Goal: Task Accomplishment & Management: Complete application form

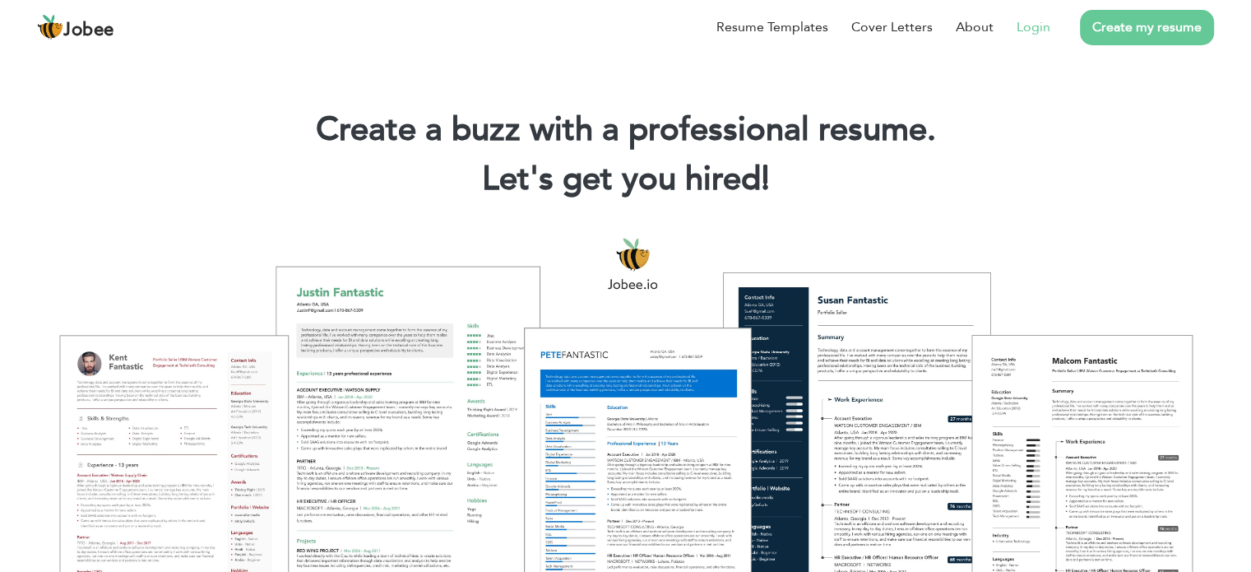
click at [1026, 19] on link "Login" at bounding box center [1034, 27] width 34 height 20
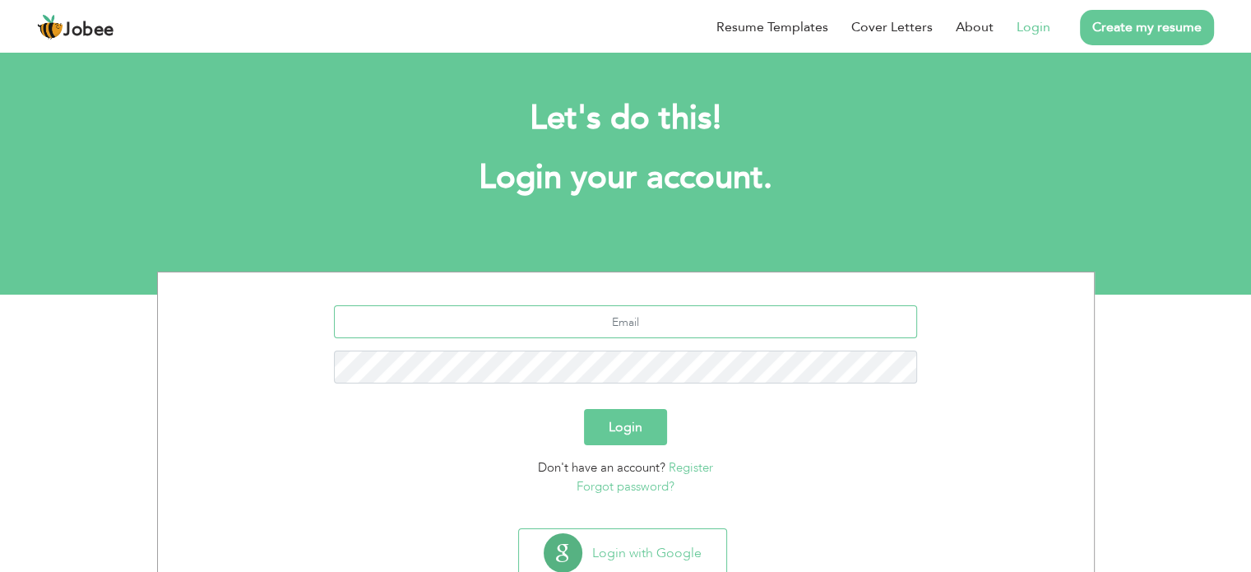
click at [625, 336] on input "text" at bounding box center [625, 321] width 583 height 33
type input "[EMAIL_ADDRESS][DOMAIN_NAME]"
click at [584, 409] on button "Login" at bounding box center [625, 427] width 83 height 36
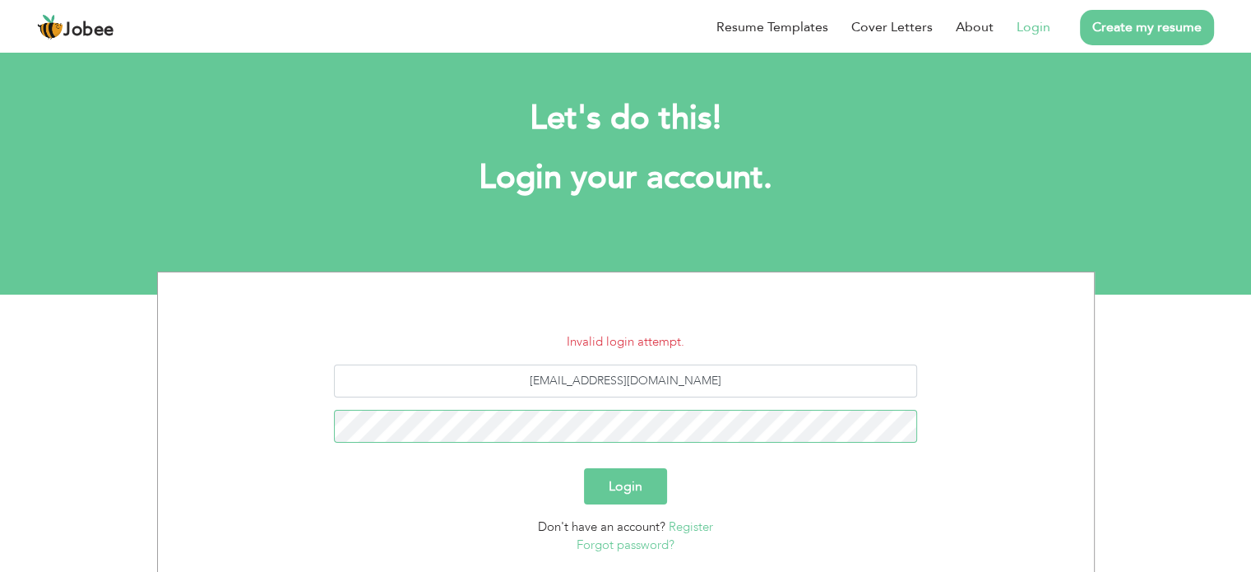
click at [584, 468] on button "Login" at bounding box center [625, 486] width 83 height 36
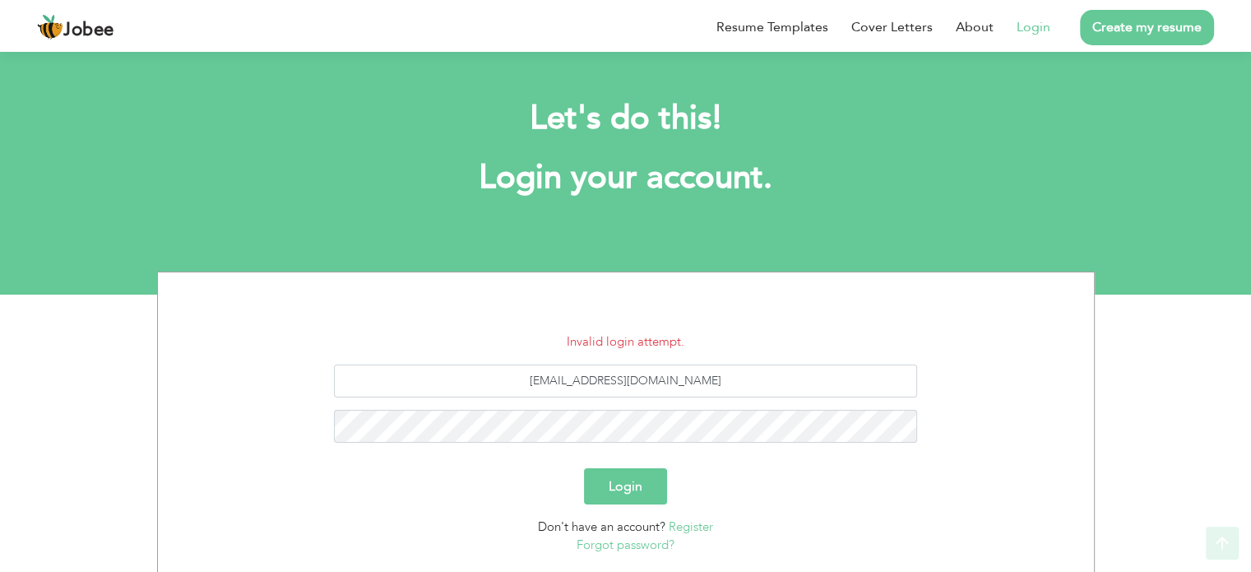
scroll to position [110, 0]
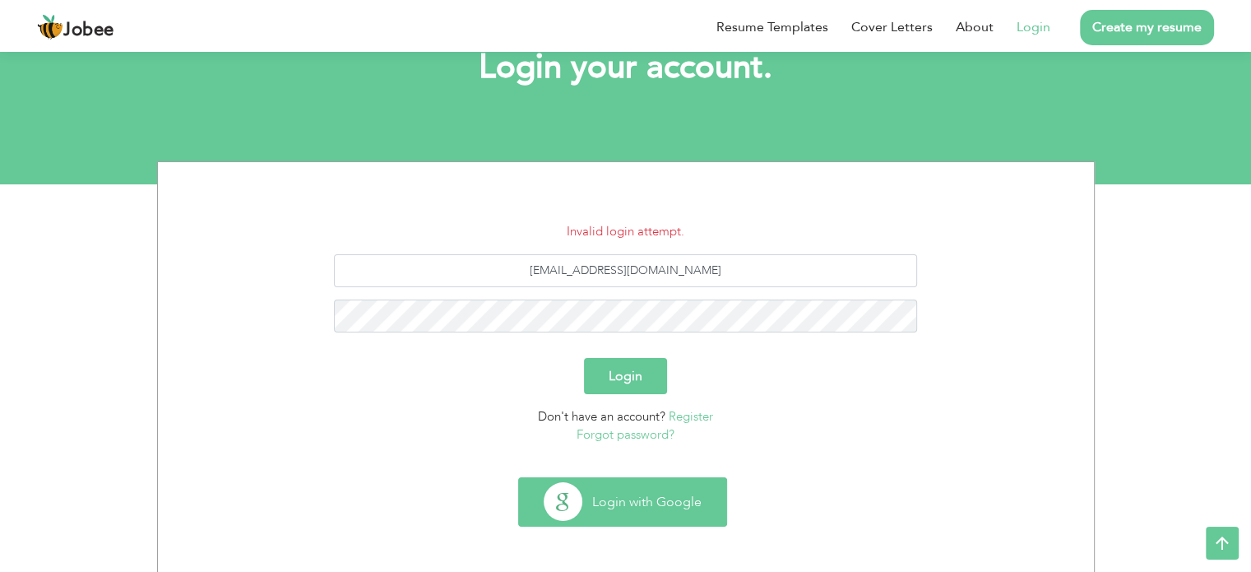
click at [642, 479] on button "Login with Google" at bounding box center [622, 502] width 207 height 48
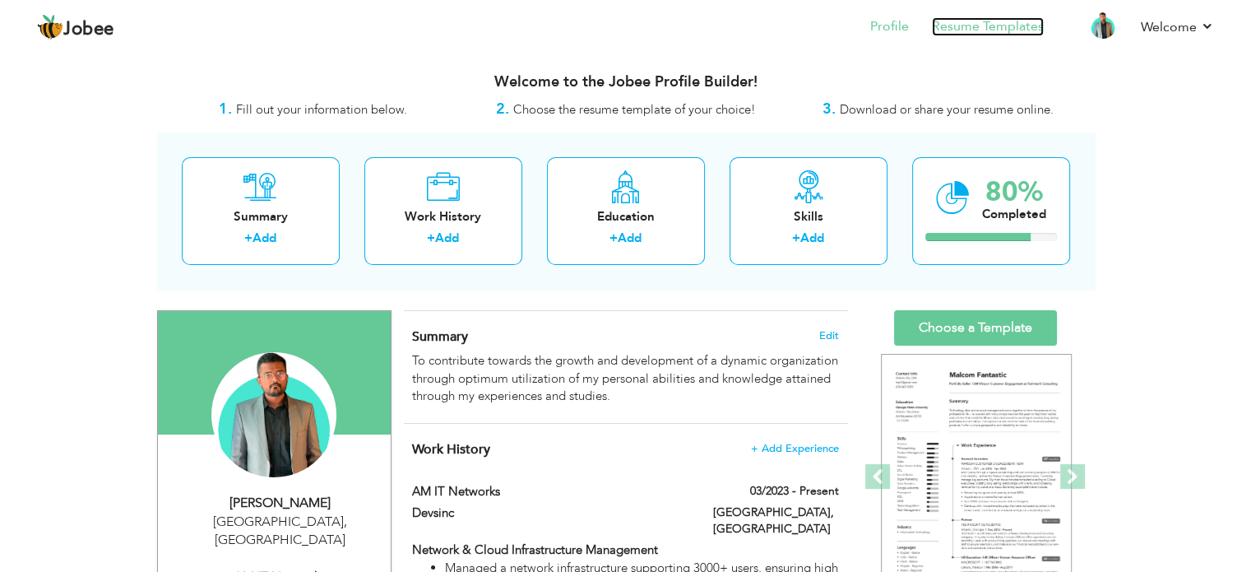
click at [973, 32] on link "Resume Templates" at bounding box center [988, 26] width 112 height 19
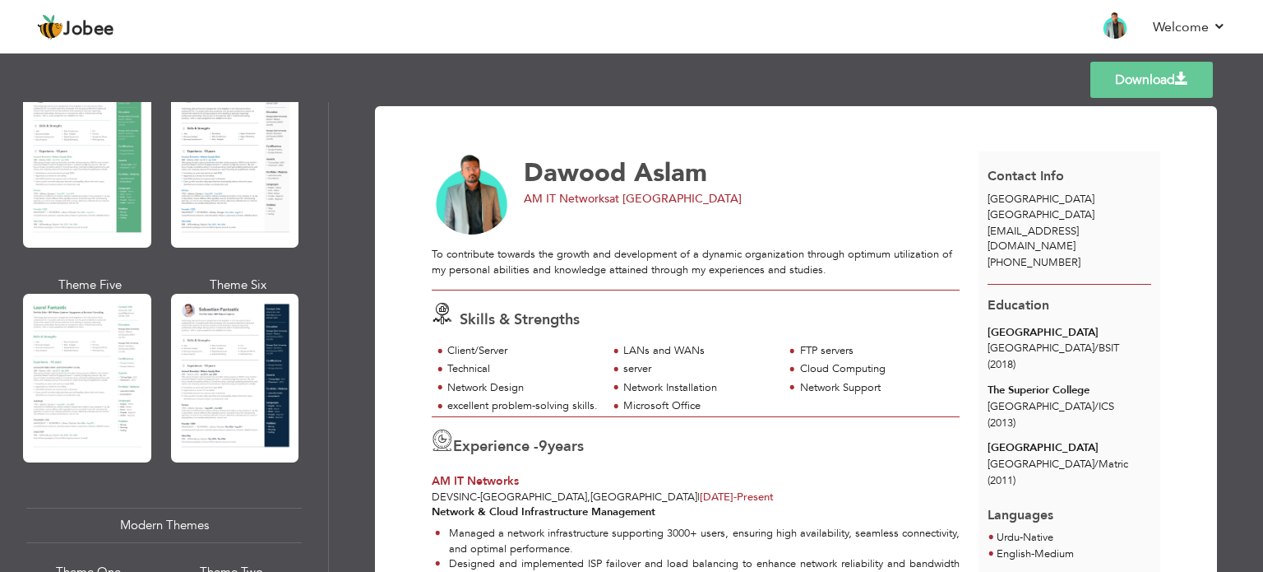
scroll to position [355, 0]
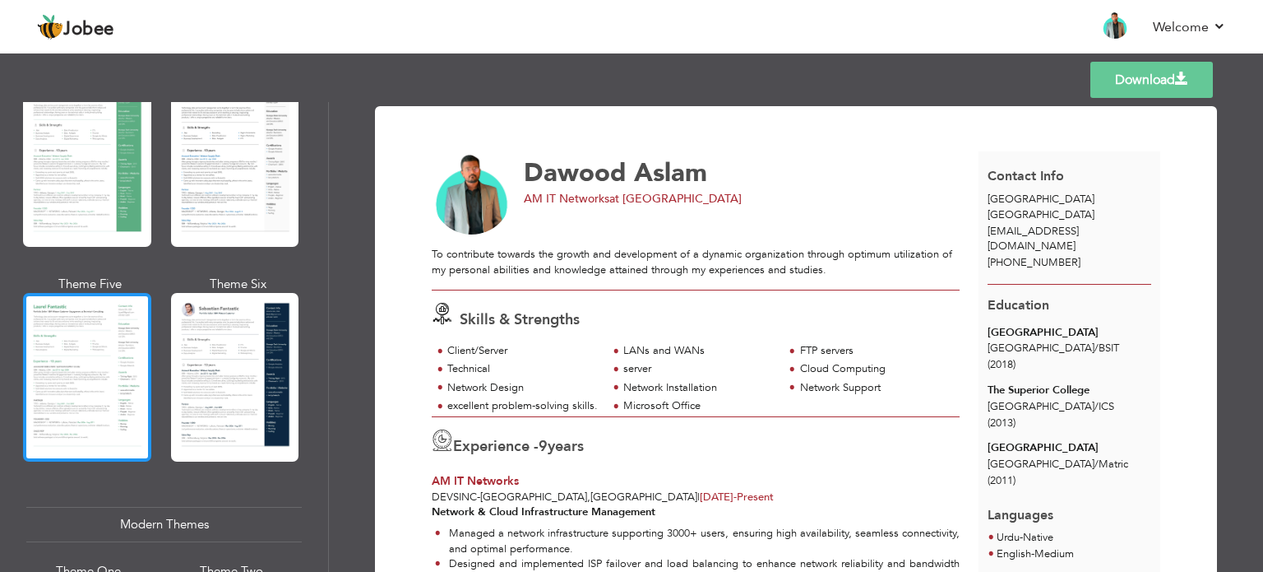
click at [95, 359] on div at bounding box center [87, 377] width 128 height 169
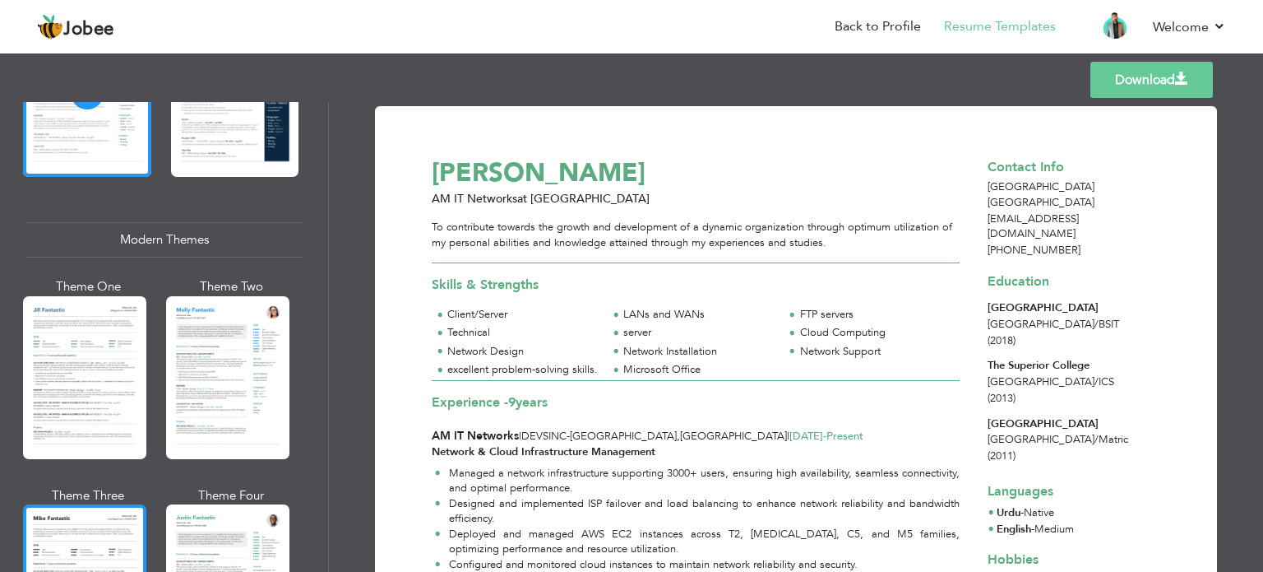
scroll to position [651, 0]
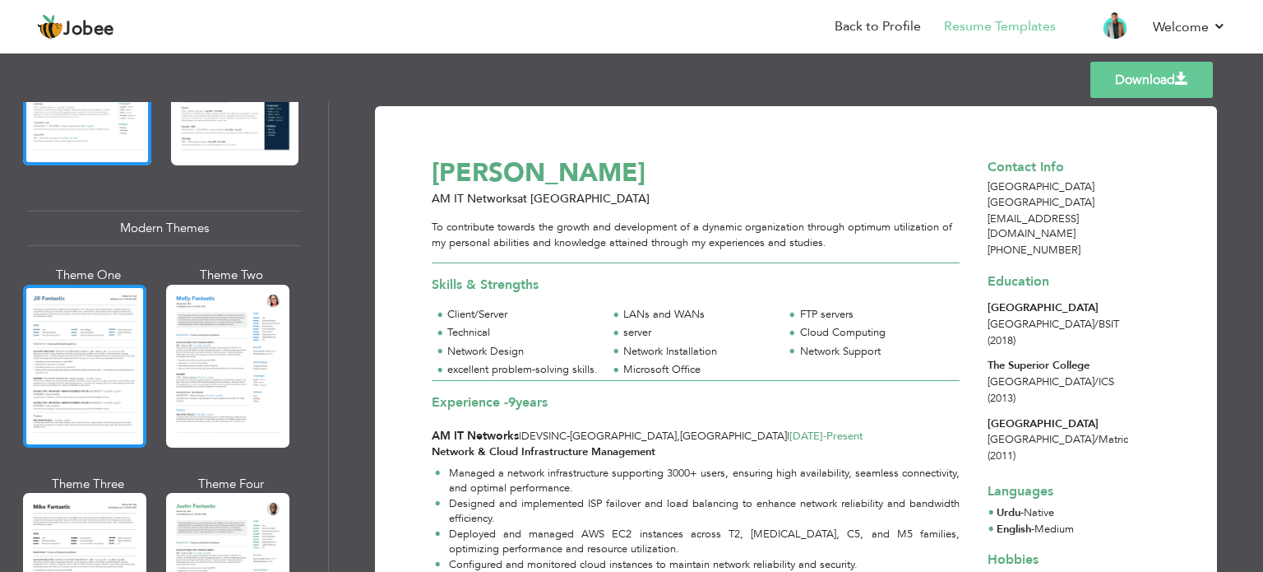
click at [90, 348] on div at bounding box center [84, 366] width 123 height 163
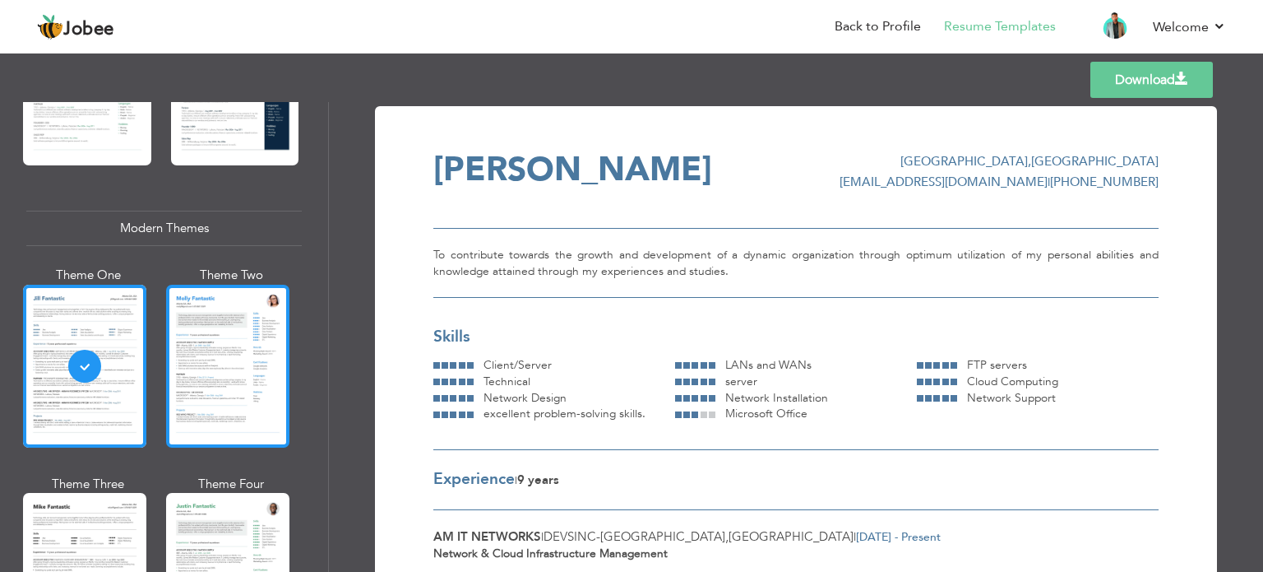
click at [214, 363] on div at bounding box center [227, 366] width 123 height 163
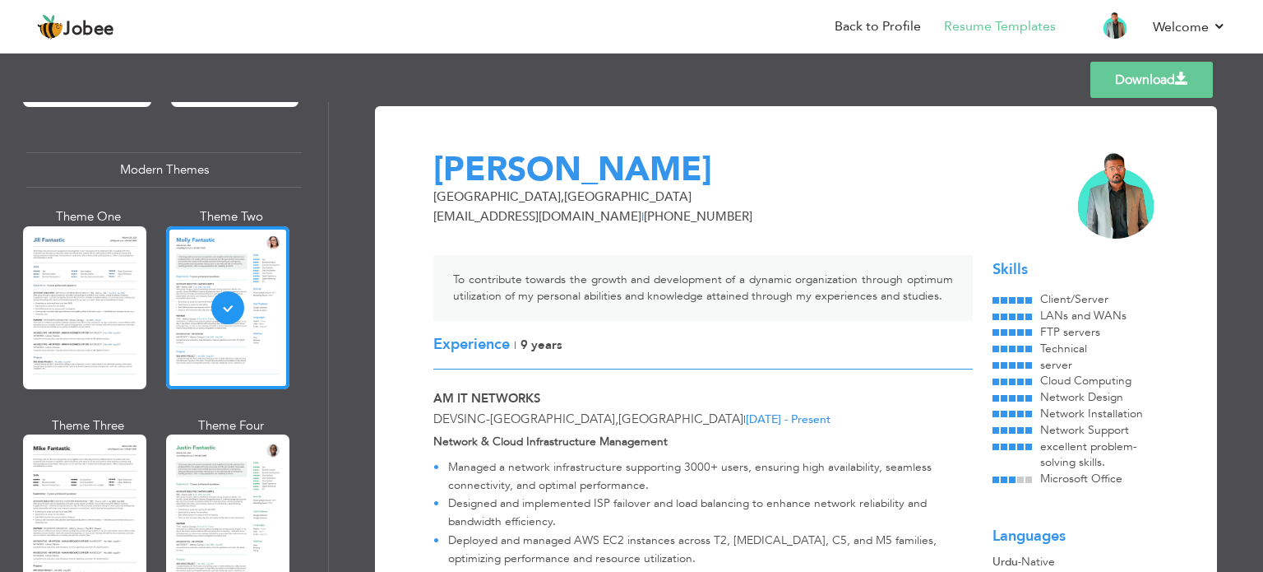
scroll to position [762, 0]
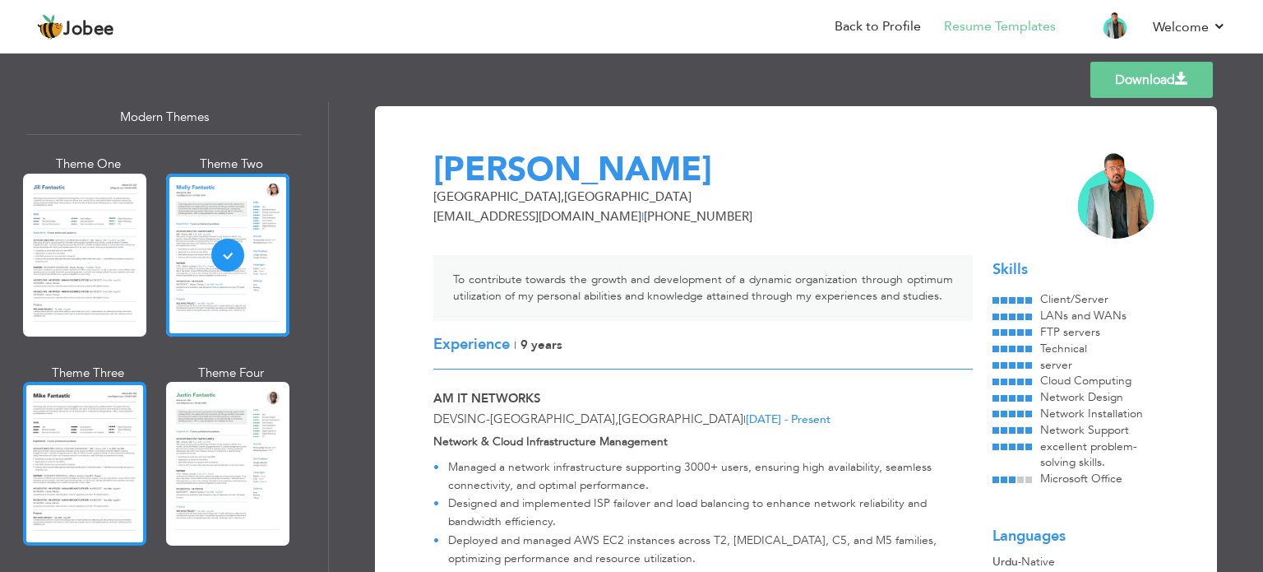
click at [101, 451] on div at bounding box center [84, 463] width 123 height 163
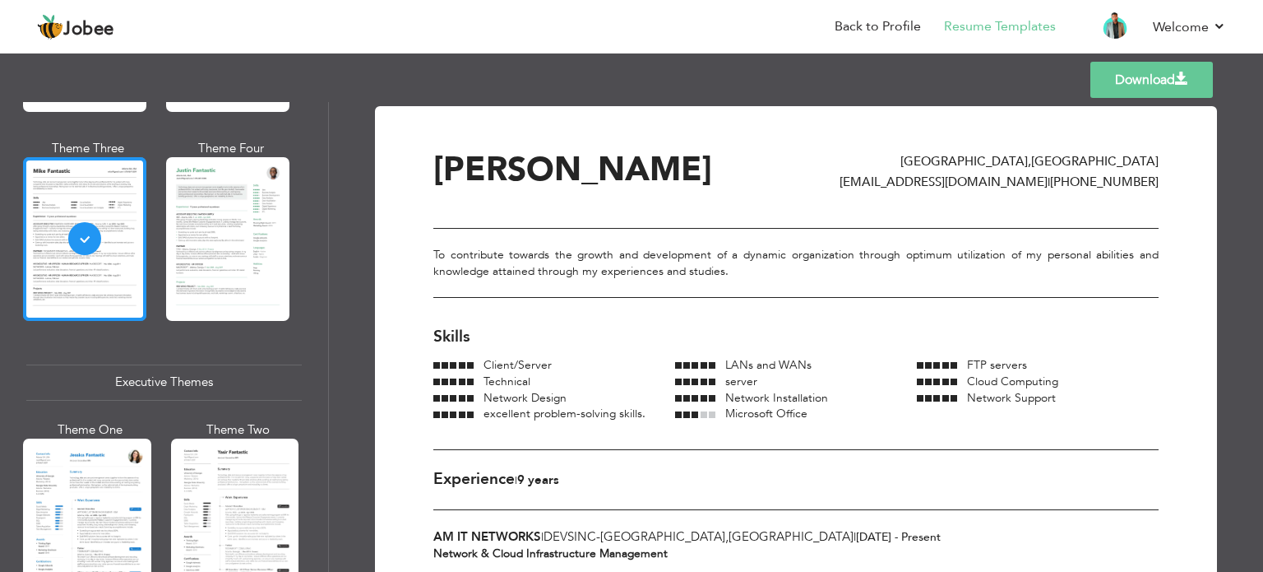
scroll to position [989, 0]
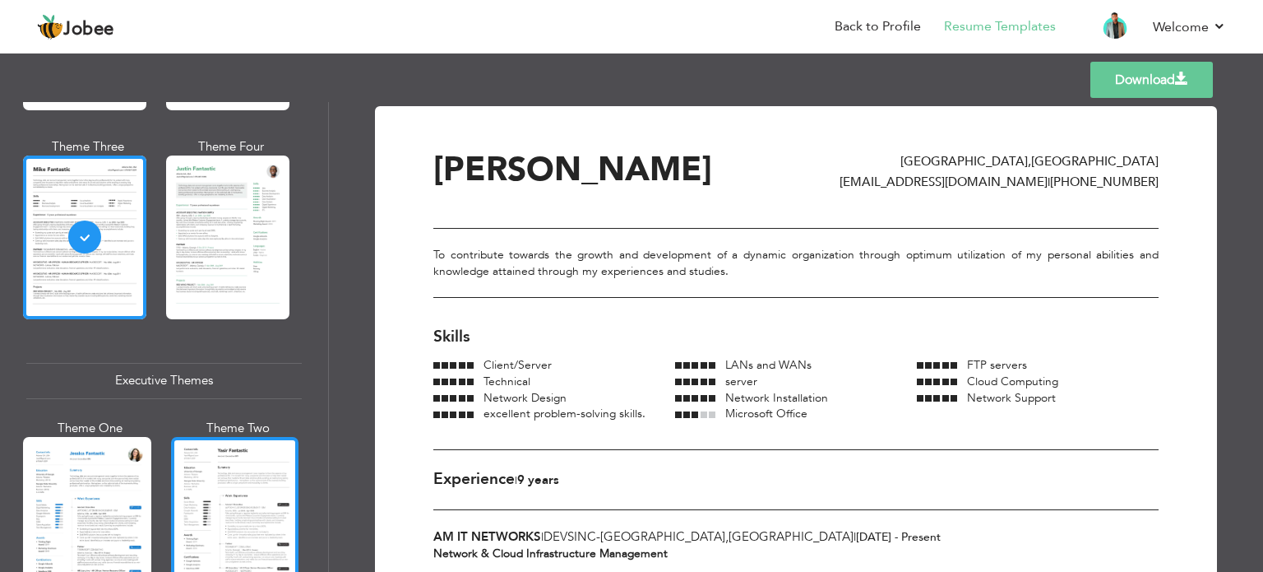
click at [211, 443] on div at bounding box center [235, 521] width 128 height 169
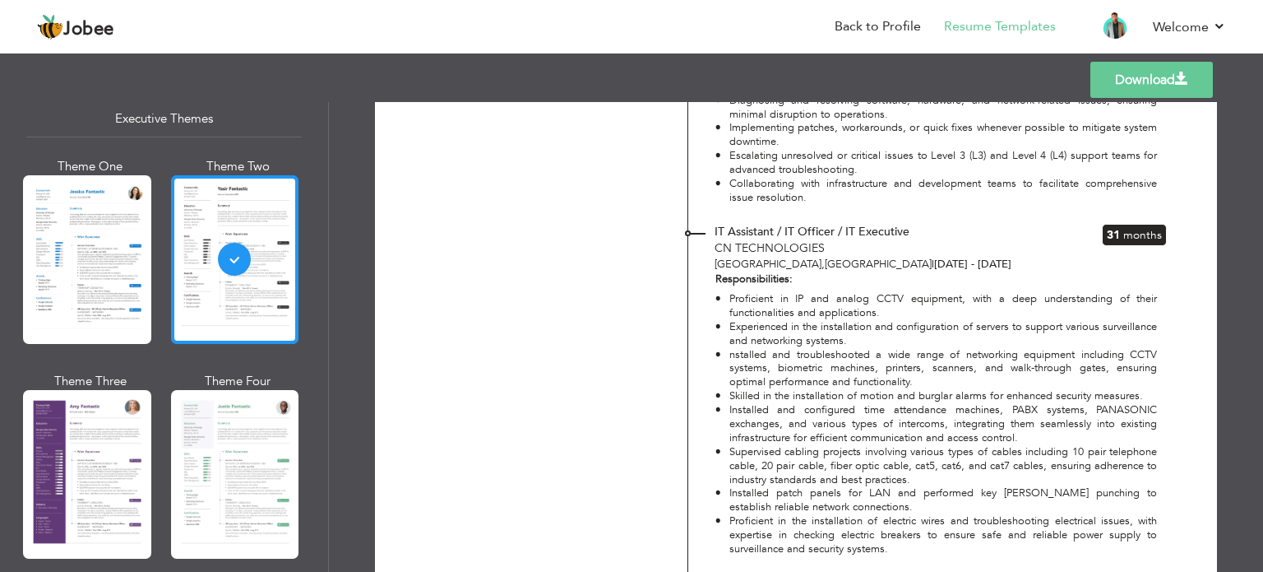
scroll to position [1252, 0]
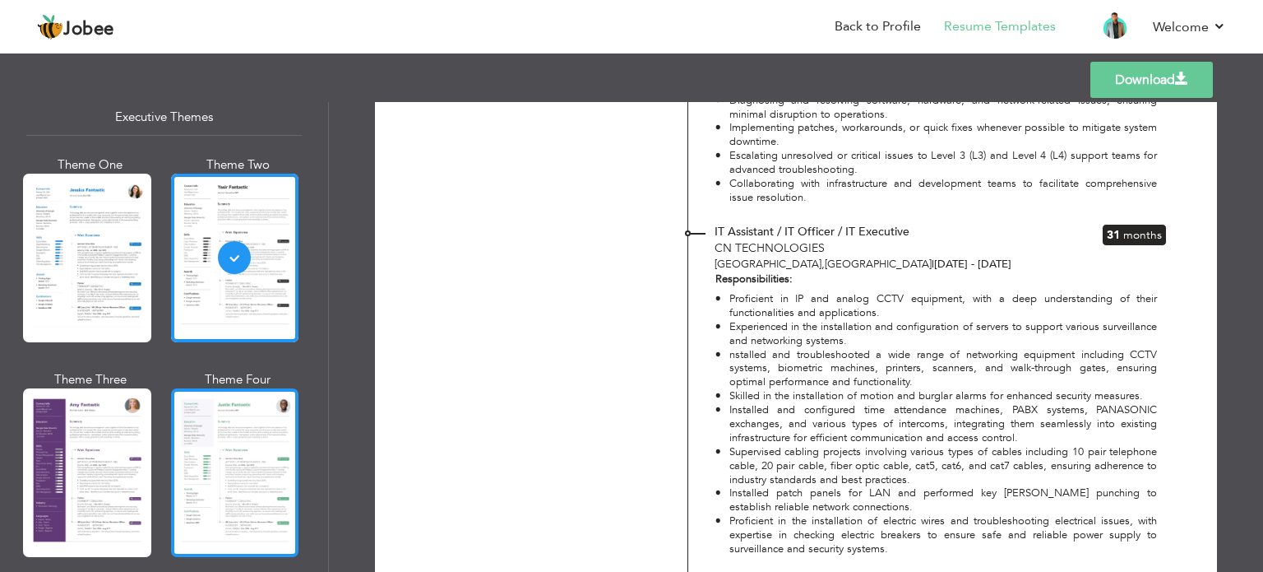
click at [225, 417] on div at bounding box center [235, 472] width 128 height 169
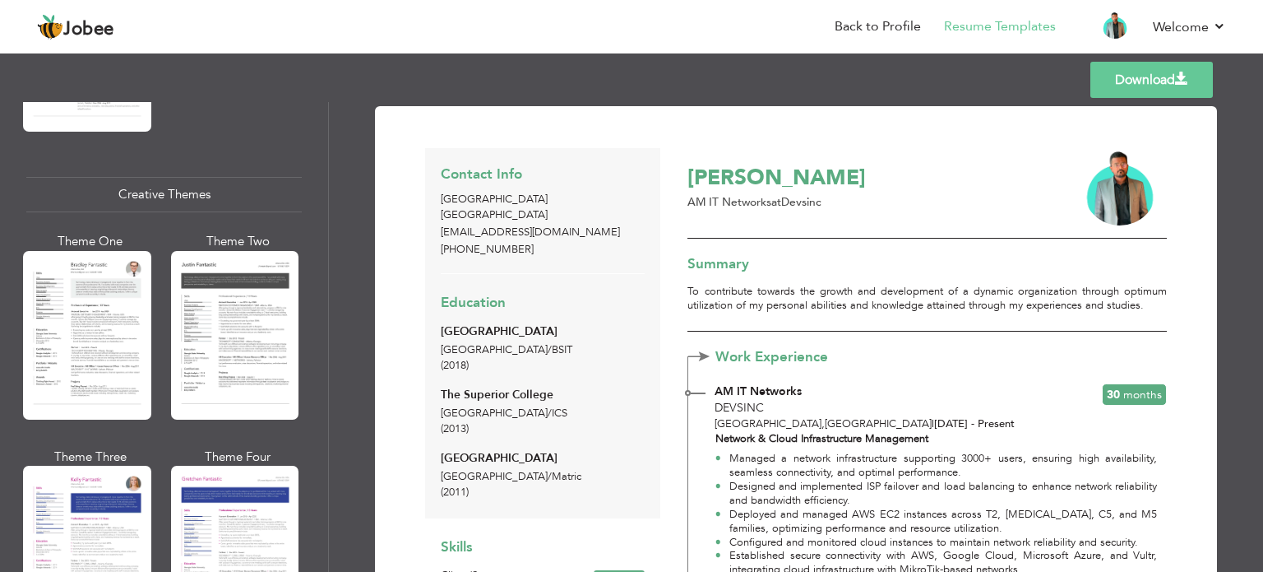
scroll to position [1893, 0]
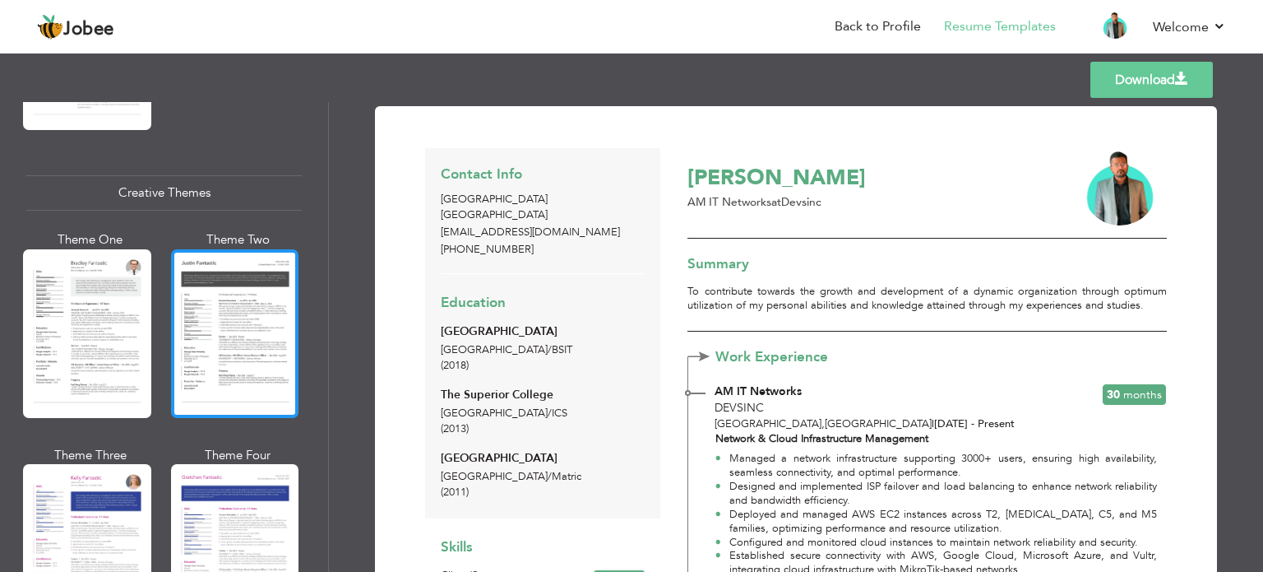
click at [243, 351] on div at bounding box center [235, 333] width 128 height 169
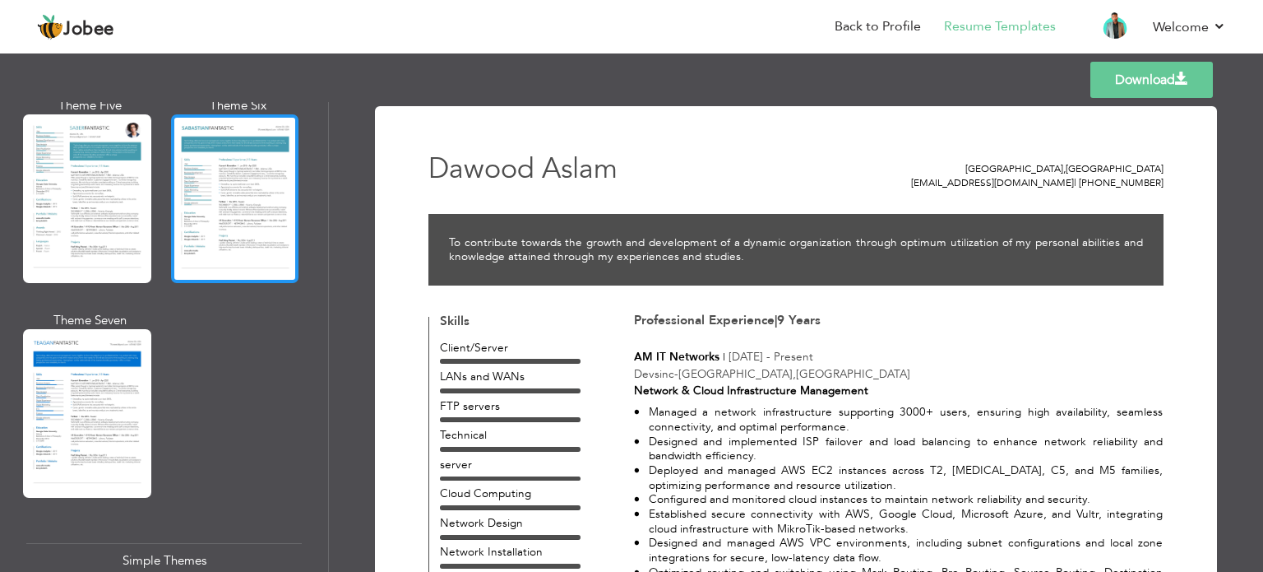
scroll to position [2459, 0]
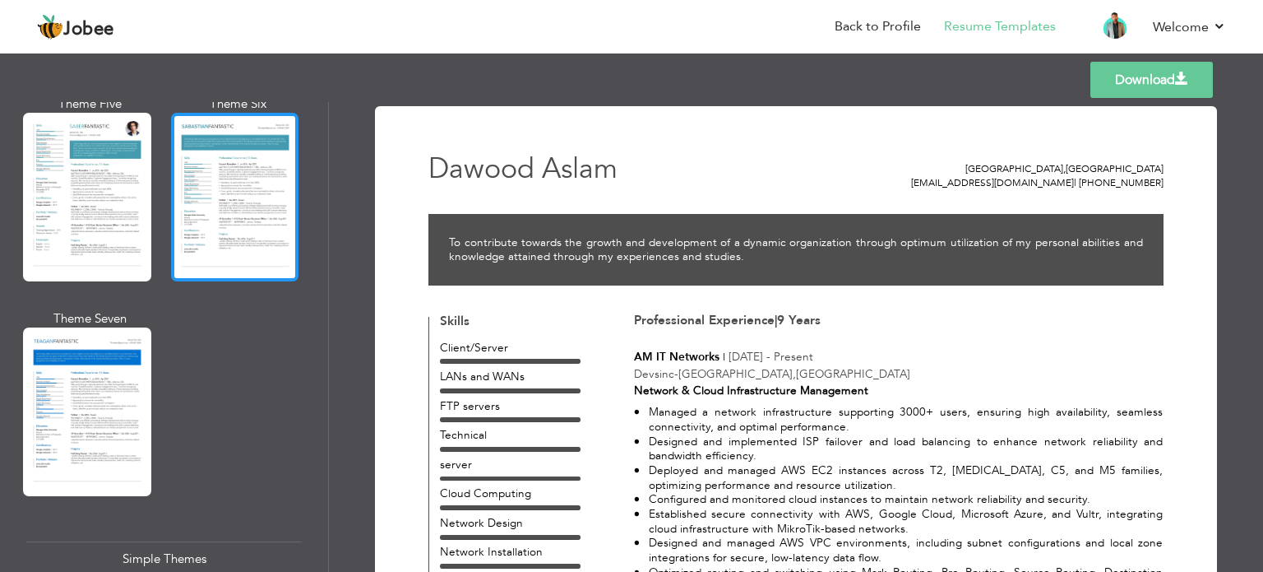
click at [219, 213] on div at bounding box center [235, 197] width 128 height 169
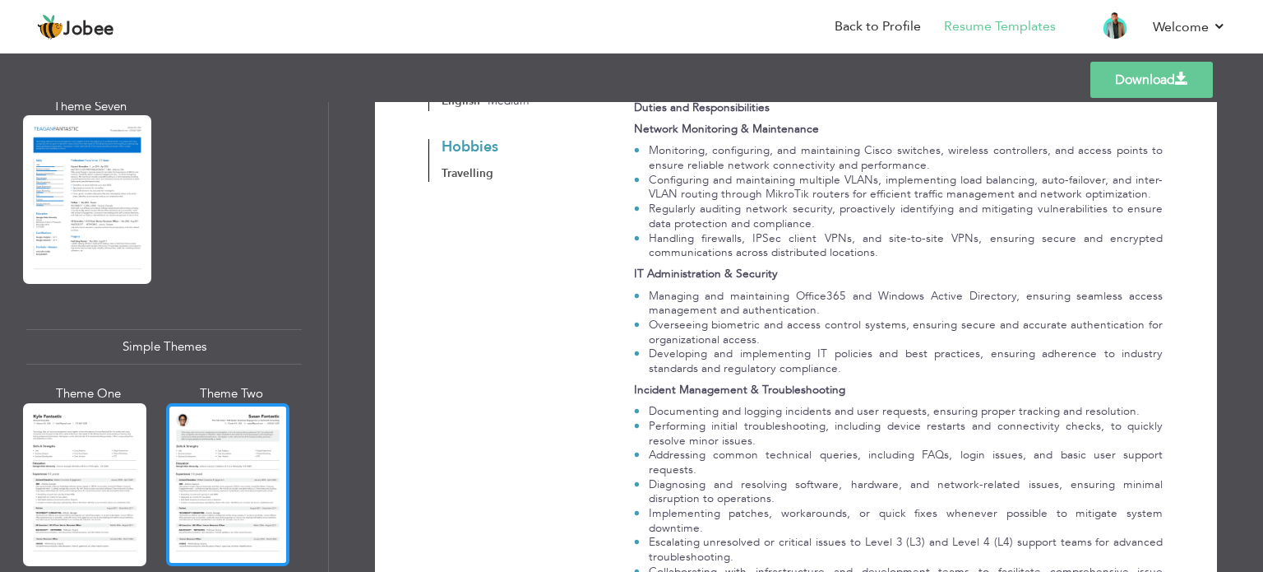
scroll to position [2886, 0]
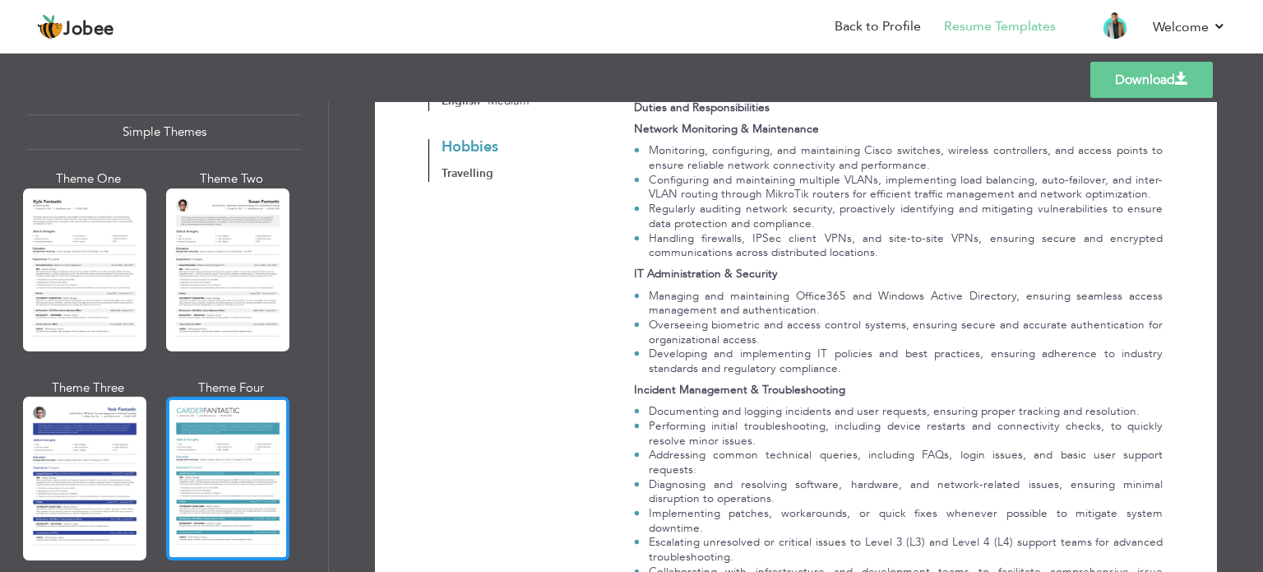
click at [216, 440] on div at bounding box center [227, 477] width 123 height 163
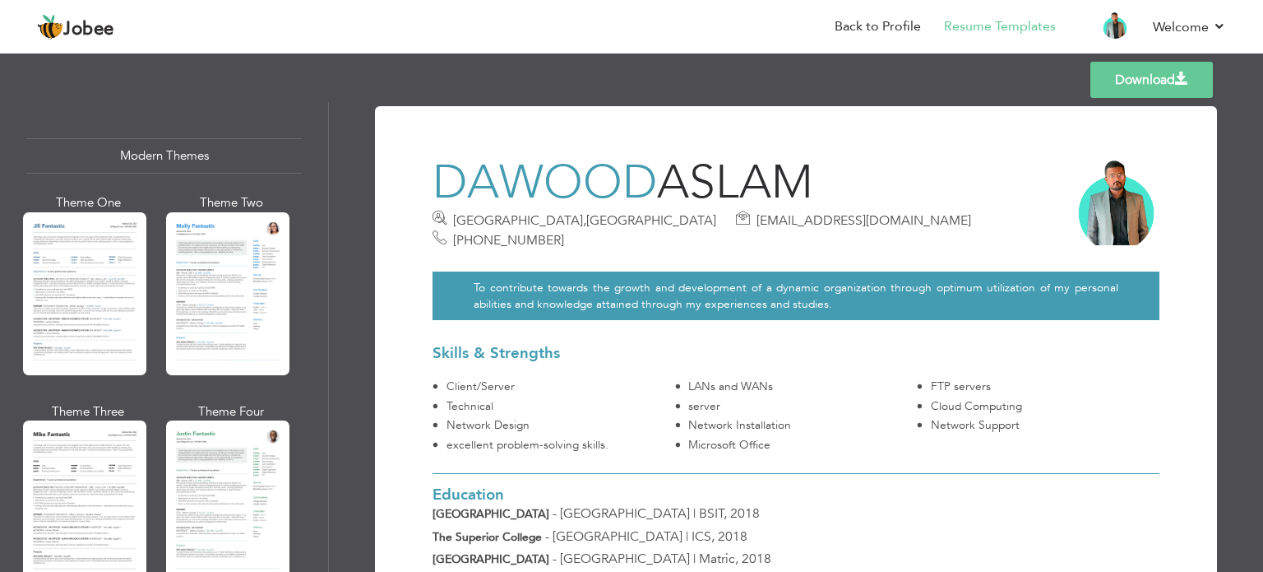
scroll to position [721, 0]
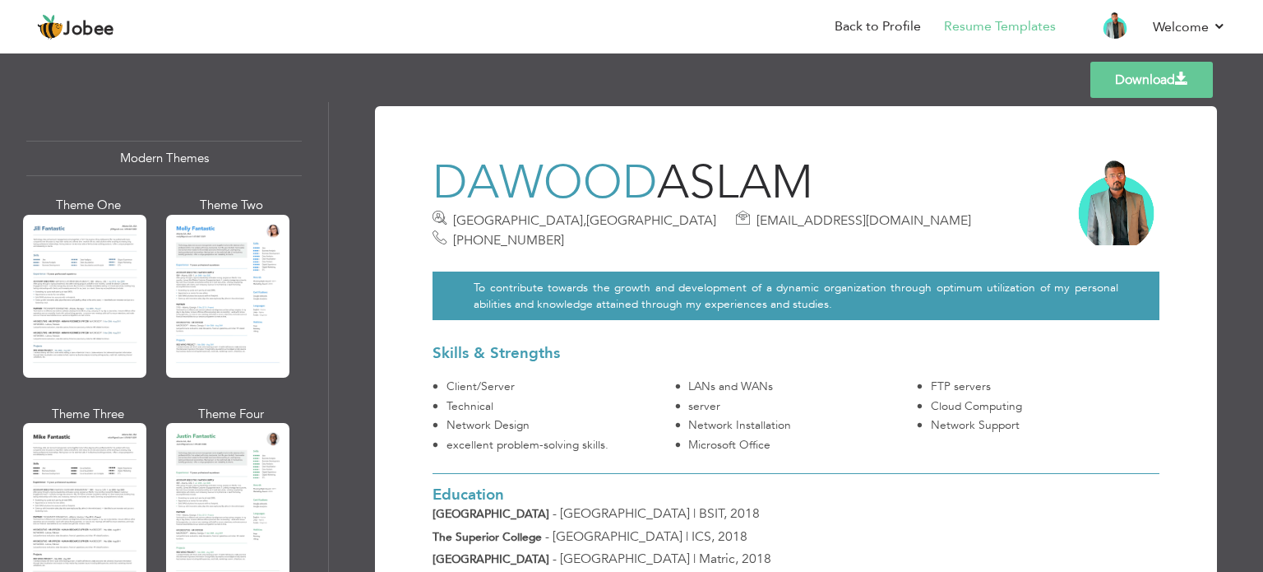
click at [116, 289] on div at bounding box center [84, 296] width 123 height 163
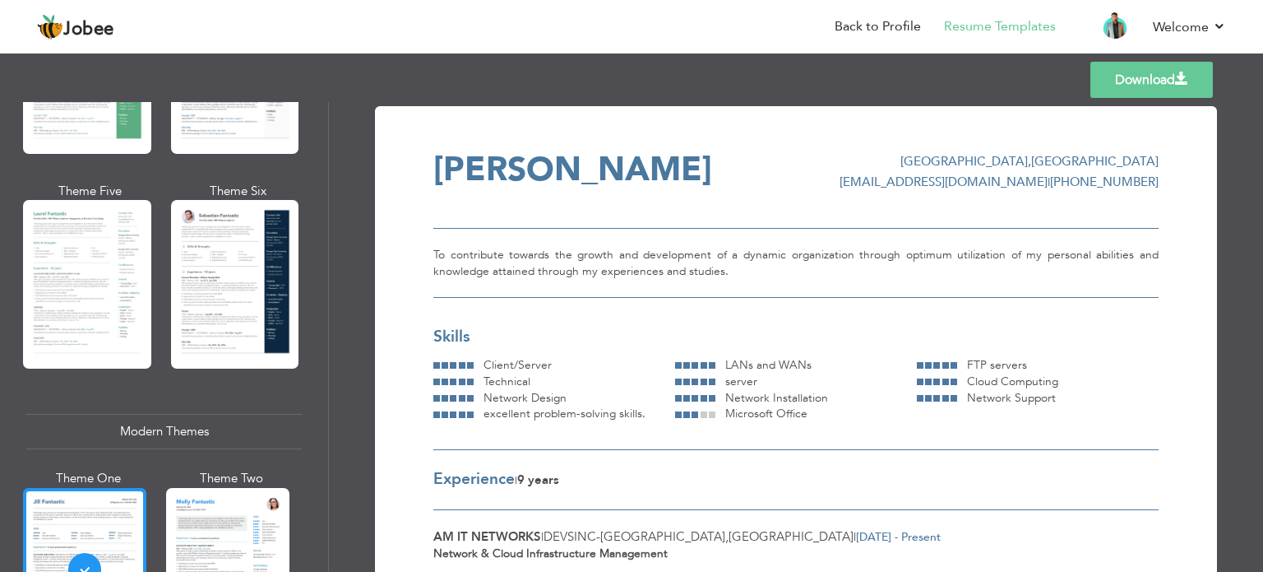
scroll to position [448, 0]
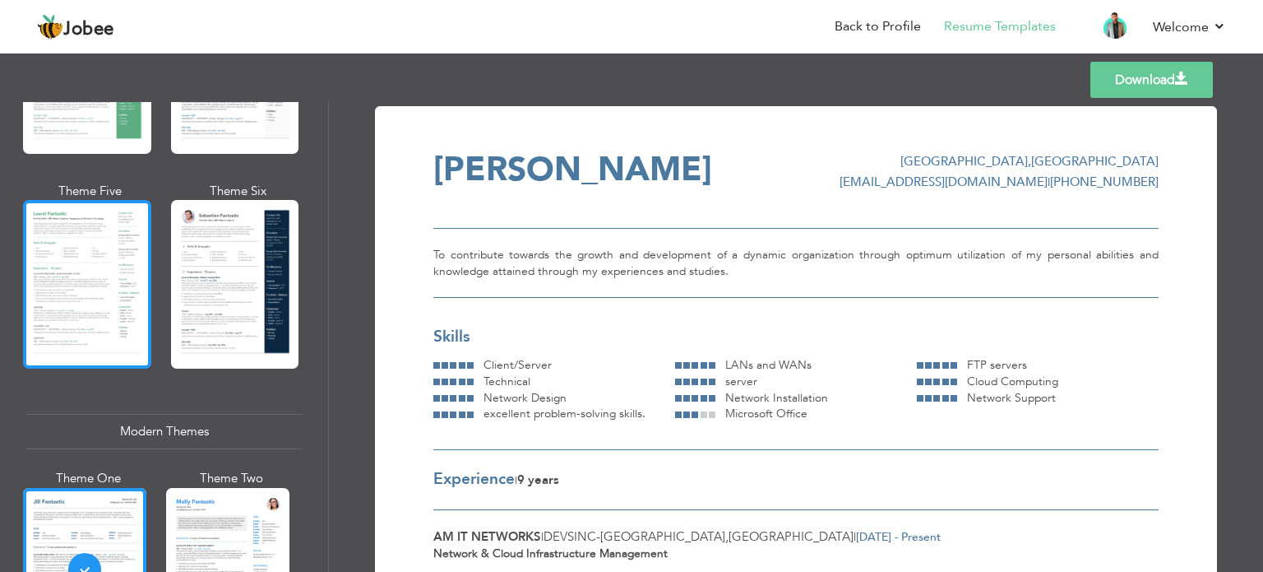
click at [76, 266] on div at bounding box center [87, 284] width 128 height 169
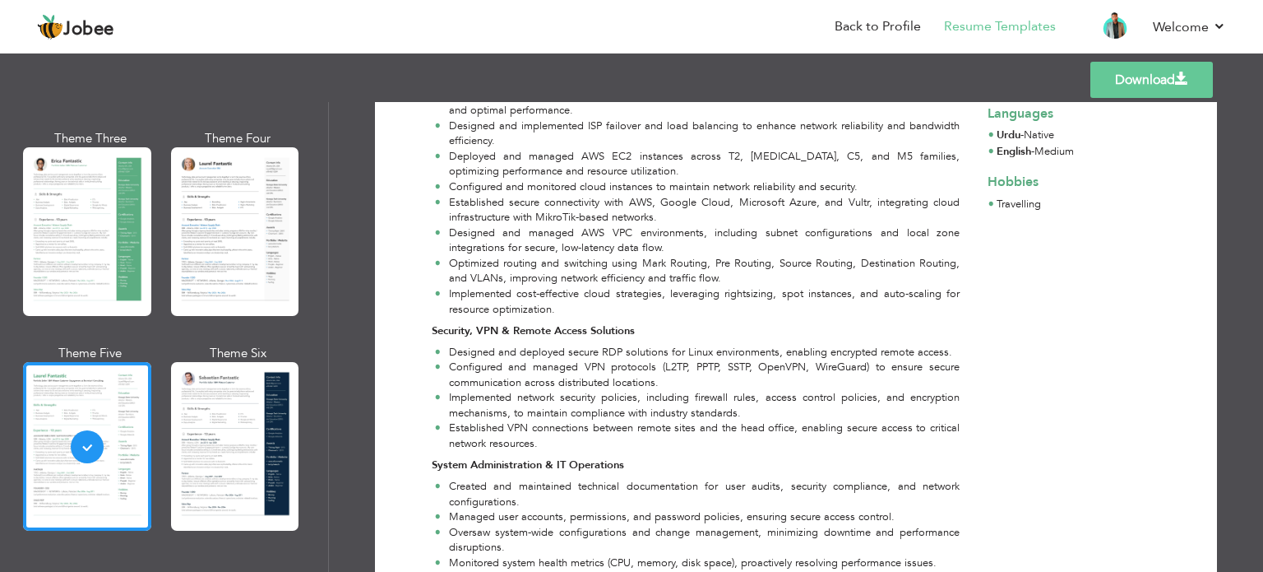
scroll to position [0, 0]
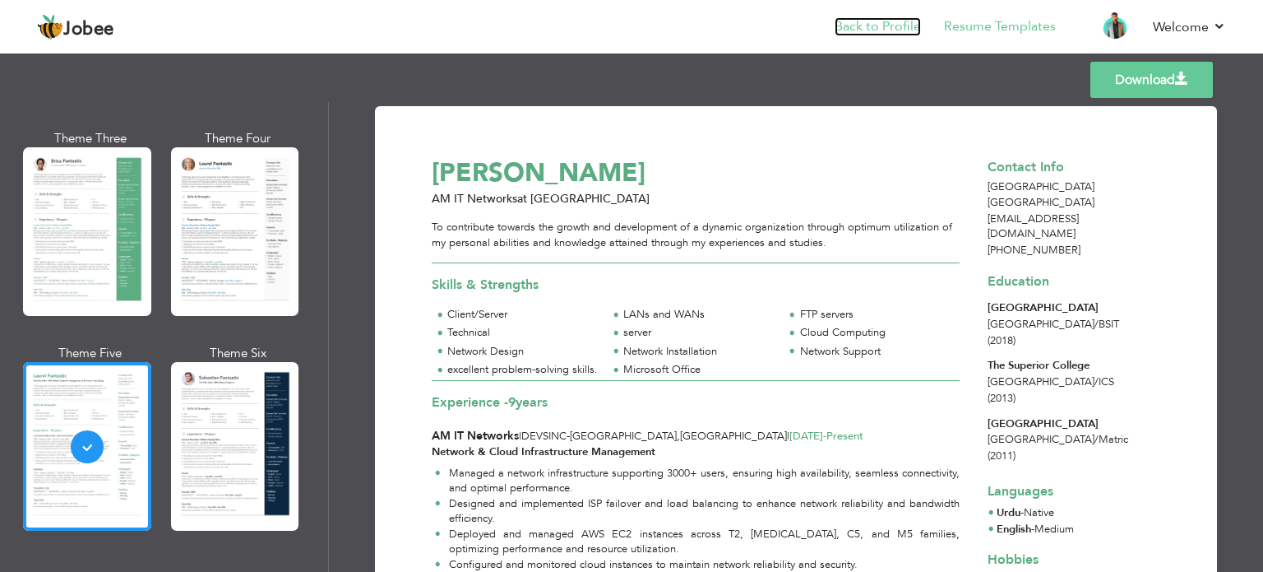
click at [856, 33] on link "Back to Profile" at bounding box center [878, 26] width 86 height 19
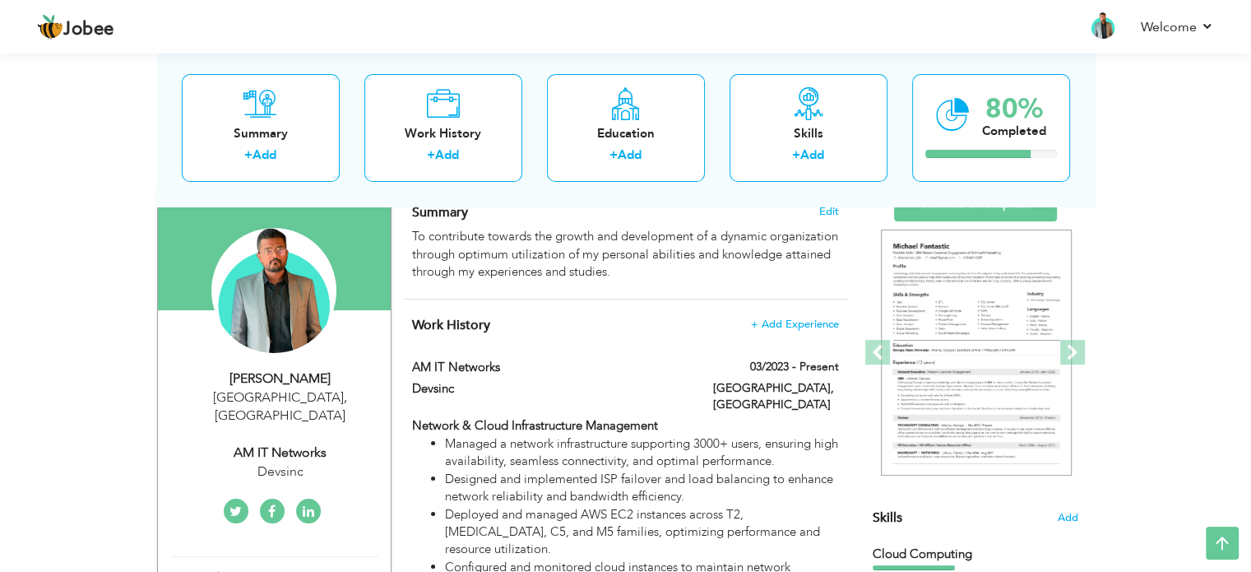
scroll to position [118, 0]
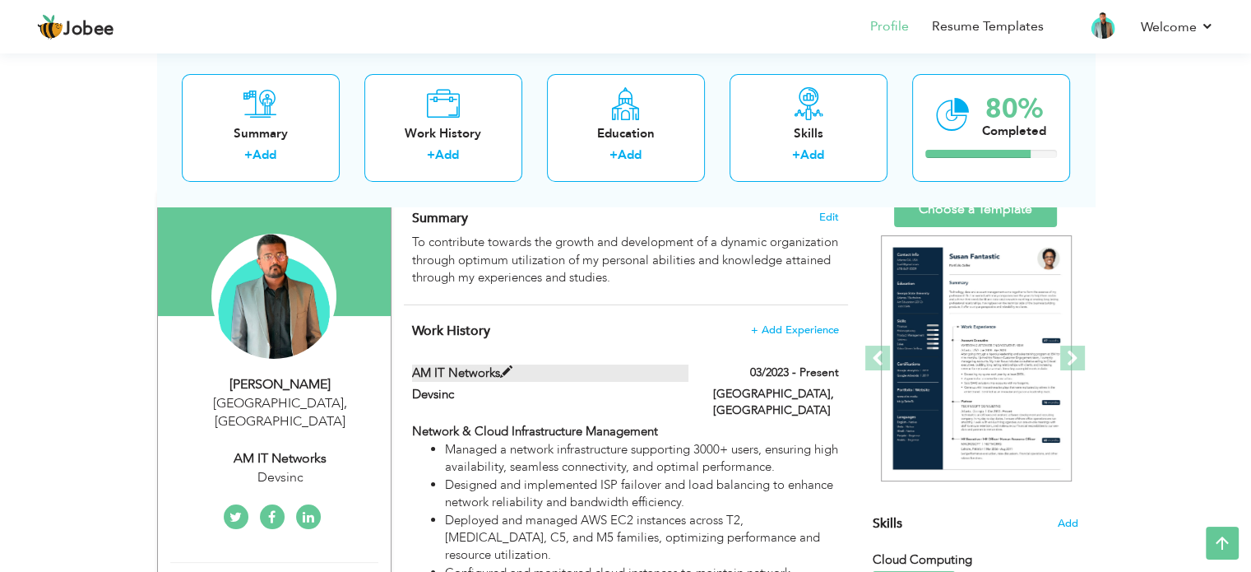
click at [505, 373] on span at bounding box center [506, 372] width 12 height 12
type input "AM IT Networks"
type input "Devsinc"
type input "03/2023"
type input "[GEOGRAPHIC_DATA]"
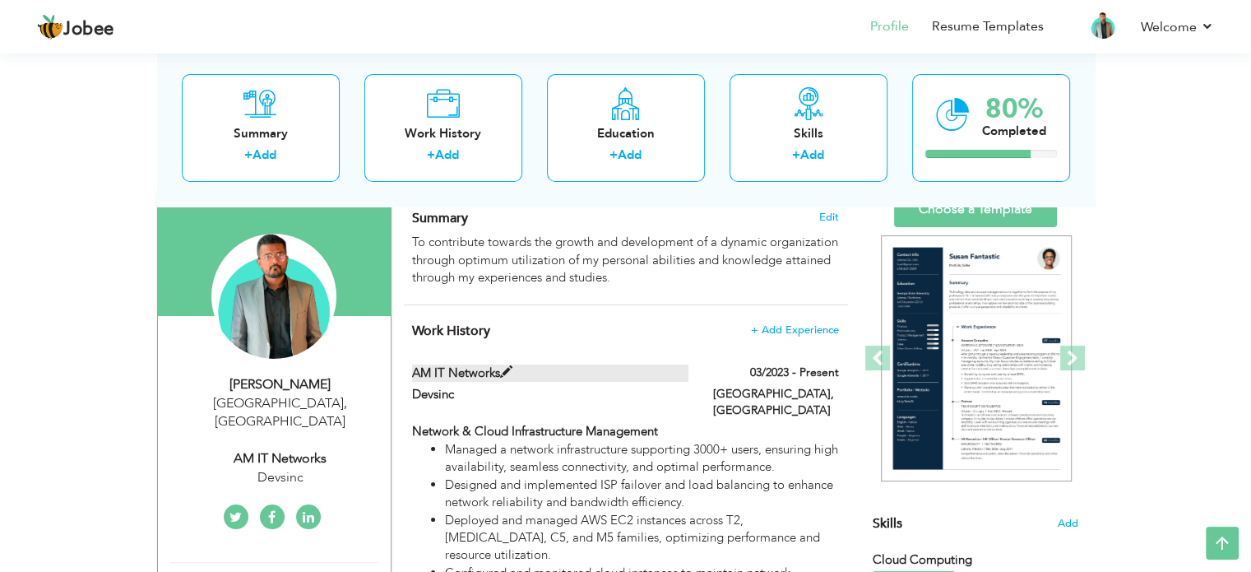
type input "[GEOGRAPHIC_DATA]"
checkbox input "true"
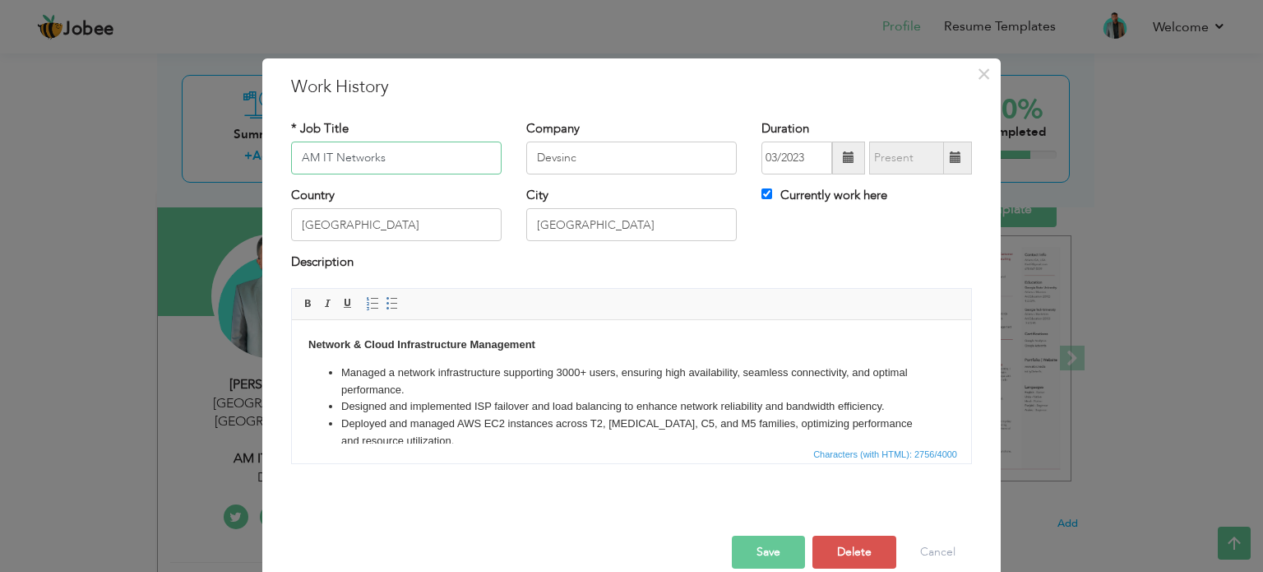
click at [317, 160] on input "AM IT Networks" at bounding box center [396, 157] width 211 height 33
type input "A"
type input "Assistant Manager IT Networks"
click at [618, 496] on div "Save Save and Continue Delete Cancel" at bounding box center [632, 535] width 706 height 92
click at [735, 537] on button "Save" at bounding box center [768, 551] width 73 height 33
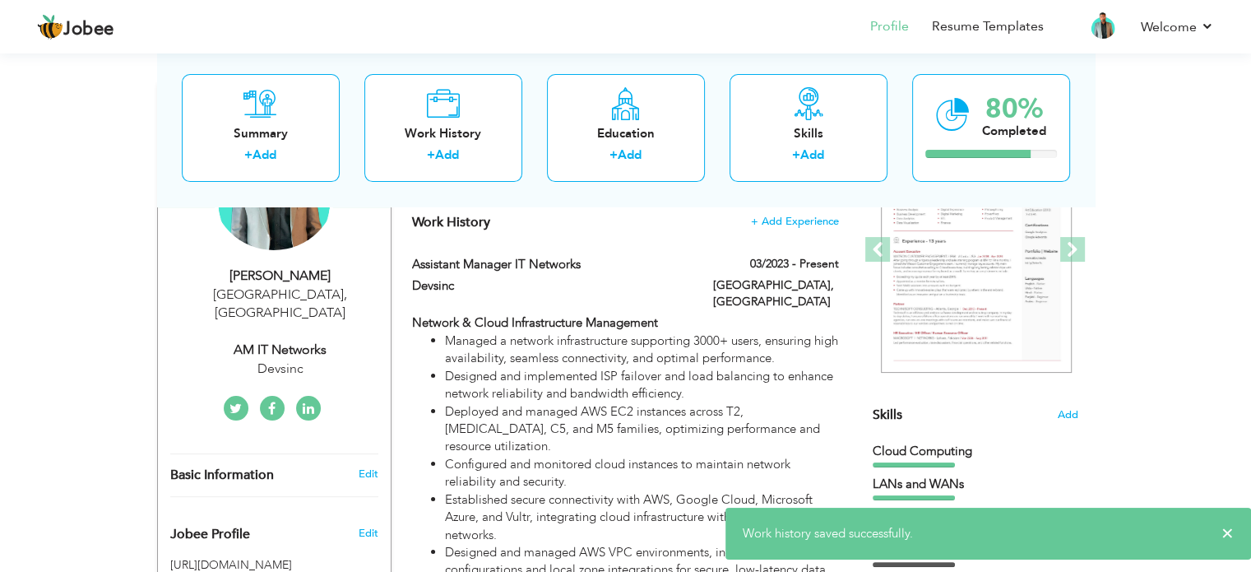
scroll to position [166, 0]
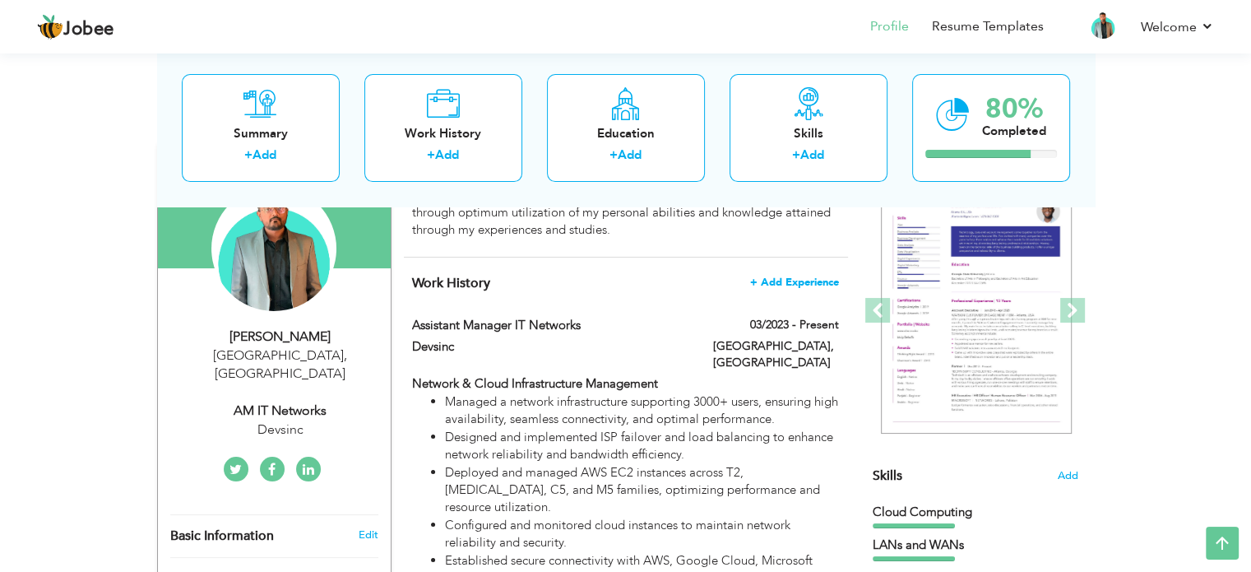
click at [767, 285] on span "+ Add Experience" at bounding box center [794, 282] width 89 height 12
checkbox input "false"
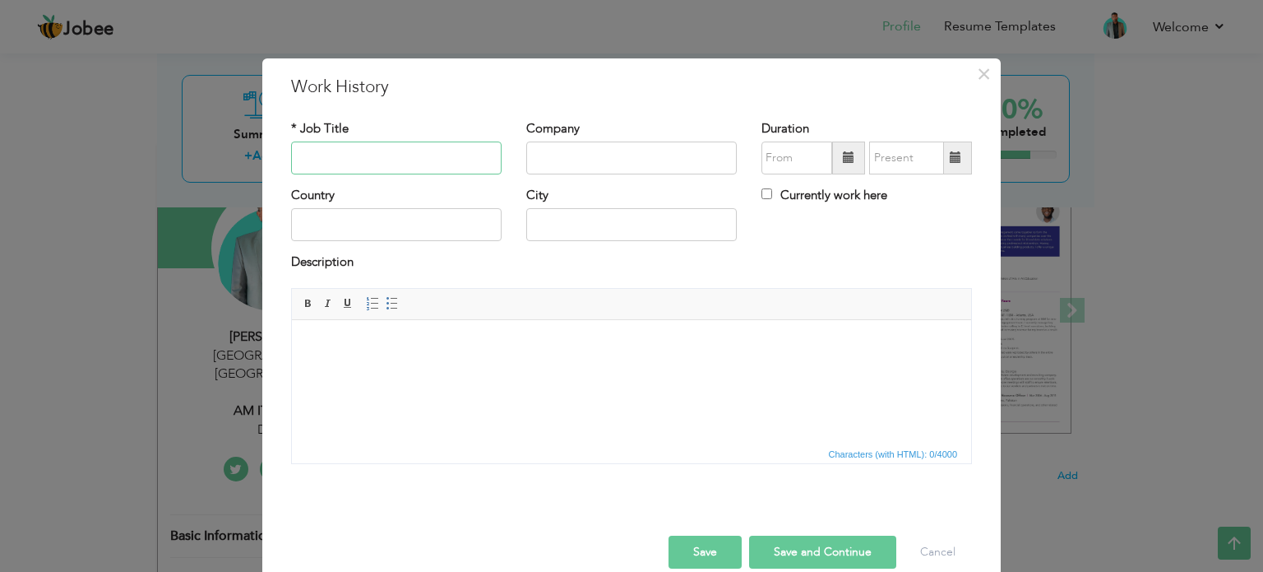
click at [471, 166] on input "text" at bounding box center [396, 157] width 211 height 33
type input "Associate Manager IT Networks"
click at [612, 151] on input "text" at bounding box center [631, 157] width 211 height 33
type input "Devsinc"
click at [762, 194] on input "Currently work here" at bounding box center [767, 193] width 11 height 11
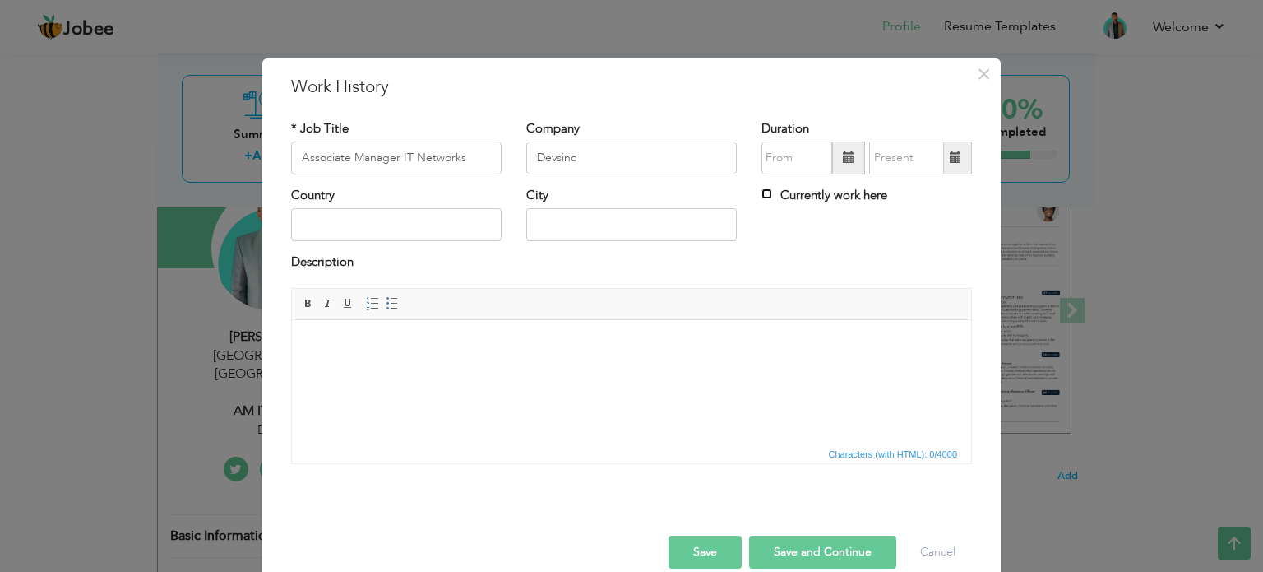
checkbox input "true"
click at [413, 235] on input "text" at bounding box center [396, 224] width 211 height 33
type input "[GEOGRAPHIC_DATA]"
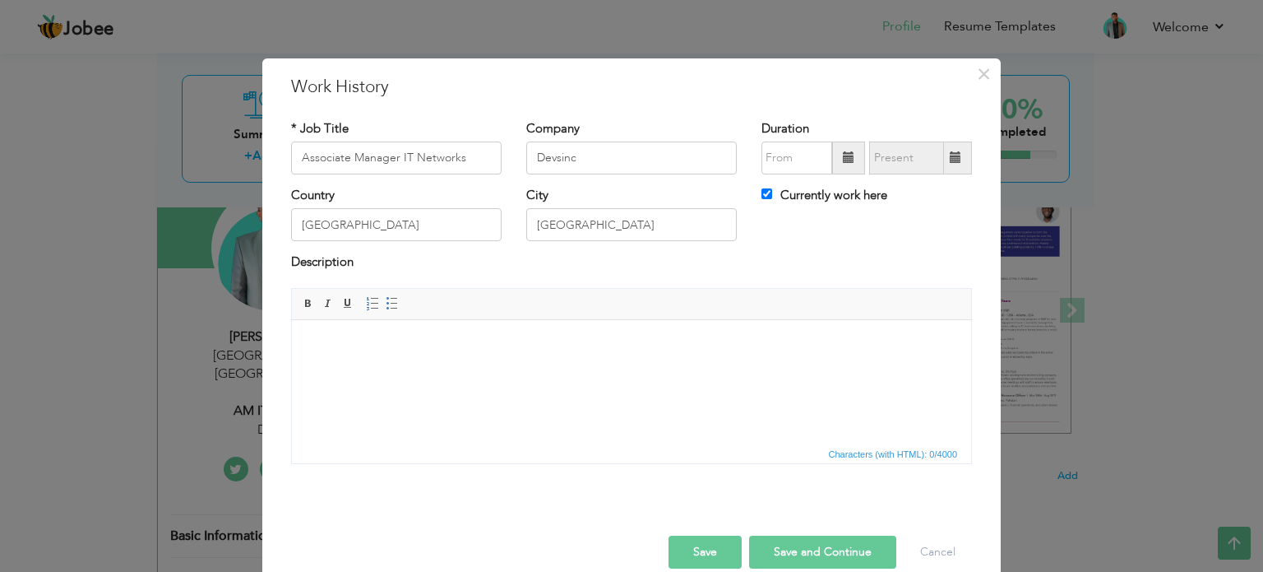
click at [757, 549] on button "Save and Continue" at bounding box center [822, 551] width 147 height 33
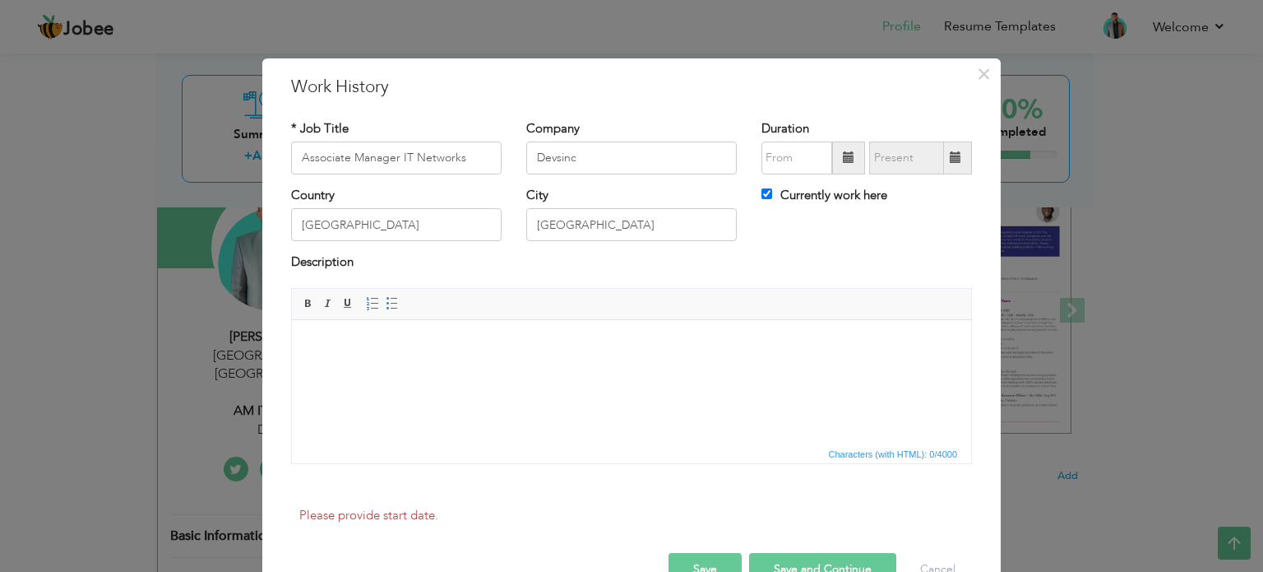
click at [533, 369] on html at bounding box center [631, 344] width 679 height 50
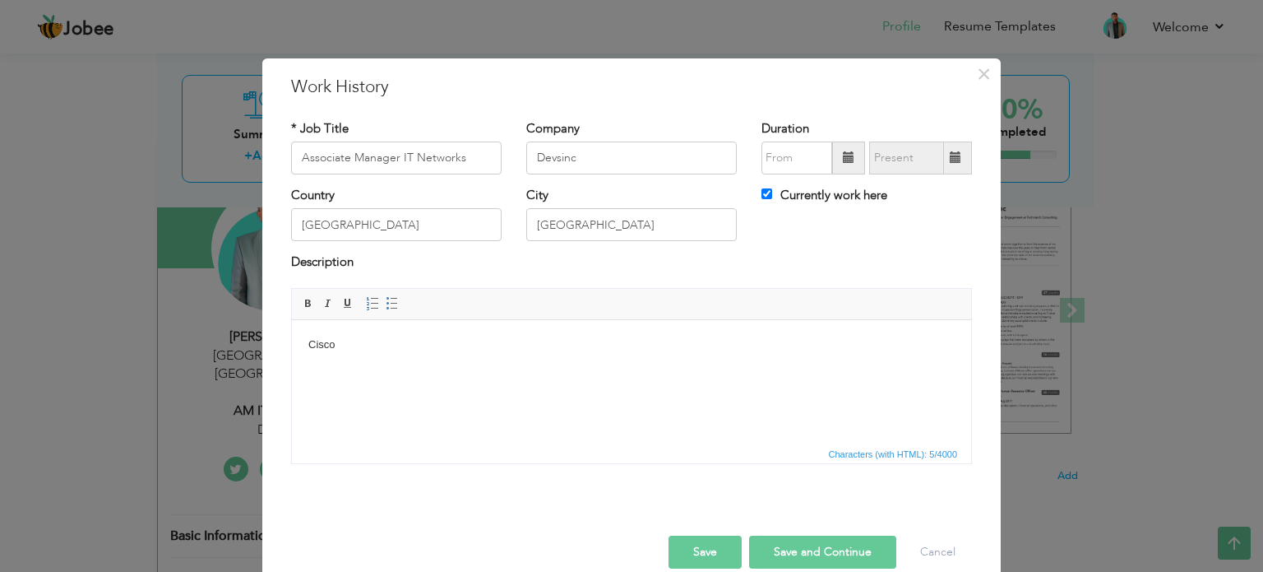
click at [689, 538] on button "Save" at bounding box center [705, 551] width 73 height 33
click at [767, 196] on label "Currently work here" at bounding box center [825, 195] width 126 height 17
click at [767, 196] on input "Currently work here" at bounding box center [767, 193] width 11 height 11
checkbox input "false"
click at [843, 158] on span at bounding box center [849, 157] width 12 height 12
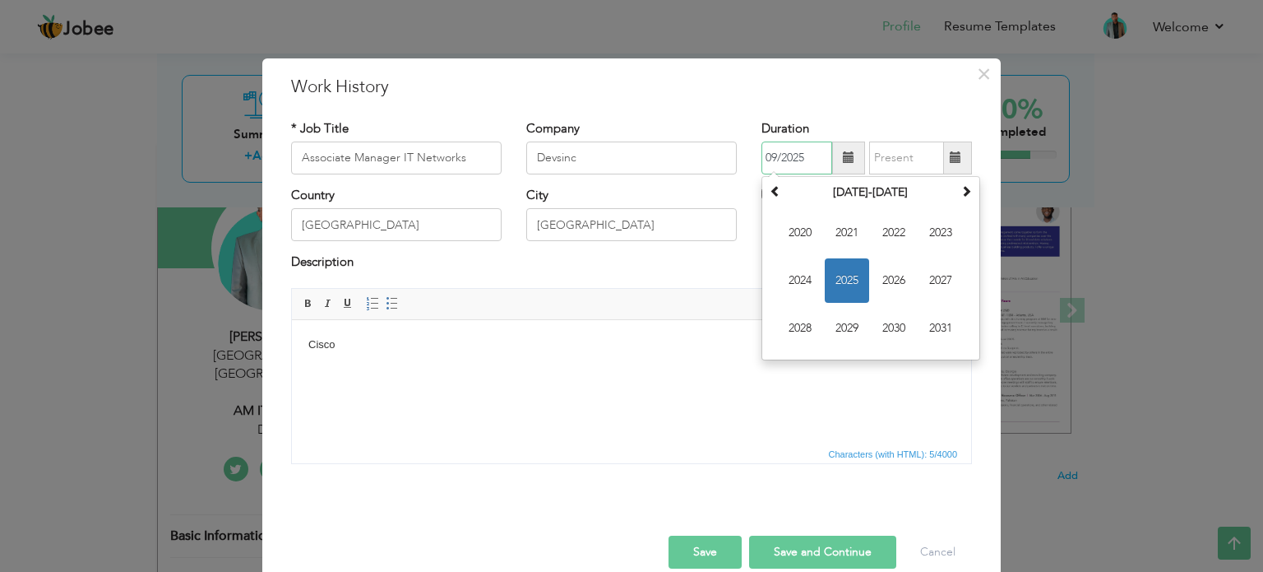
click at [850, 274] on span "2025" at bounding box center [847, 280] width 44 height 44
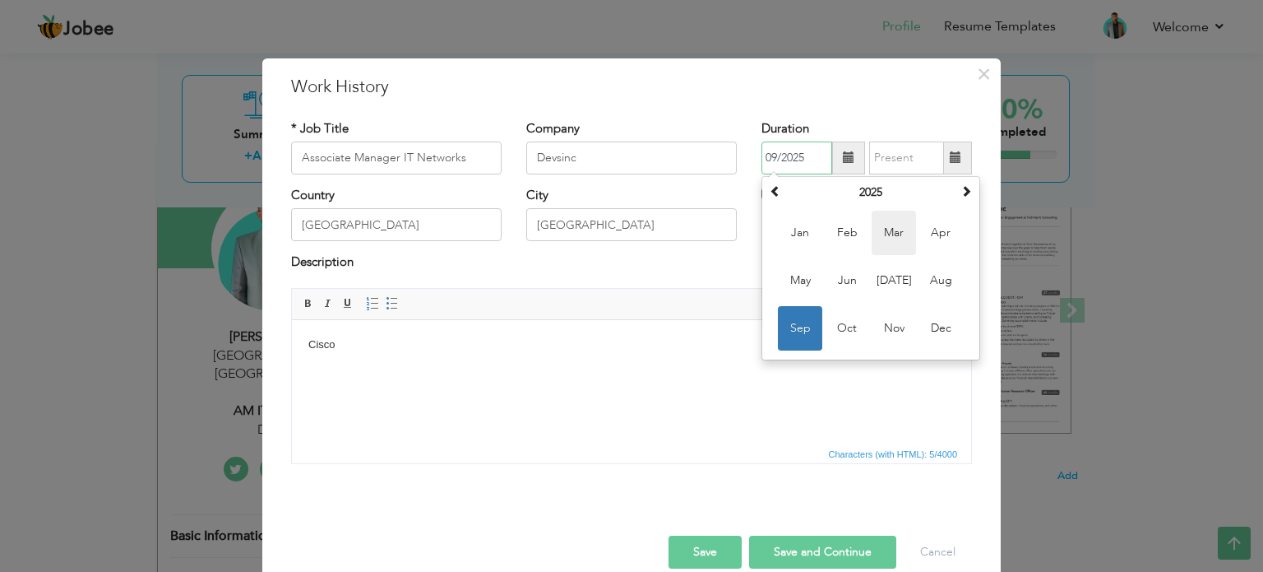
click at [896, 224] on span "Mar" at bounding box center [894, 233] width 44 height 44
type input "03/2025"
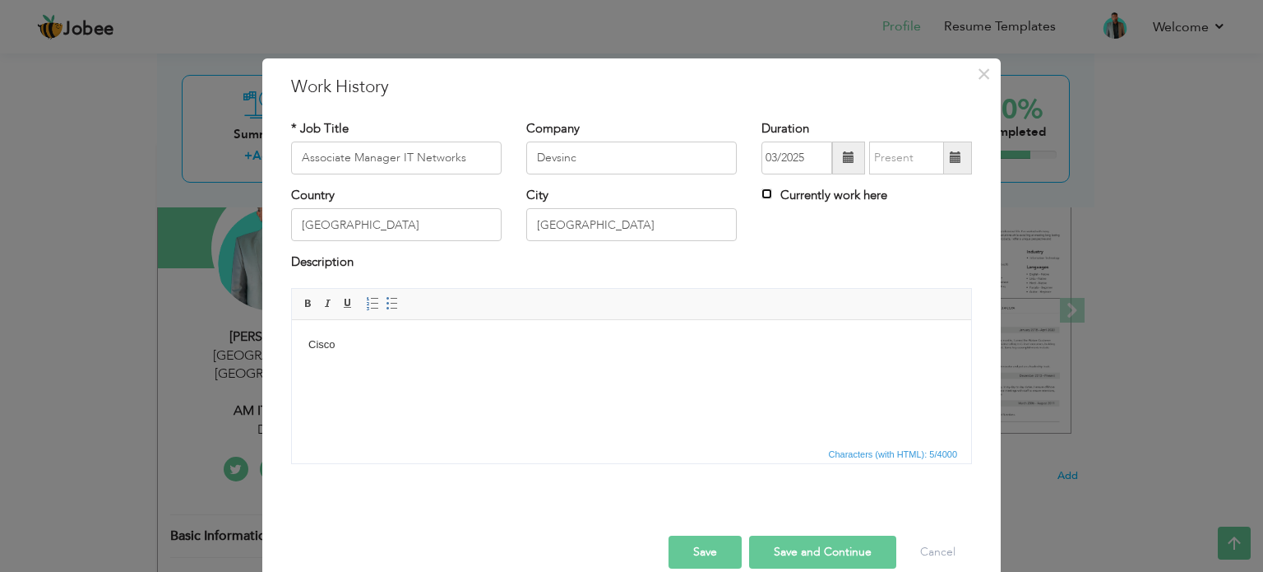
click at [762, 190] on input "Currently work here" at bounding box center [767, 193] width 11 height 11
checkbox input "true"
click at [779, 547] on button "Save and Continue" at bounding box center [822, 551] width 147 height 33
checkbox input "false"
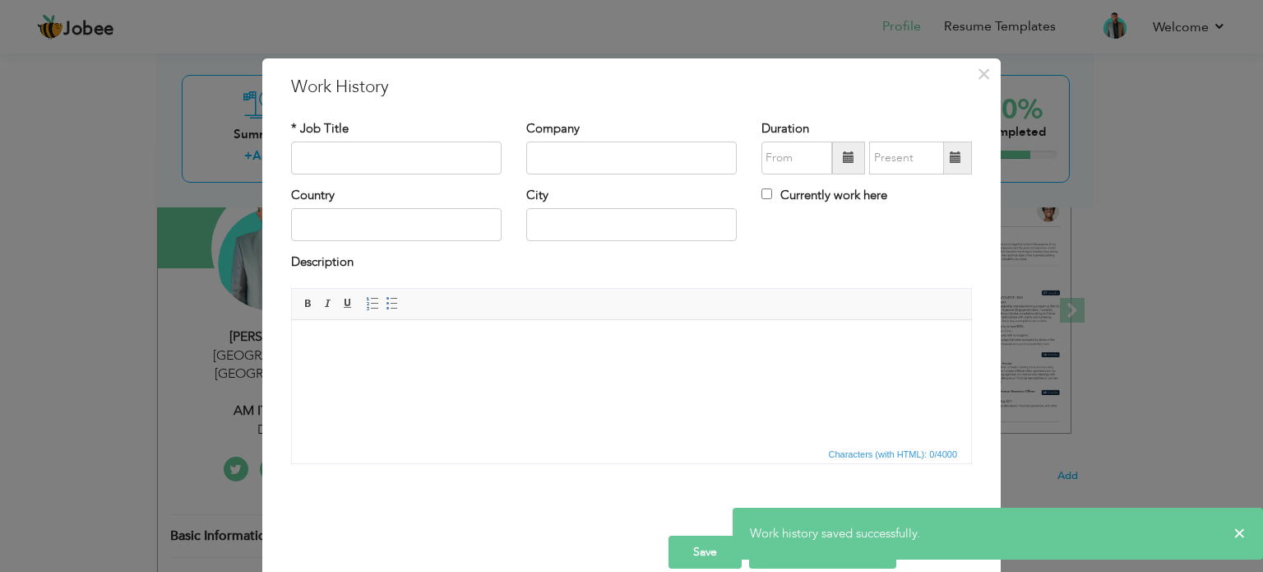
click at [734, 369] on html at bounding box center [631, 344] width 679 height 50
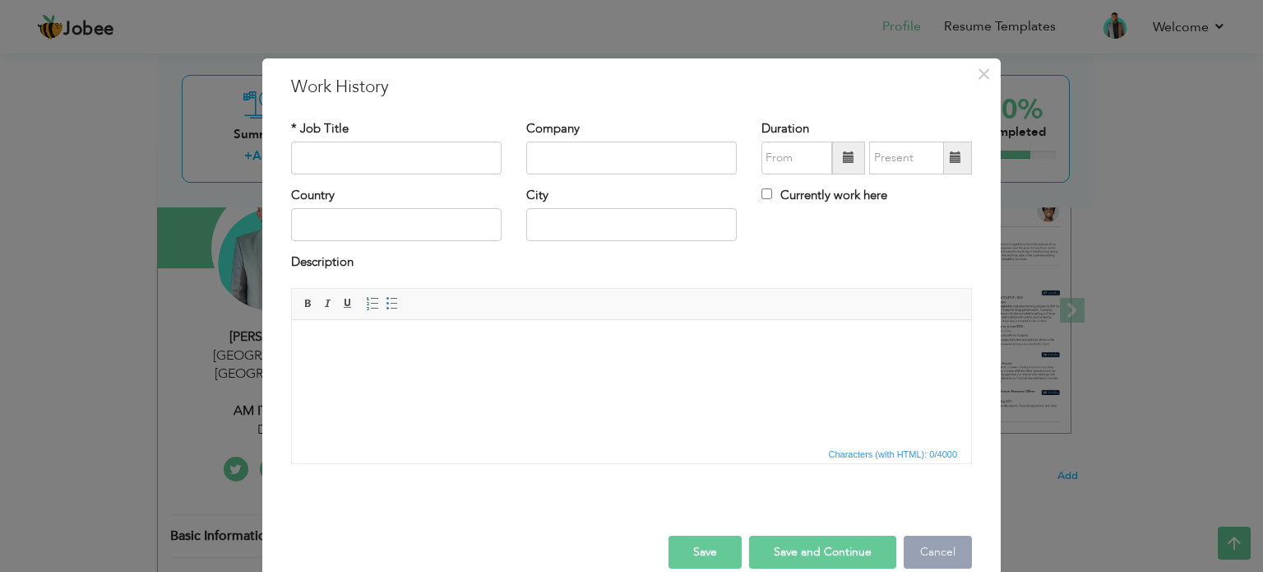
click at [943, 547] on button "Cancel" at bounding box center [938, 551] width 68 height 33
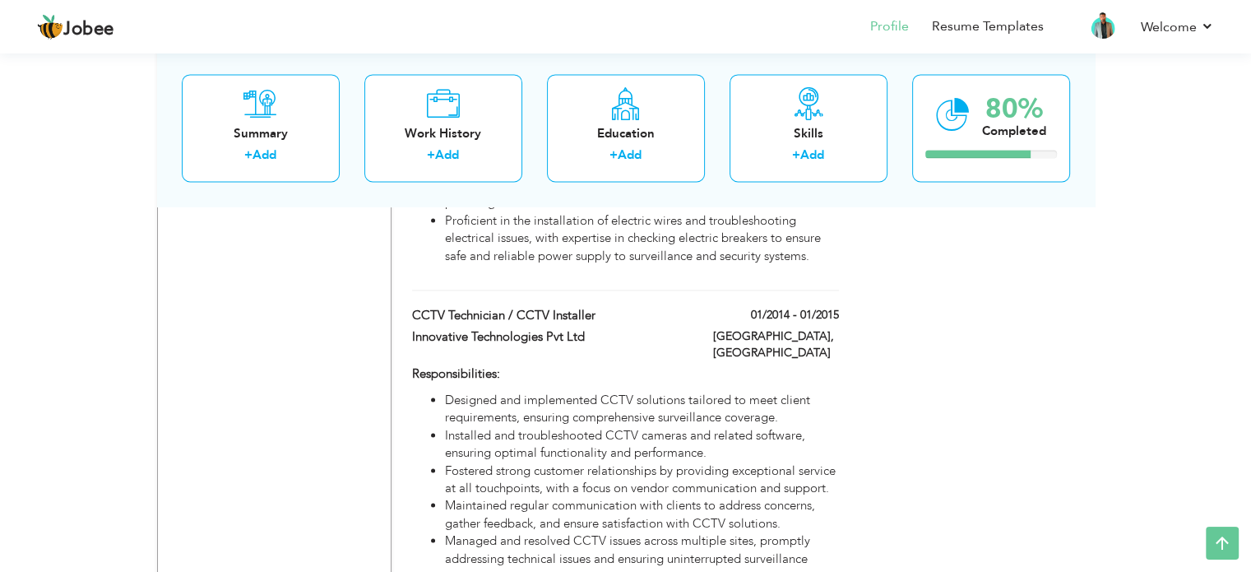
scroll to position [2711, 0]
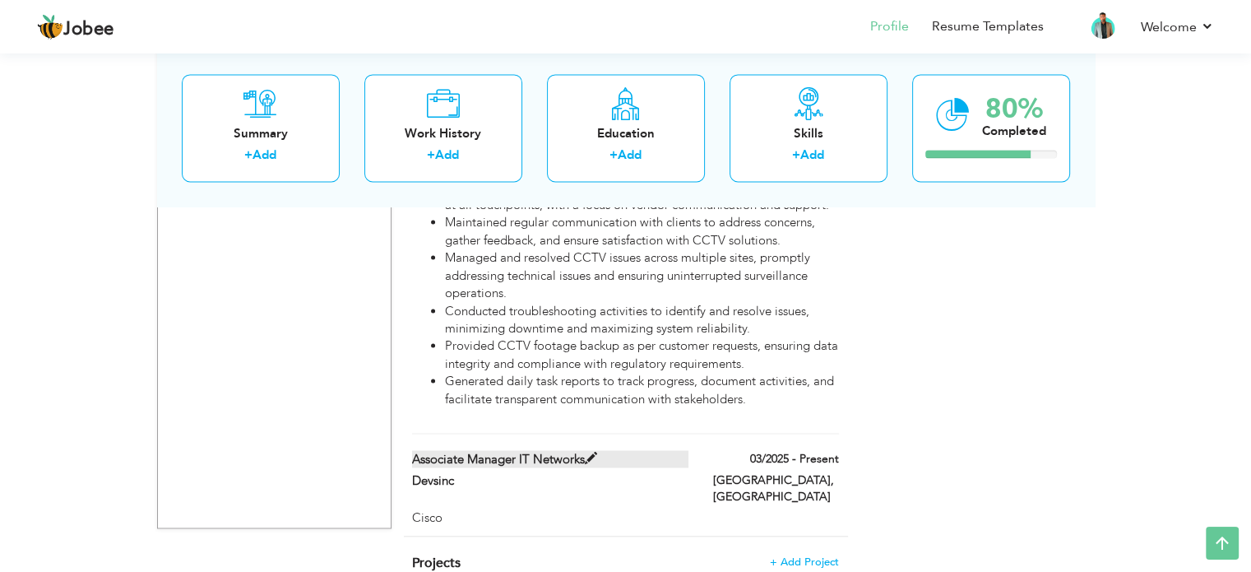
drag, startPoint x: 711, startPoint y: 382, endPoint x: 680, endPoint y: 380, distance: 30.5
click at [680, 450] on label "Associate Manager IT Networks" at bounding box center [550, 458] width 276 height 17
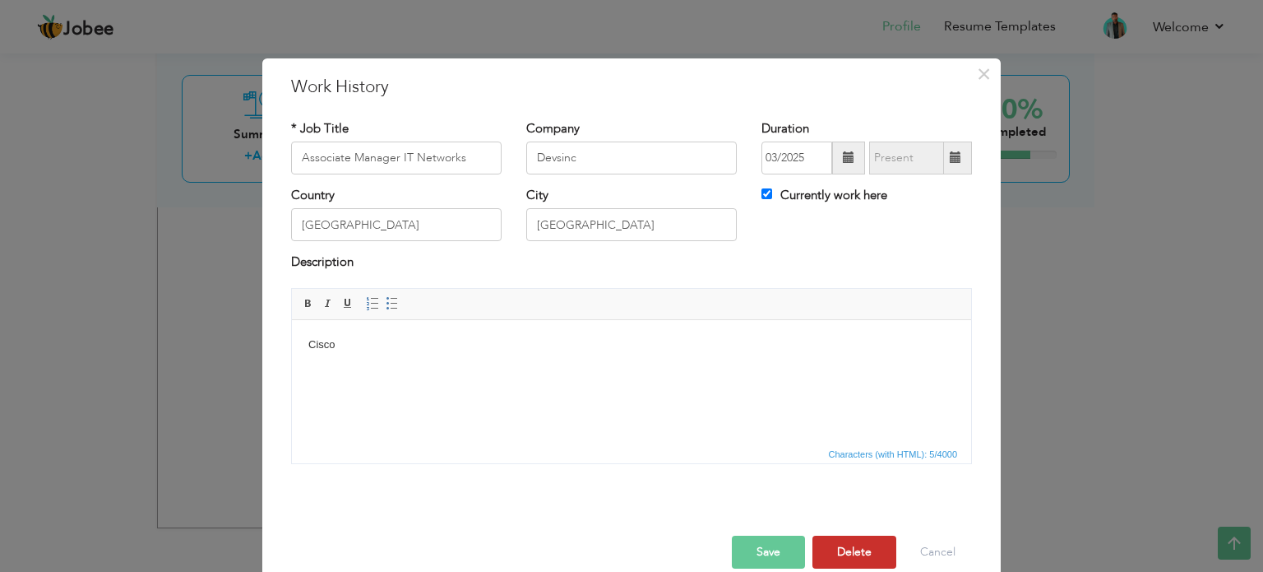
click at [845, 543] on button "Delete" at bounding box center [855, 551] width 84 height 33
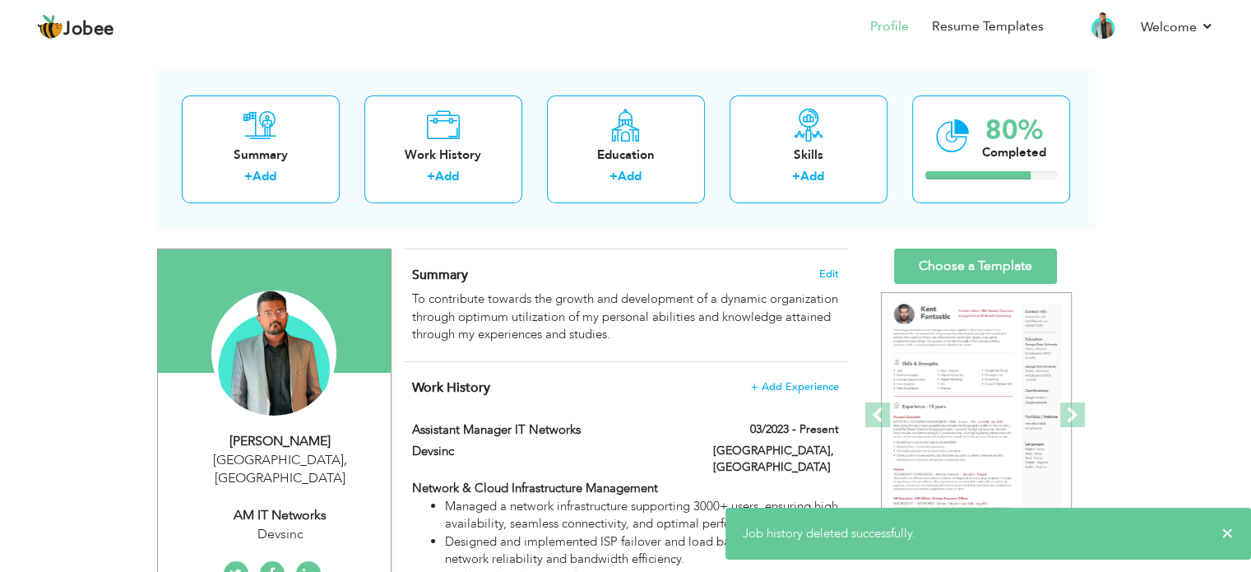
scroll to position [64, 0]
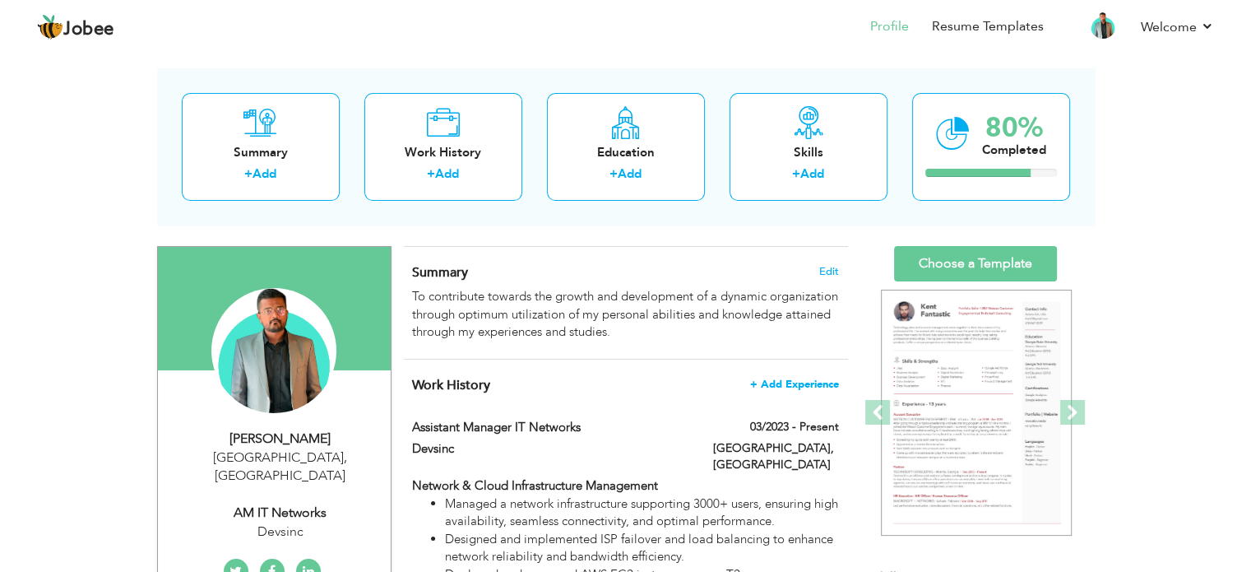
click at [786, 381] on span "+ Add Experience" at bounding box center [794, 384] width 89 height 12
checkbox input "false"
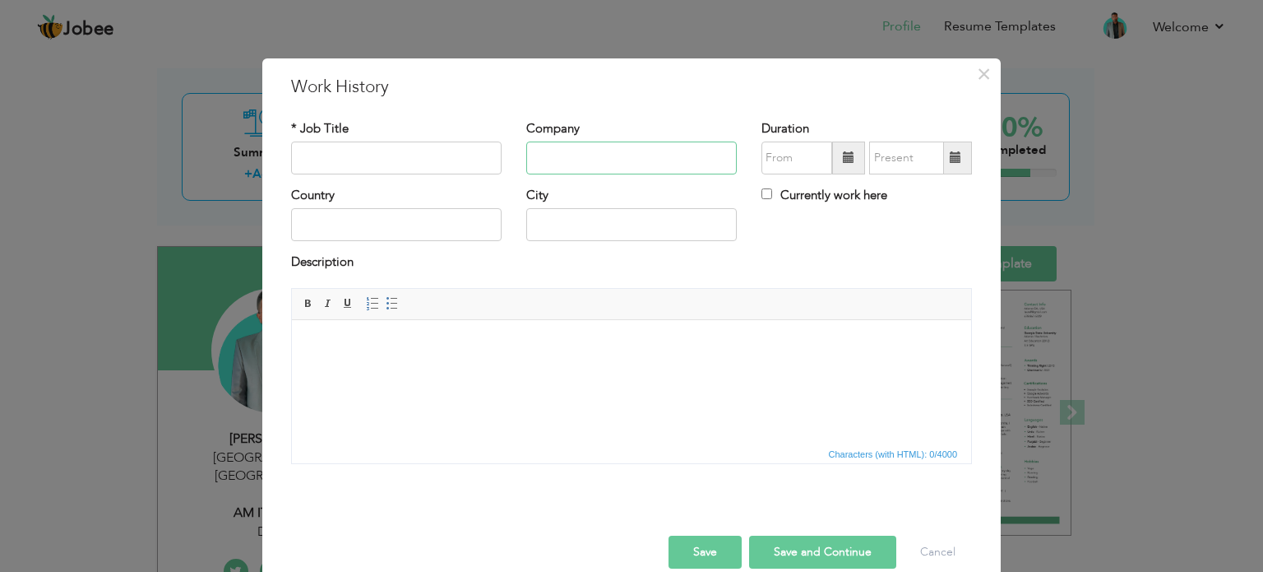
click at [678, 167] on input "text" at bounding box center [631, 157] width 211 height 33
click at [926, 542] on button "Cancel" at bounding box center [938, 551] width 68 height 33
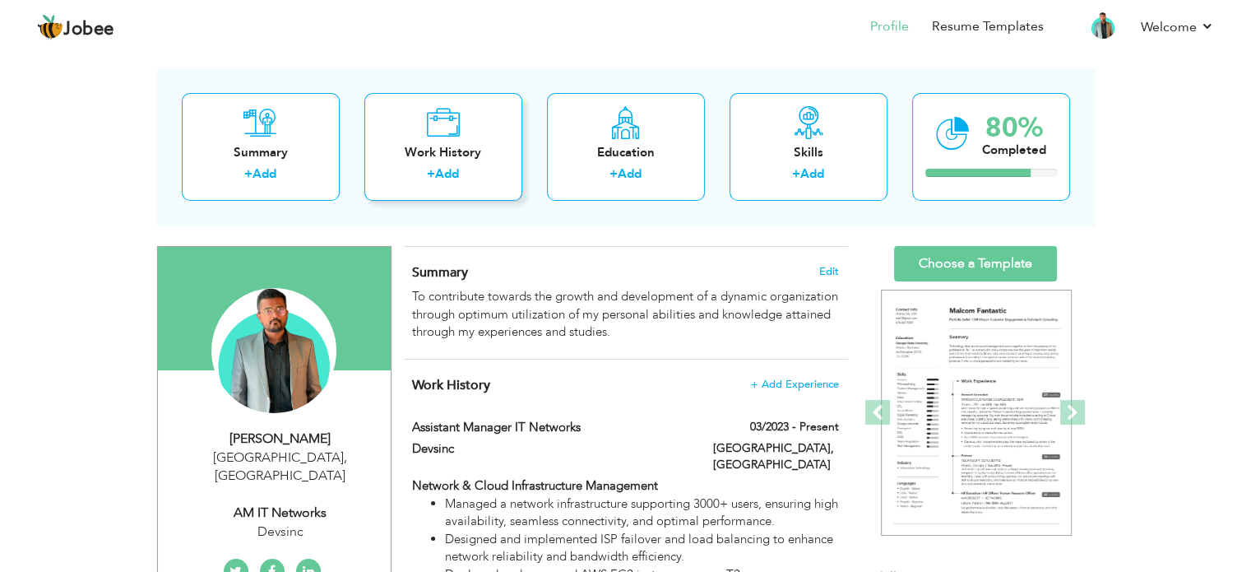
click at [448, 147] on div "Work History" at bounding box center [444, 152] width 132 height 17
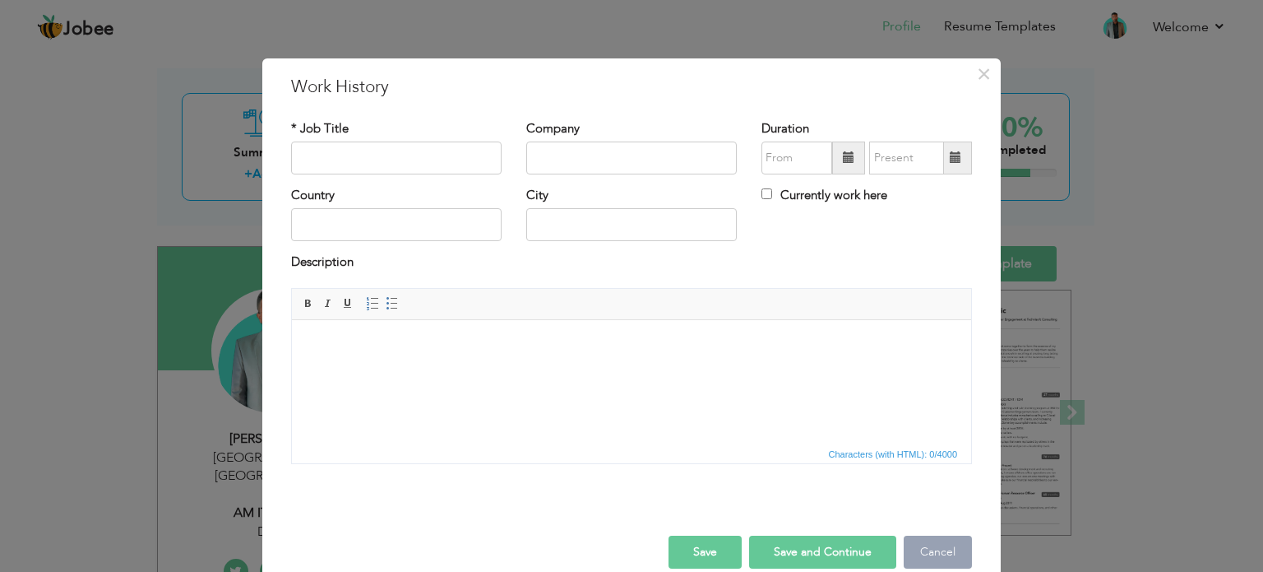
click at [936, 542] on button "Cancel" at bounding box center [938, 551] width 68 height 33
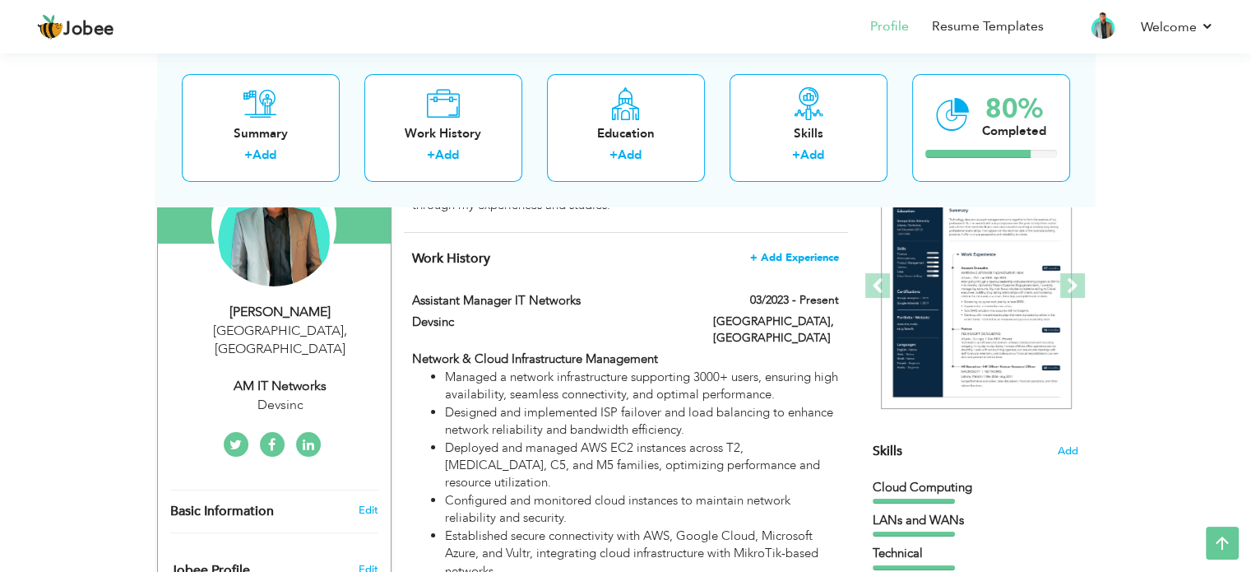
scroll to position [189, 0]
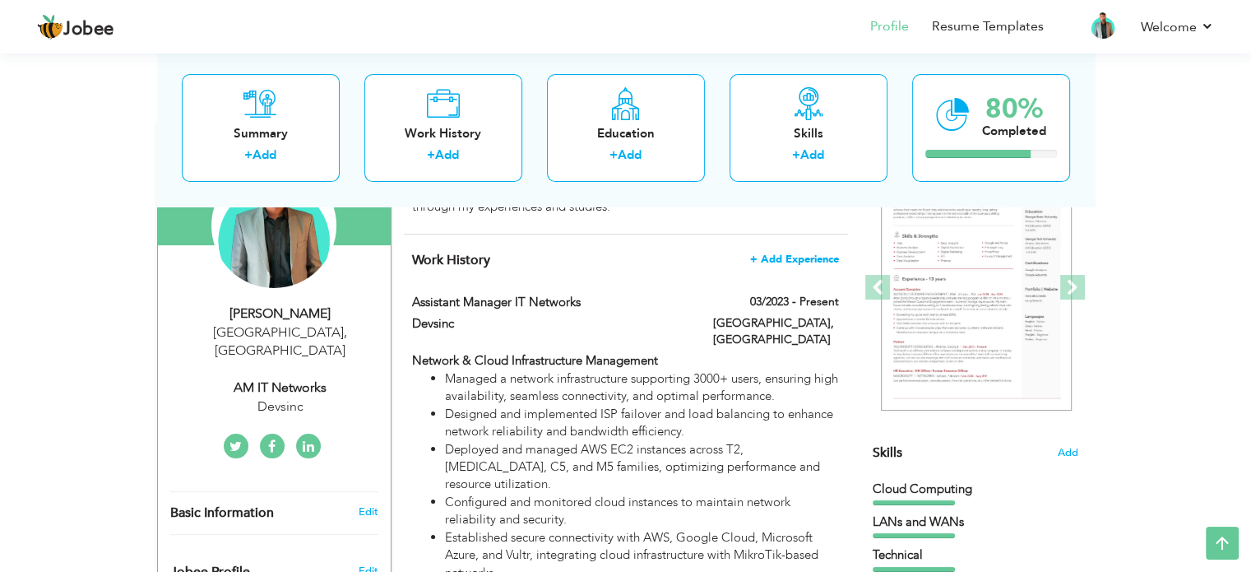
click at [783, 253] on span "+ Add Experience" at bounding box center [794, 259] width 89 height 12
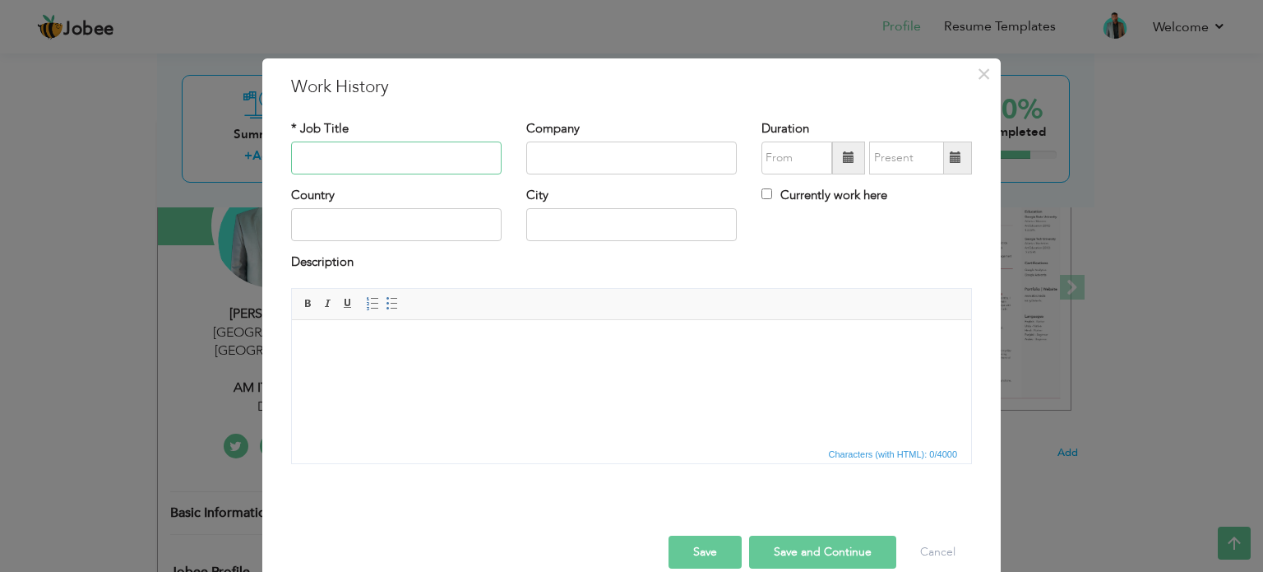
click at [373, 157] on input "text" at bounding box center [396, 157] width 211 height 33
type input "Associate Manager IT Networks"
click at [595, 166] on input "text" at bounding box center [631, 157] width 211 height 33
type input "Devsinc"
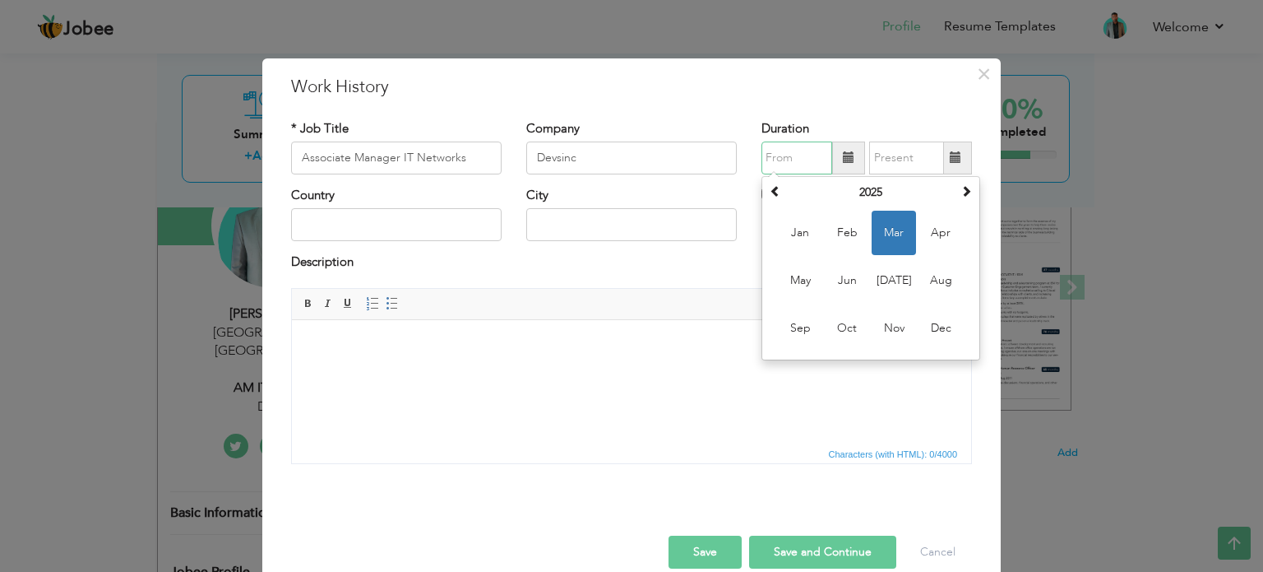
click at [815, 164] on input "text" at bounding box center [797, 157] width 71 height 33
click at [879, 234] on span "Mar" at bounding box center [894, 233] width 44 height 44
type input "03/2025"
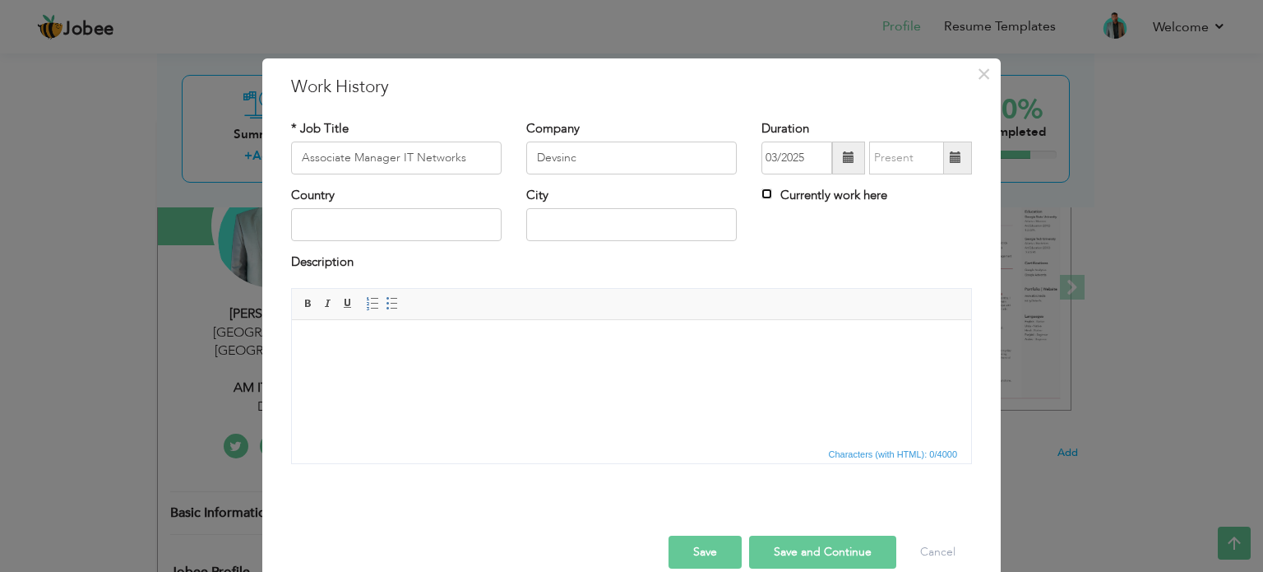
click at [762, 190] on input "Currently work here" at bounding box center [767, 193] width 11 height 11
checkbox input "true"
click at [429, 238] on input "text" at bounding box center [396, 224] width 211 height 33
type input "[GEOGRAPHIC_DATA]"
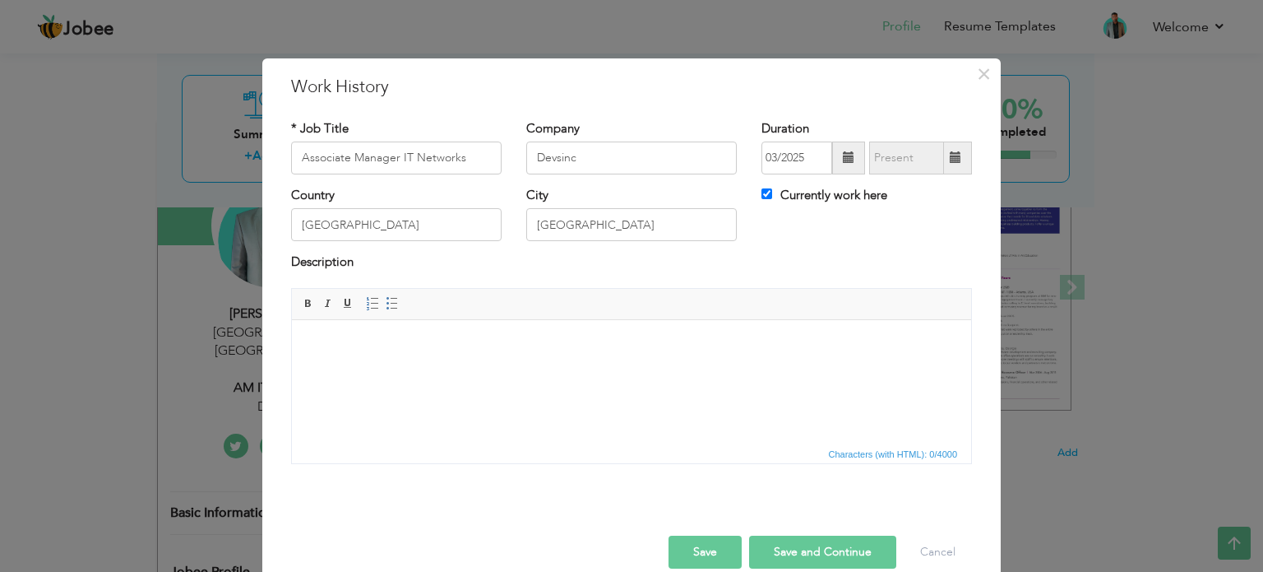
click at [536, 369] on html at bounding box center [631, 344] width 679 height 50
click at [928, 558] on button "Cancel" at bounding box center [938, 551] width 68 height 33
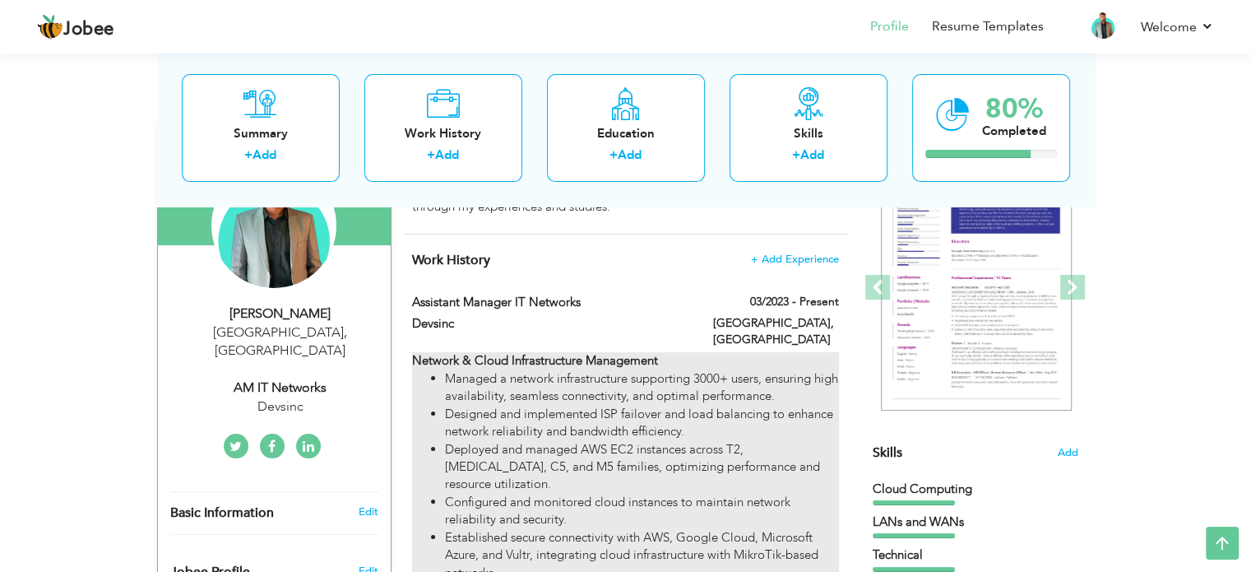
drag, startPoint x: 415, startPoint y: 260, endPoint x: 502, endPoint y: 368, distance: 138.6
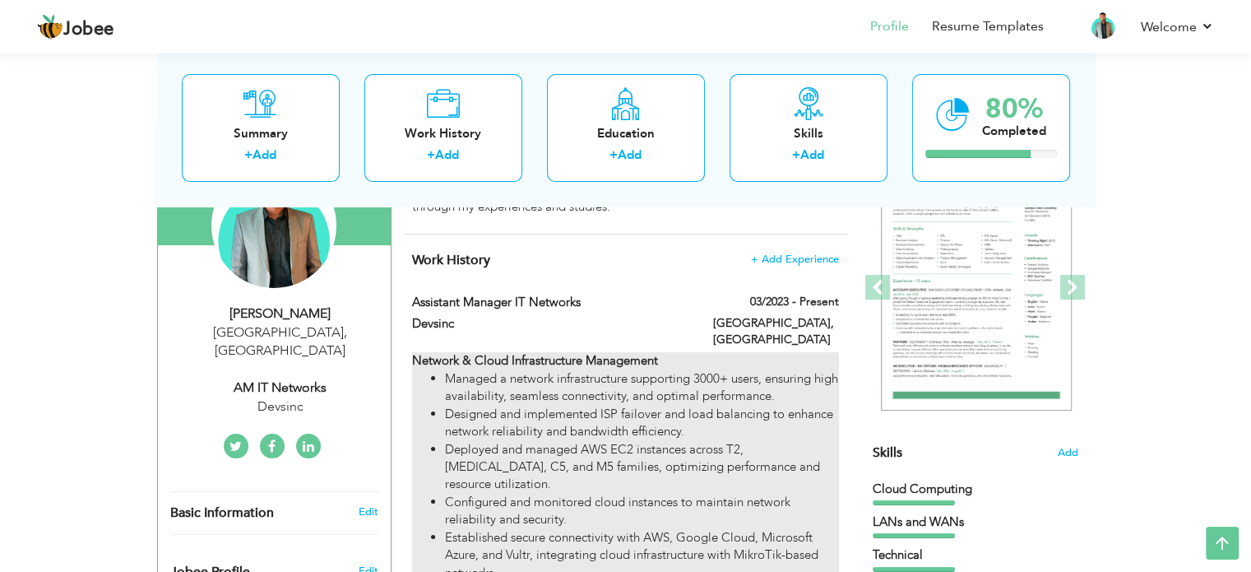
drag, startPoint x: 462, startPoint y: 378, endPoint x: 474, endPoint y: 433, distance: 56.3
click at [474, 441] on li "Deployed and managed AWS EC2 instances across T2, [MEDICAL_DATA], C5, and M5 fa…" at bounding box center [641, 467] width 393 height 53
type input "Assistant Manager IT Networks"
type input "03/2023"
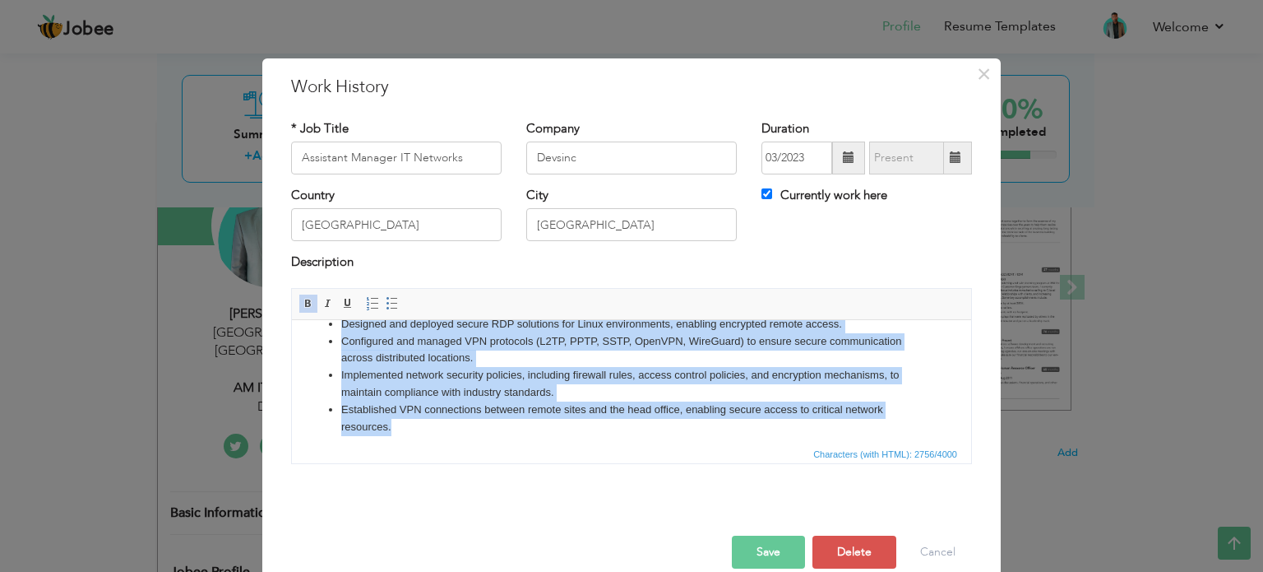
scroll to position [510, 0]
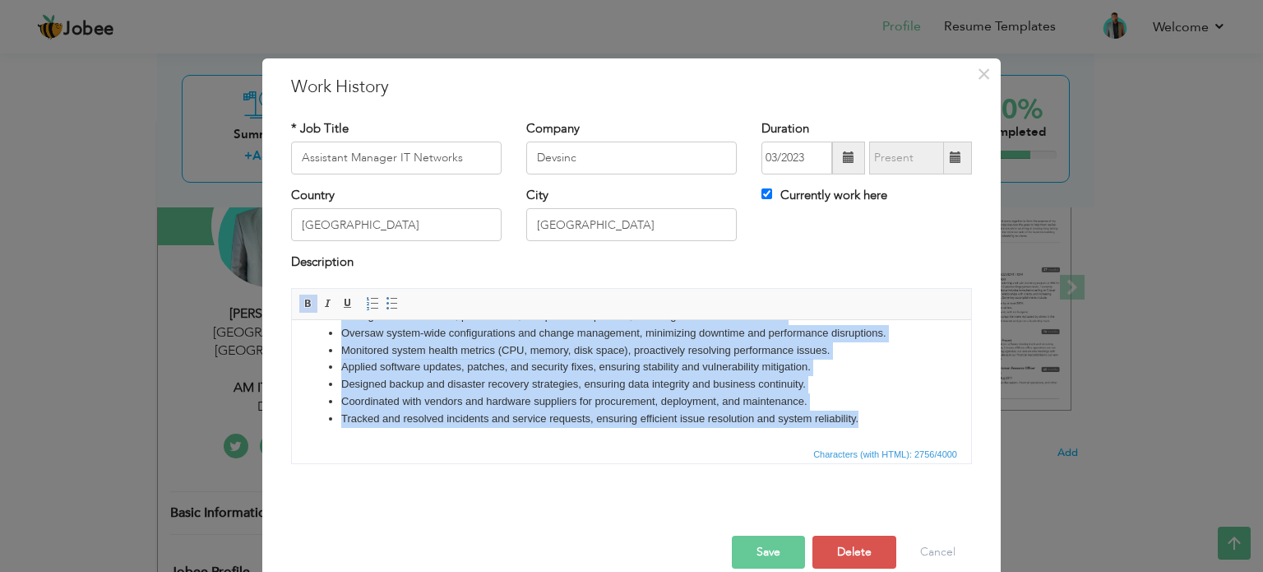
drag, startPoint x: 309, startPoint y: 345, endPoint x: 944, endPoint y: 451, distance: 643.7
click at [944, 443] on html "Network & Cloud Infrastructure Management Managed a network infrastructure supp…" at bounding box center [631, 126] width 679 height 634
copy body "Network & Cloud Infrastructure Management Managed a network infrastructure supp…"
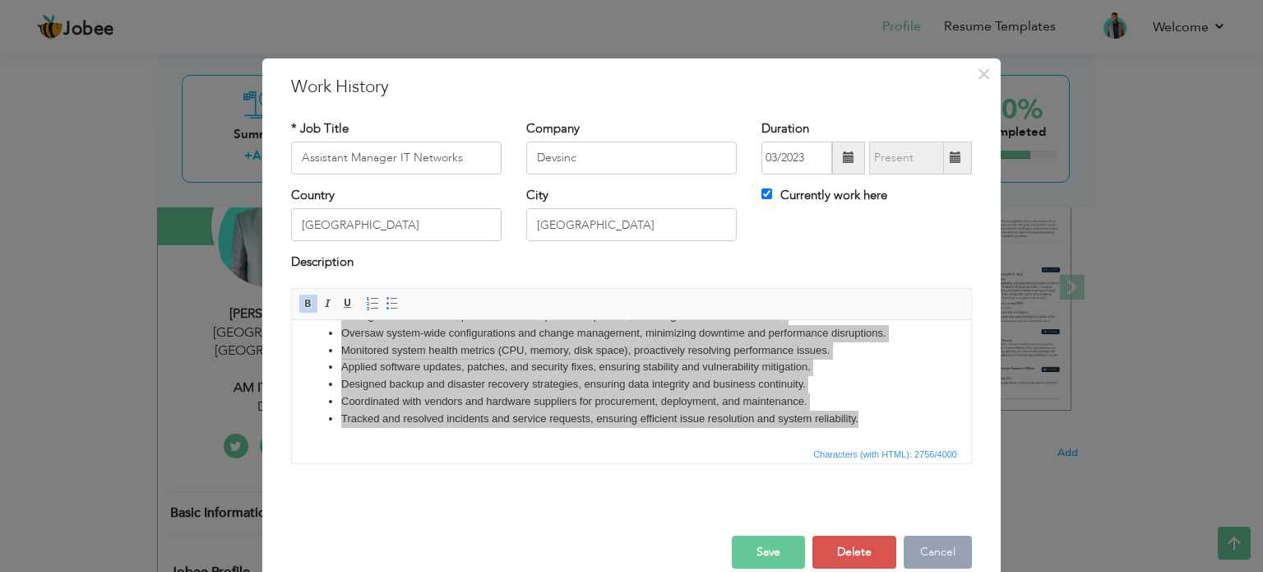
click at [935, 535] on button "Cancel" at bounding box center [938, 551] width 68 height 33
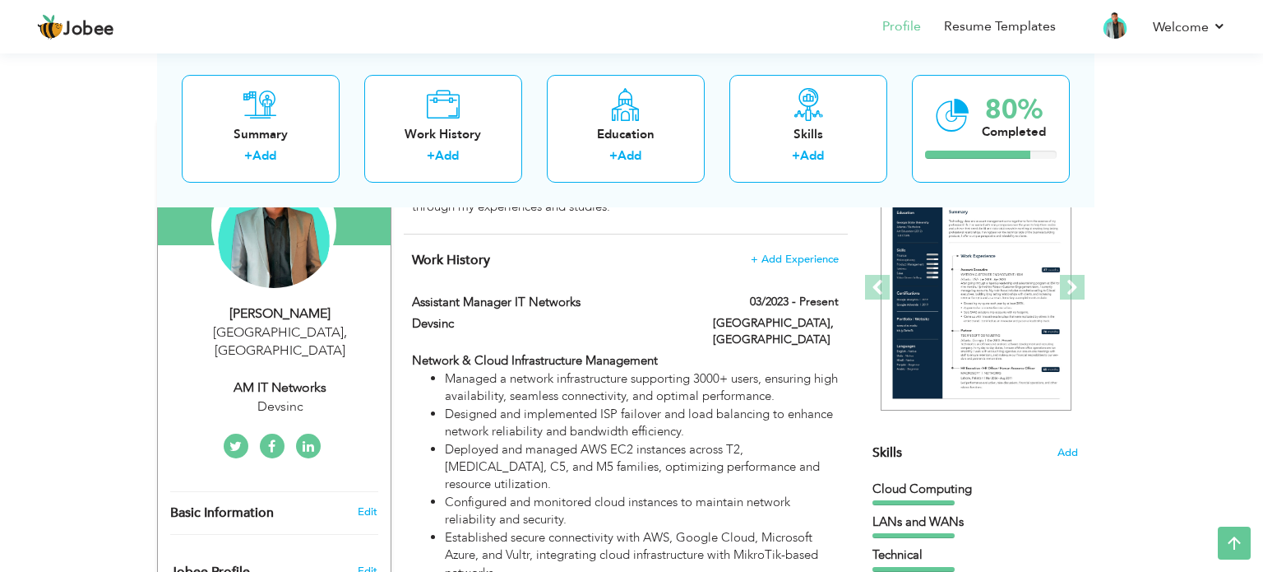
scroll to position [0, 0]
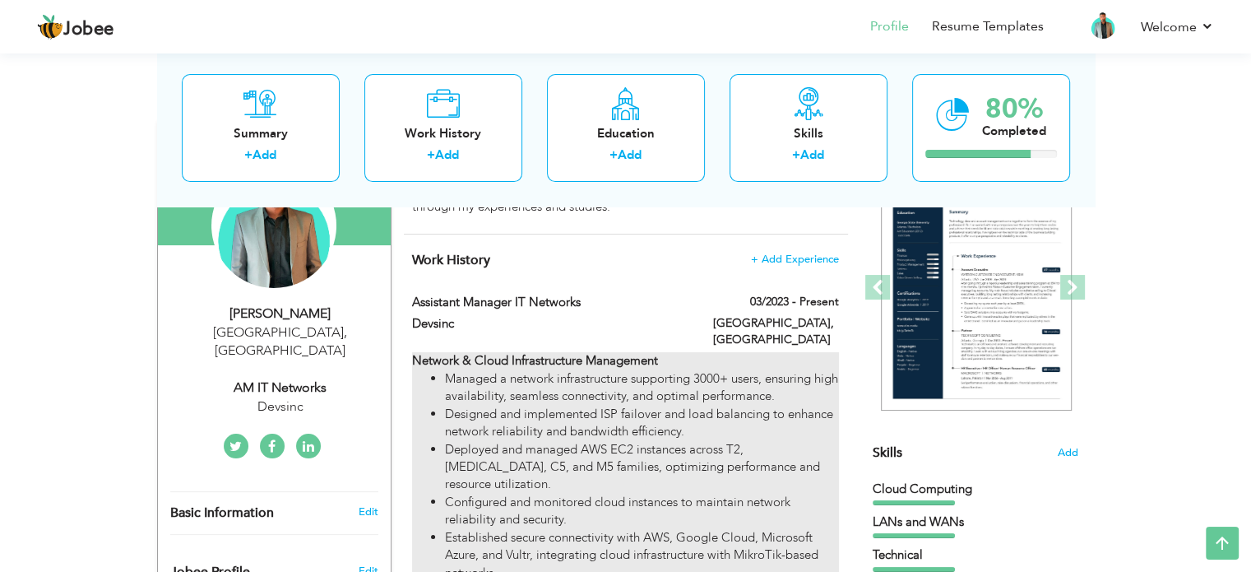
click at [683, 405] on li "Designed and implemented ISP failover and load balancing to enhance network rel…" at bounding box center [641, 422] width 393 height 35
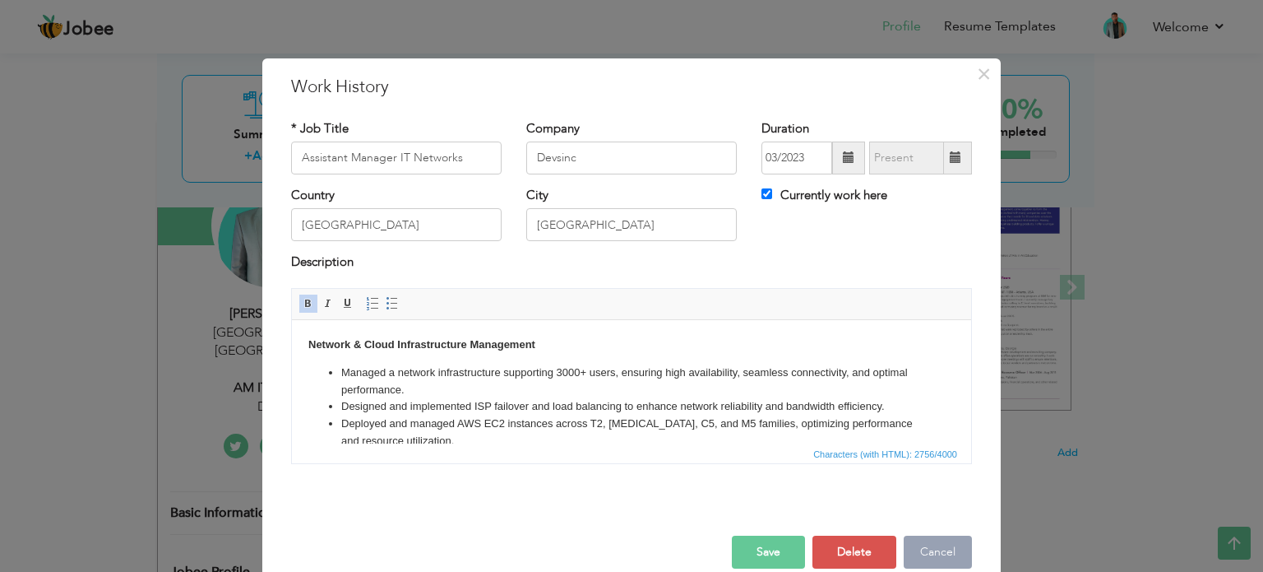
click at [932, 544] on button "Cancel" at bounding box center [938, 551] width 68 height 33
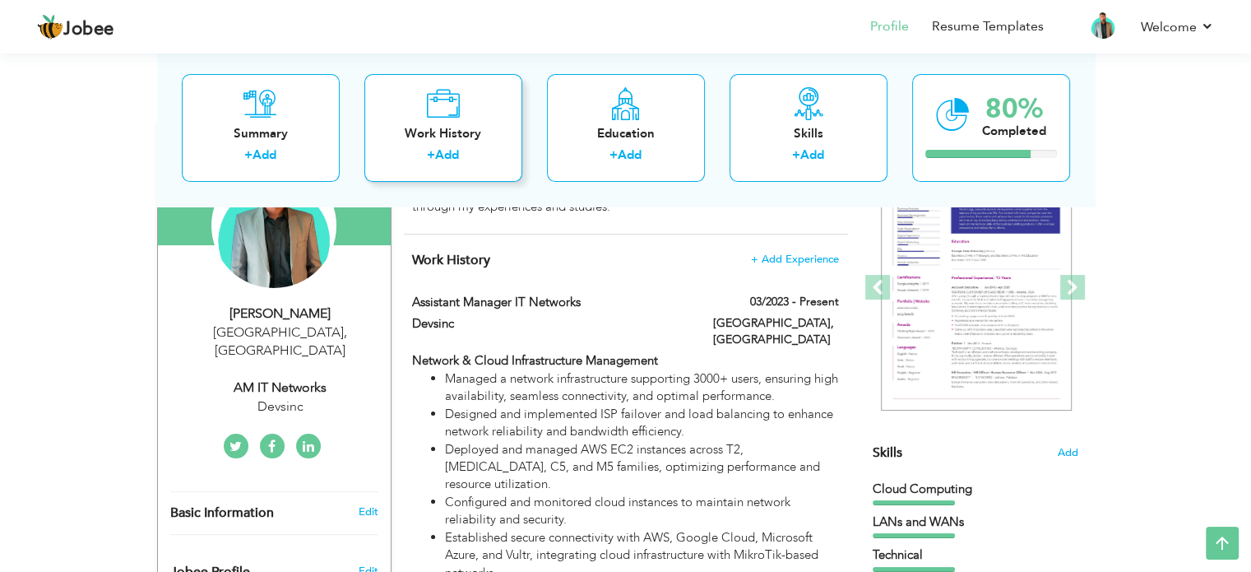
click at [453, 118] on icon at bounding box center [443, 103] width 34 height 33
checkbox input "false"
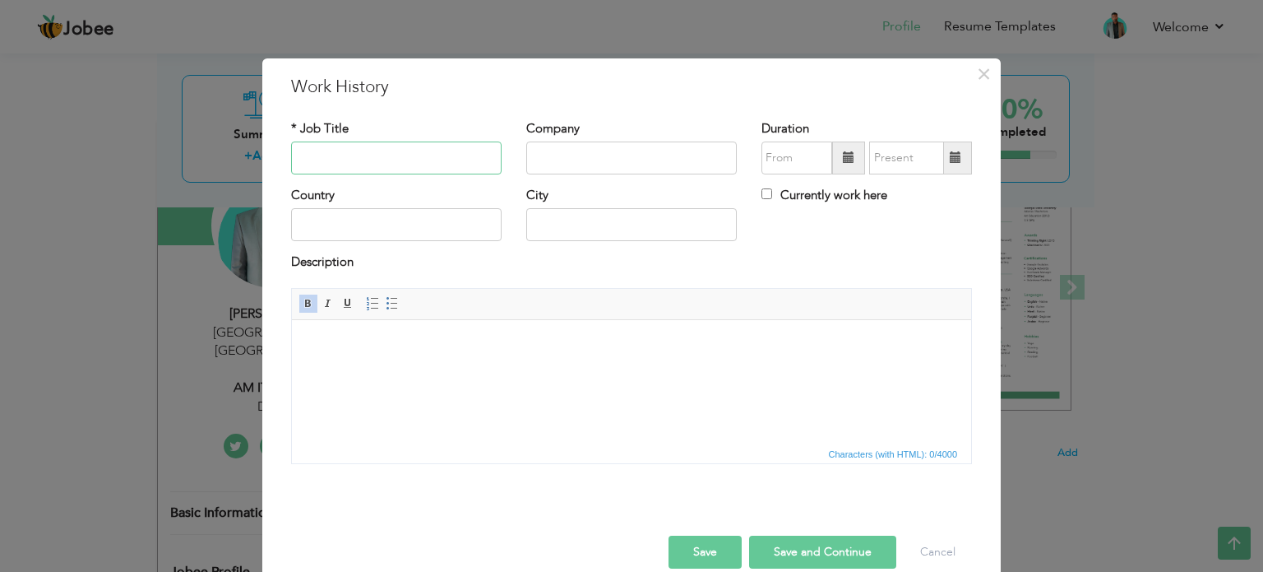
click at [424, 160] on input "text" at bounding box center [396, 157] width 211 height 33
click at [434, 347] on body at bounding box center [631, 344] width 646 height 17
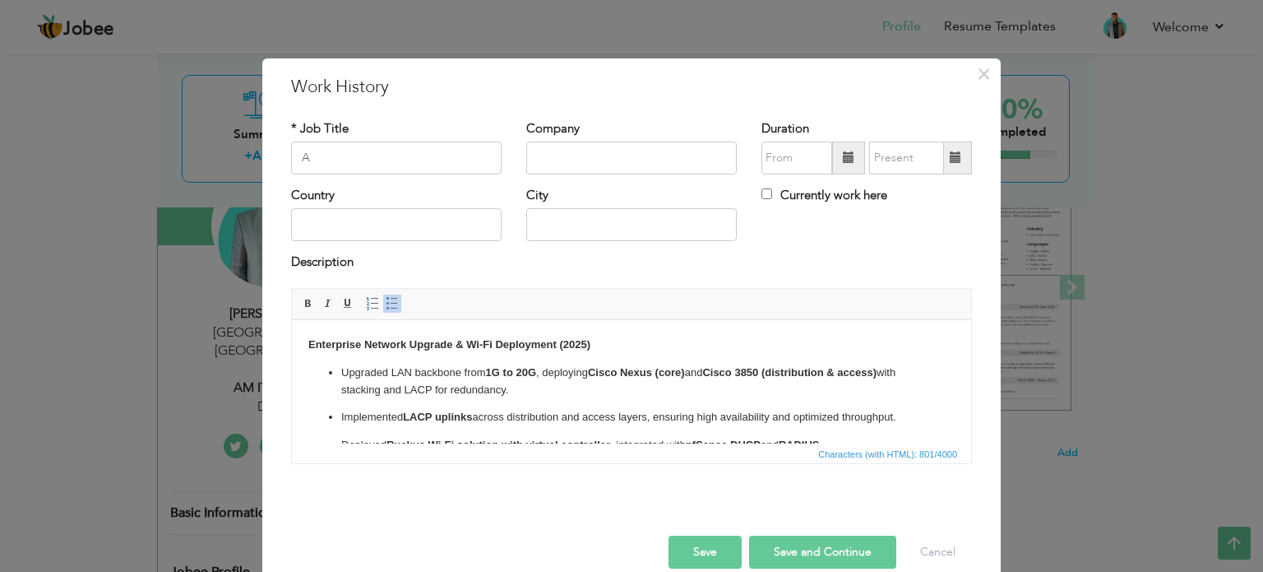
click at [489, 373] on strong "1G to 20G" at bounding box center [511, 371] width 50 height 12
click at [573, 428] on ul "Upgraded LAN backbone from 1G to 20G , deploying Cisco Nexus (core) and Cisco 3…" at bounding box center [631, 431] width 646 height 135
click at [376, 156] on input "A" at bounding box center [396, 157] width 211 height 33
type input "Associate Manager IT Networks"
click at [572, 164] on input "text" at bounding box center [631, 157] width 211 height 33
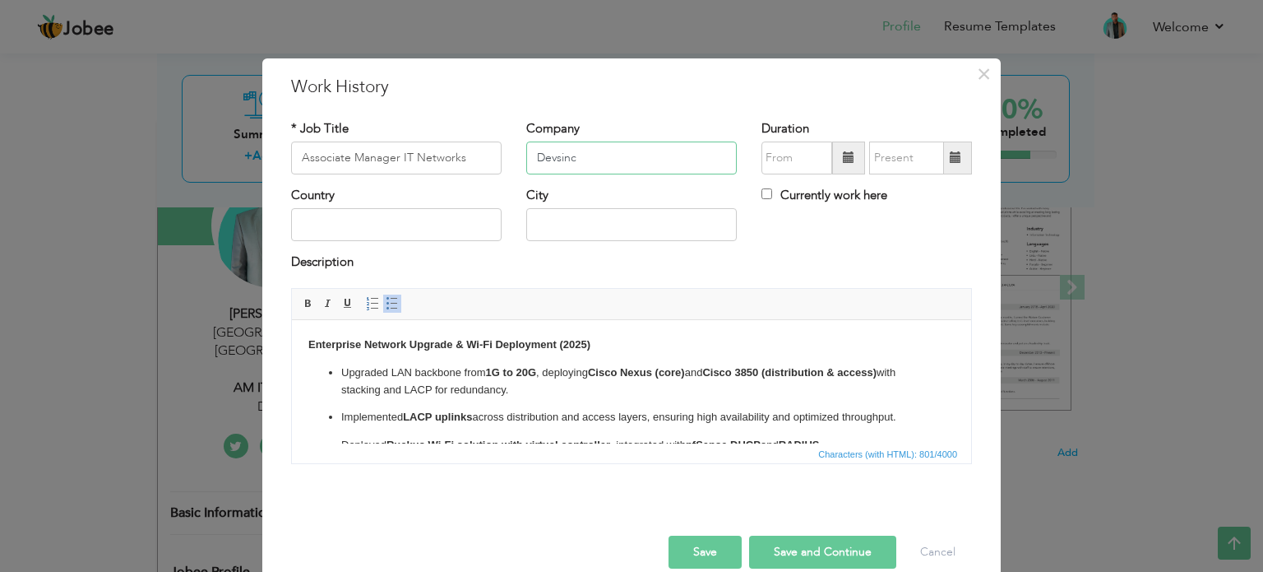
type input "Devsinc"
click at [402, 228] on input "text" at bounding box center [396, 224] width 211 height 33
type input "[GEOGRAPHIC_DATA]"
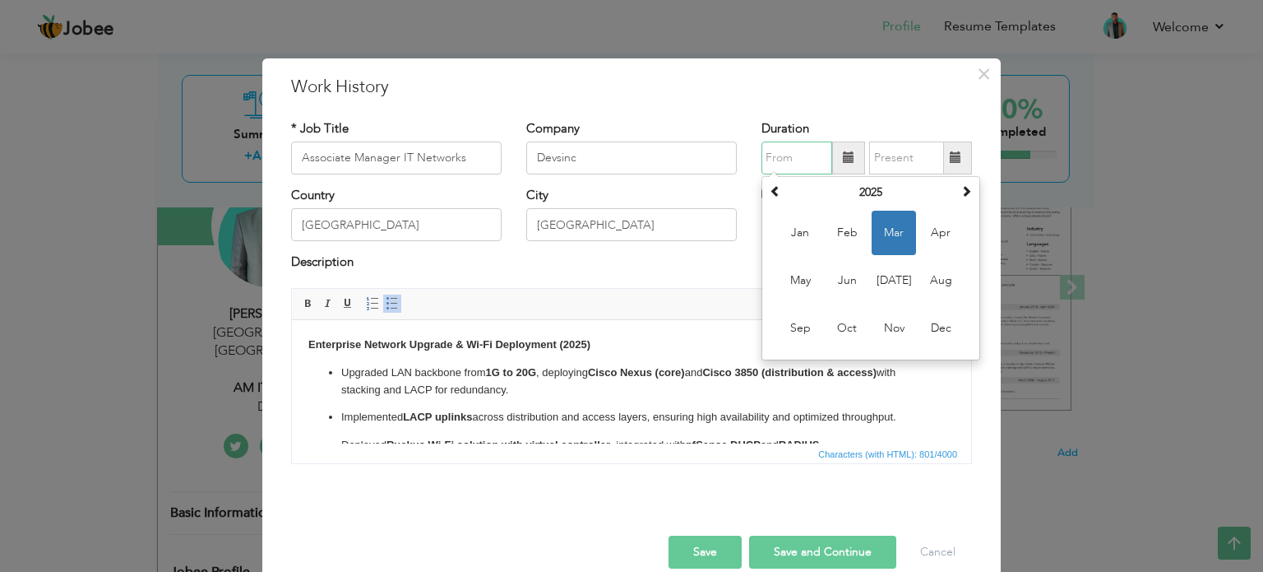
click at [785, 162] on input "text" at bounding box center [797, 157] width 71 height 33
click at [908, 233] on span "Mar" at bounding box center [894, 233] width 44 height 44
type input "03/2025"
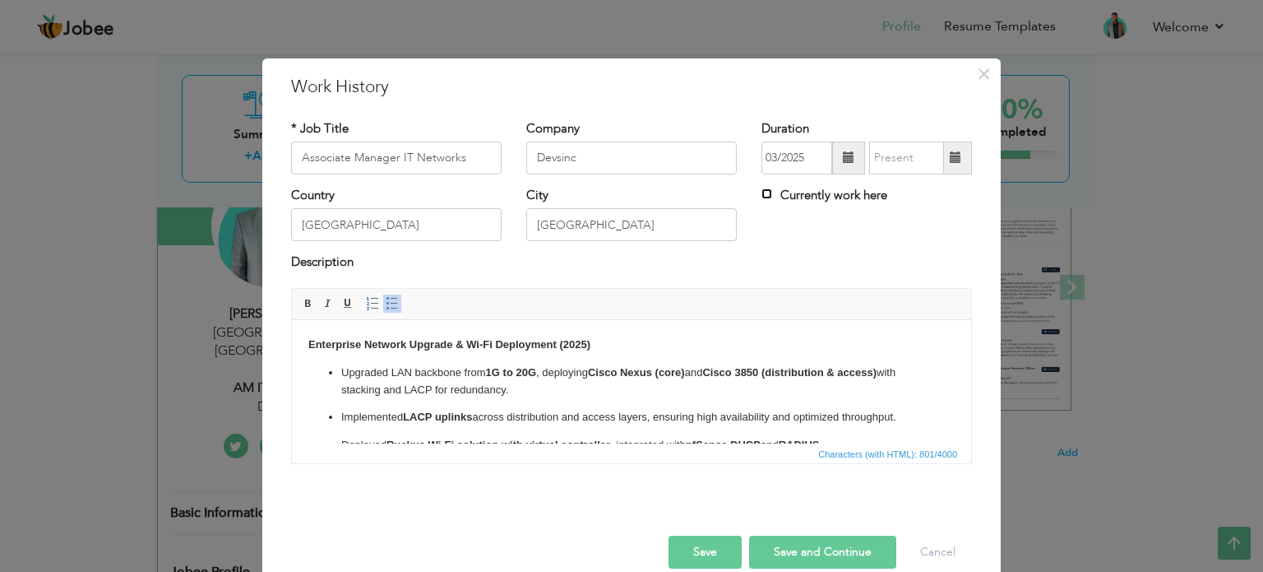
click at [762, 191] on input "Currently work here" at bounding box center [767, 193] width 11 height 11
checkbox input "true"
click at [714, 549] on button "Save" at bounding box center [705, 551] width 73 height 33
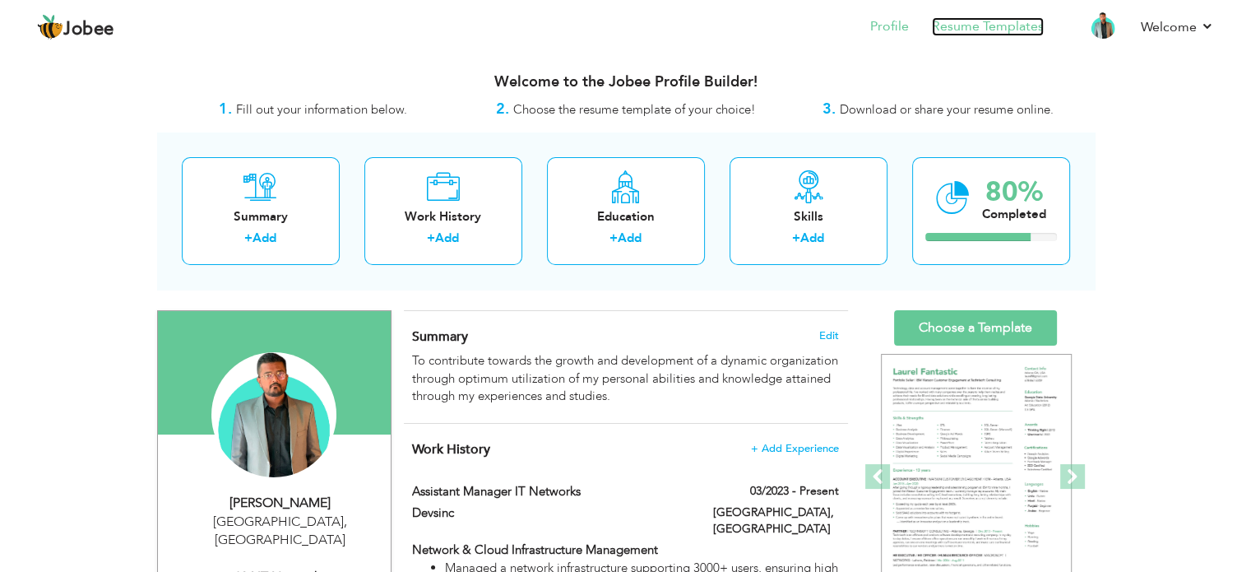
click at [953, 29] on link "Resume Templates" at bounding box center [988, 26] width 112 height 19
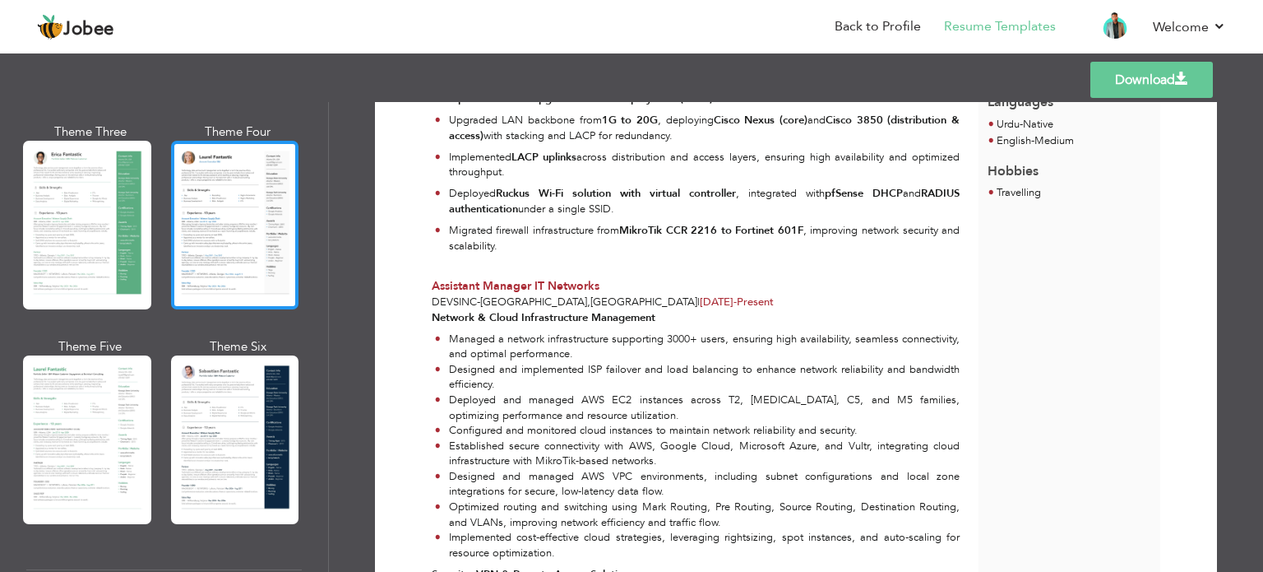
scroll to position [334, 0]
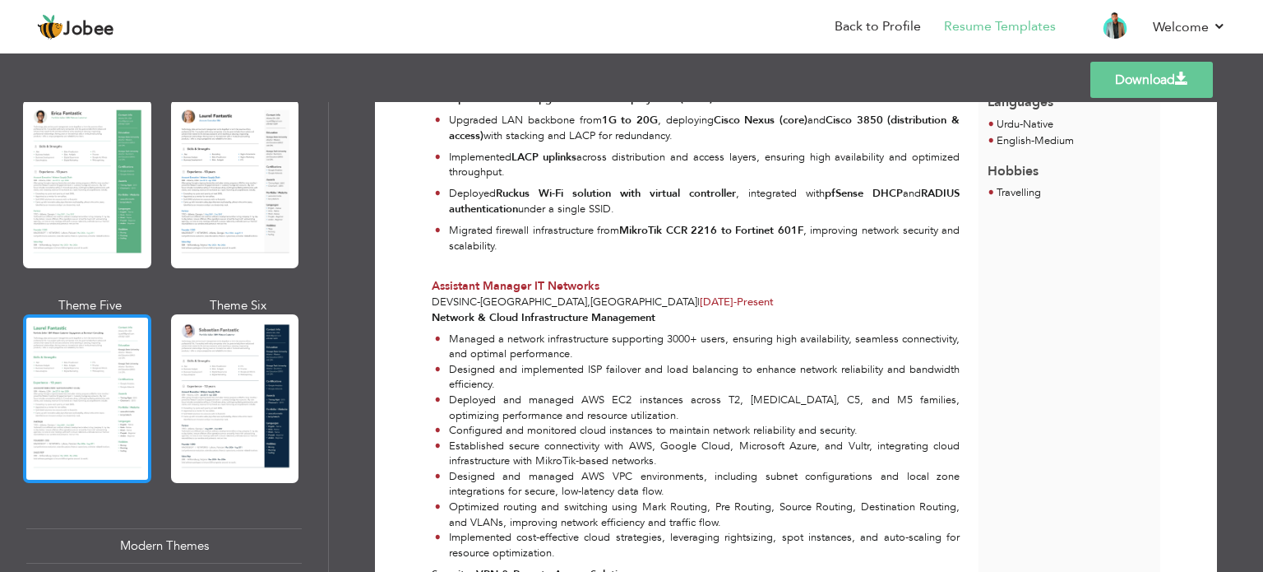
click at [123, 425] on div at bounding box center [87, 398] width 128 height 169
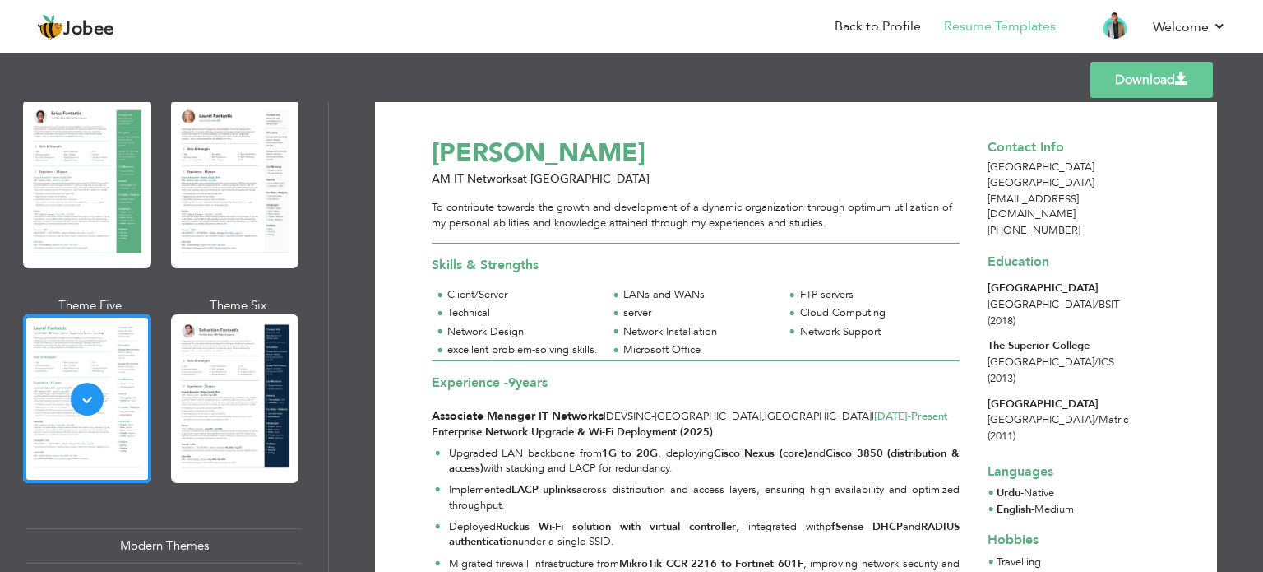
scroll to position [0, 0]
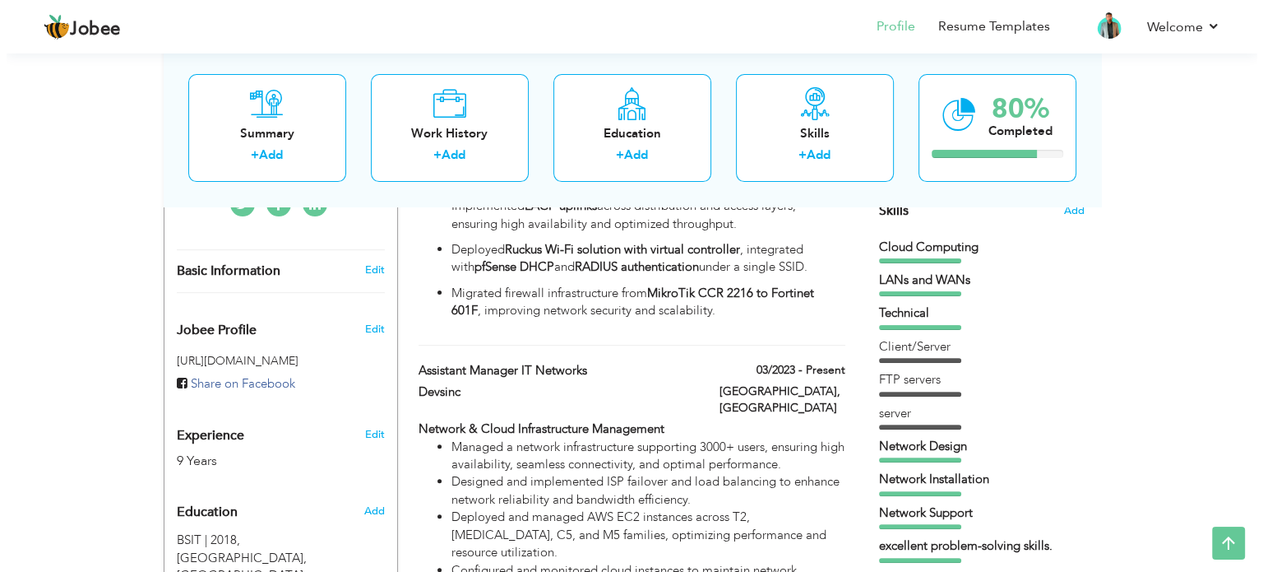
scroll to position [431, 0]
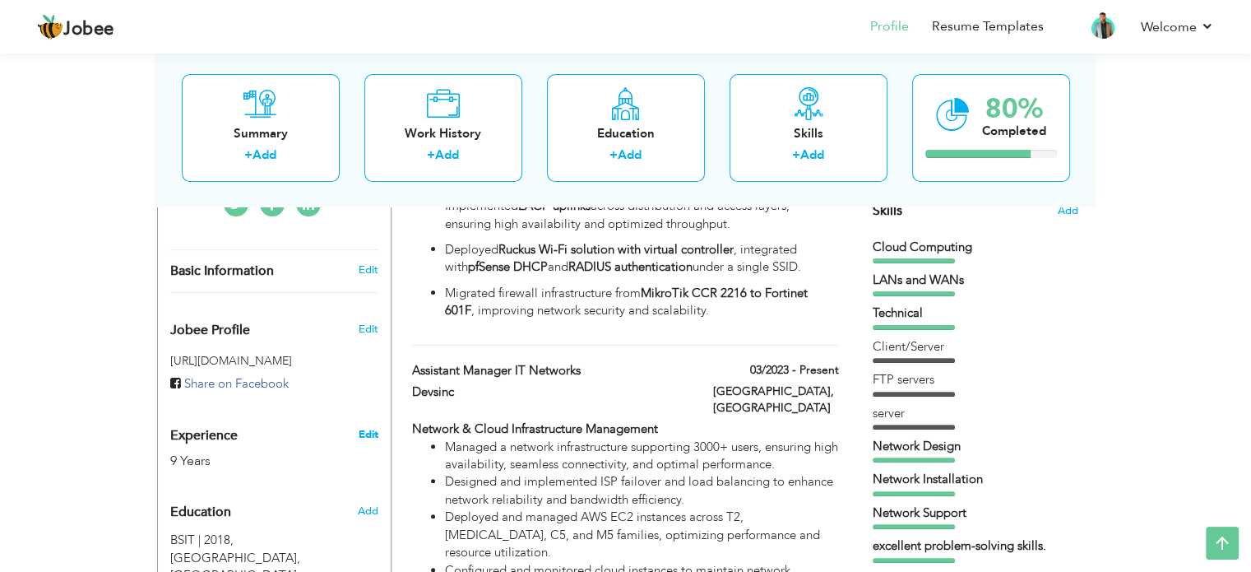
click at [361, 427] on link "Edit" at bounding box center [368, 434] width 20 height 15
type input "Dawood"
type input "Aslam"
type input "[PHONE_NUMBER]"
select select "number:166"
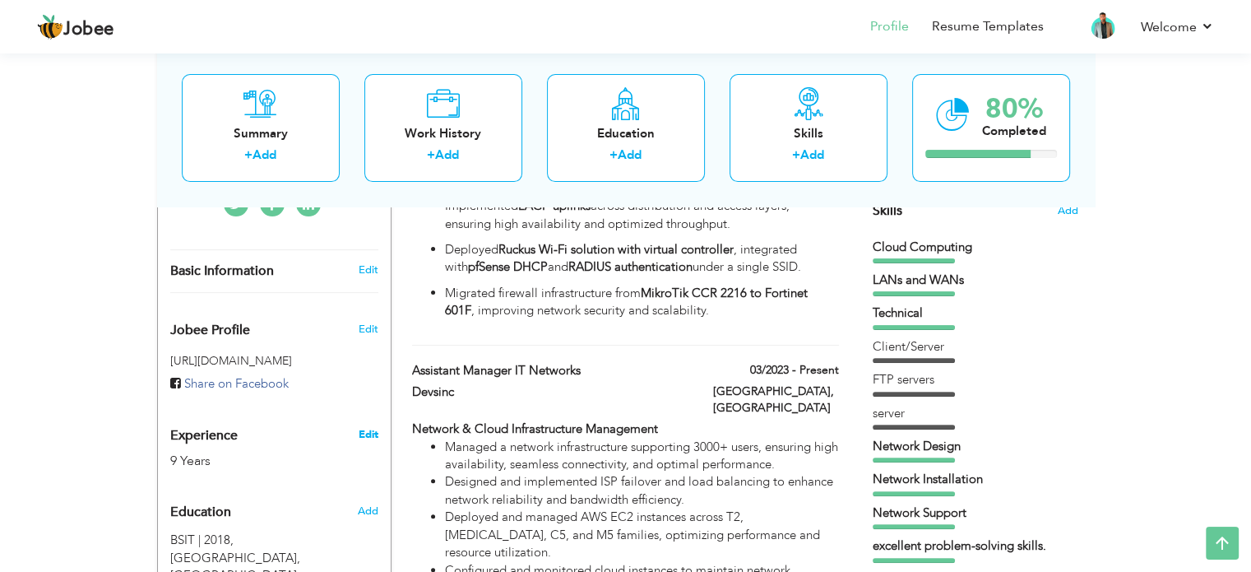
type input "[GEOGRAPHIC_DATA]"
select select "number:11"
type input "Devsinc"
type input "AM IT Networks"
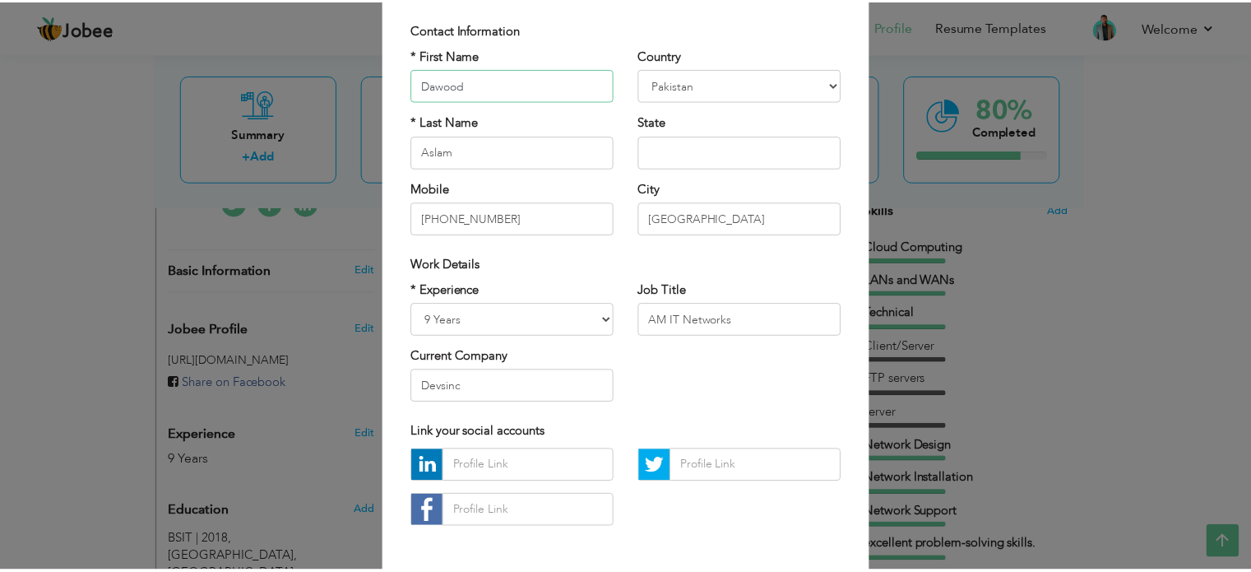
scroll to position [174, 0]
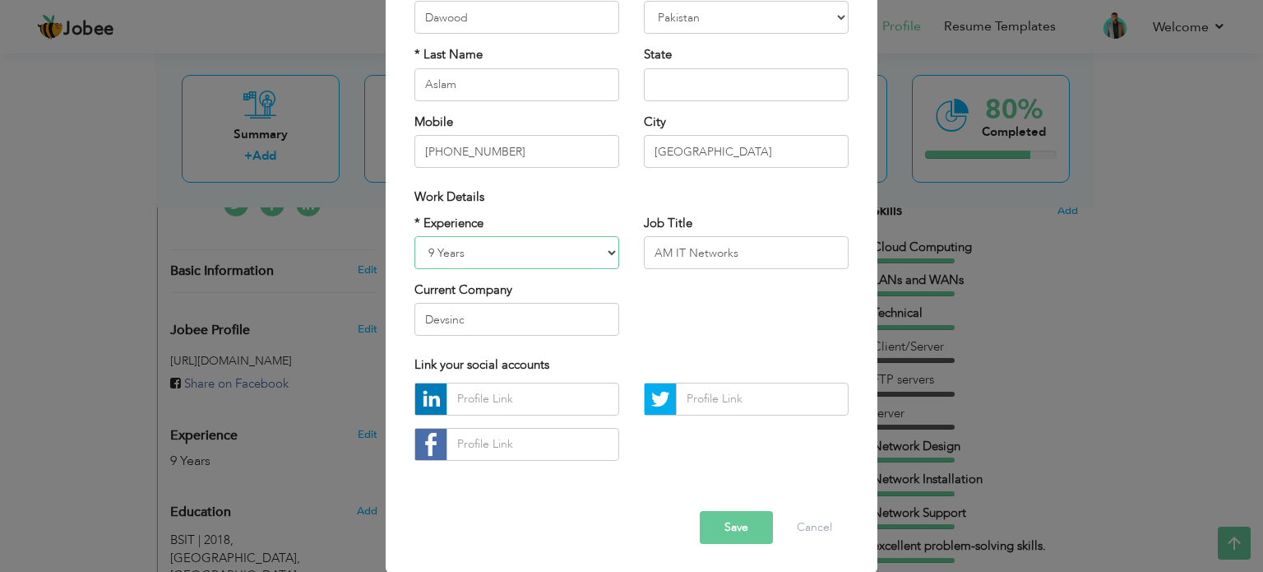
click at [593, 267] on select "Entry Level Less than 1 Year 1 Year 2 Years 3 Years 4 Years 5 Years 6 Years 7 Y…" at bounding box center [517, 252] width 205 height 33
click at [415, 236] on select "Entry Level Less than 1 Year 1 Year 2 Years 3 Years 4 Years 5 Years 6 Years 7 Y…" at bounding box center [517, 252] width 205 height 33
click at [588, 251] on select "Entry Level Less than 1 Year 1 Year 2 Years 3 Years 4 Years 5 Years 6 Years 7 Y…" at bounding box center [517, 252] width 205 height 33
click at [645, 309] on div "* Experience Entry Level Less than 1 Year 1 Year 2 Years 3 Years 4 Years 5 Year…" at bounding box center [631, 282] width 459 height 134
click at [790, 512] on button "Cancel" at bounding box center [815, 527] width 68 height 33
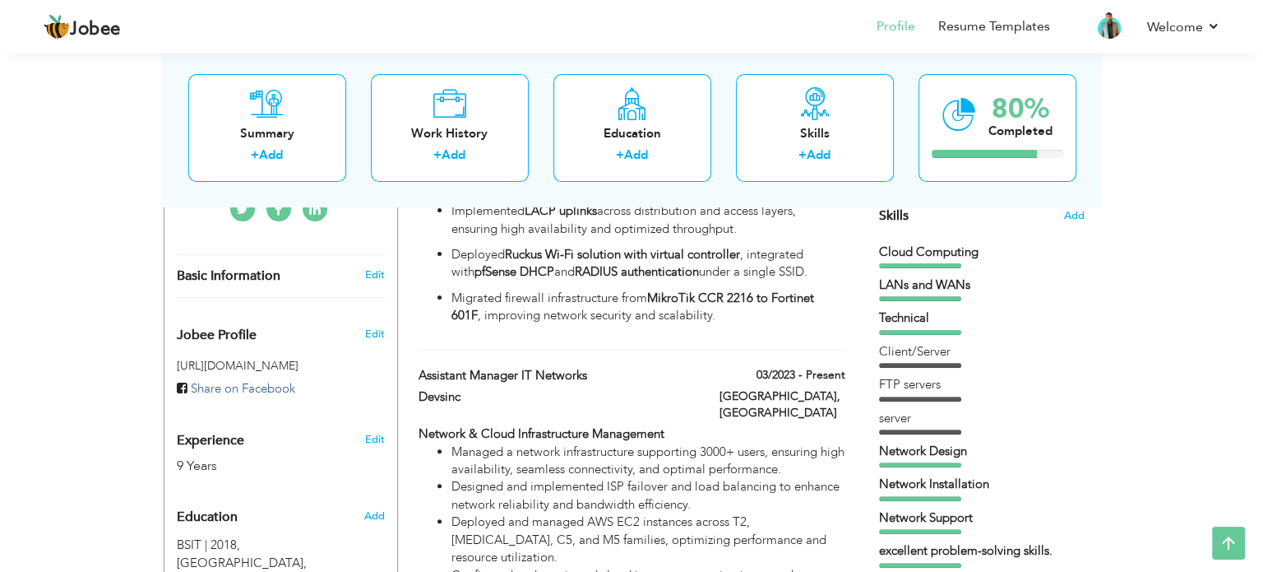
scroll to position [424, 0]
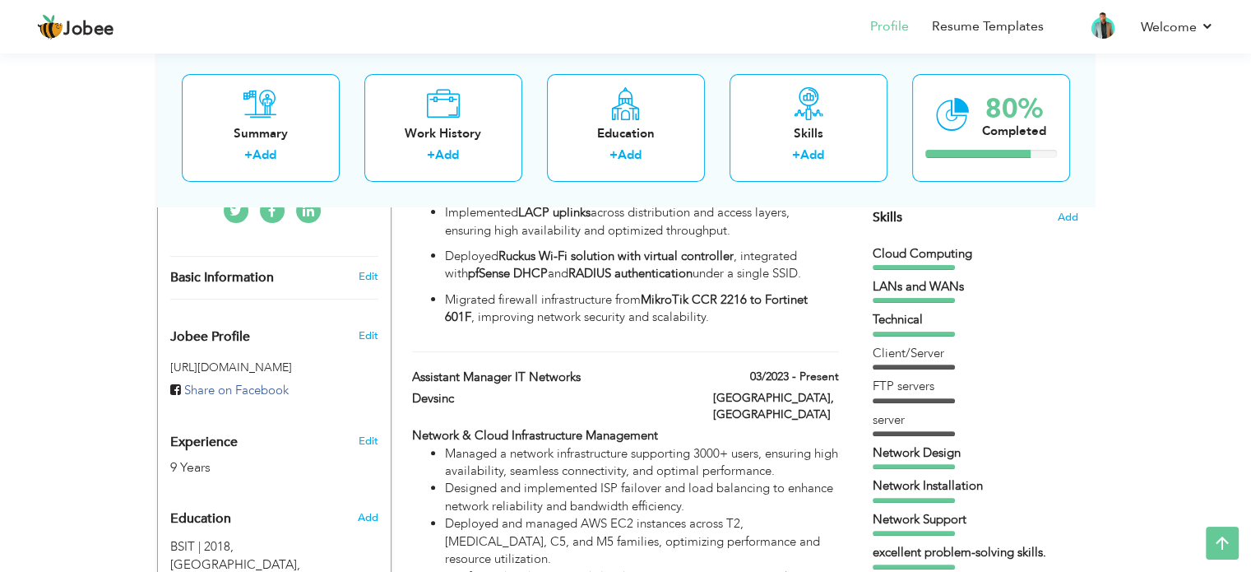
click at [373, 433] on h3 "Edit" at bounding box center [368, 440] width 20 height 15
select select "number:11"
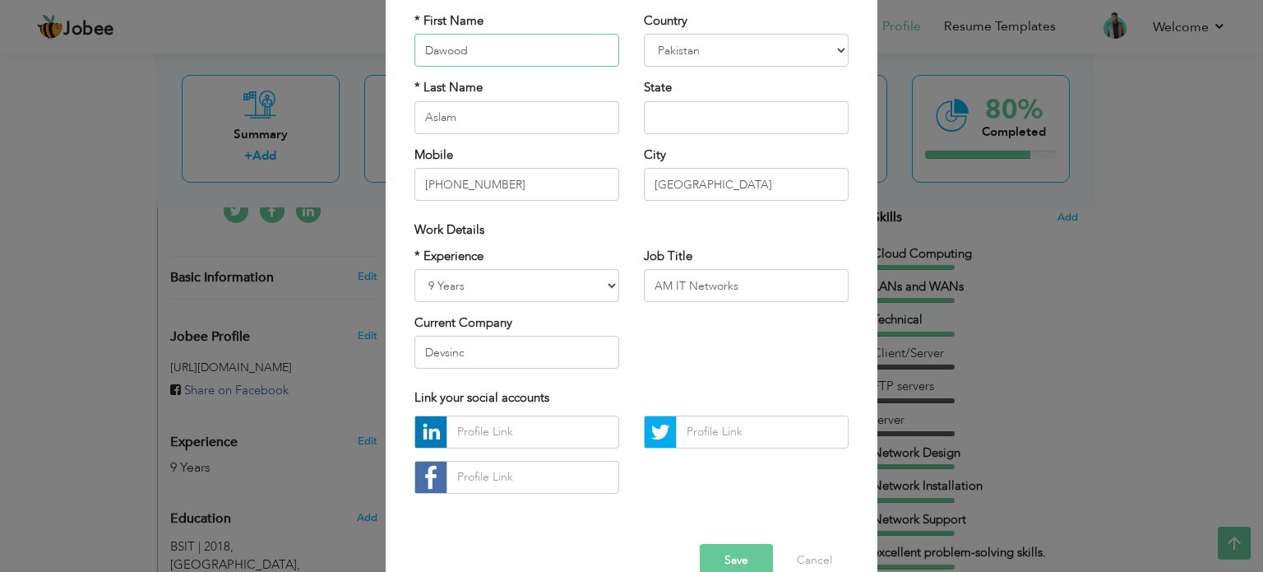
scroll to position [174, 0]
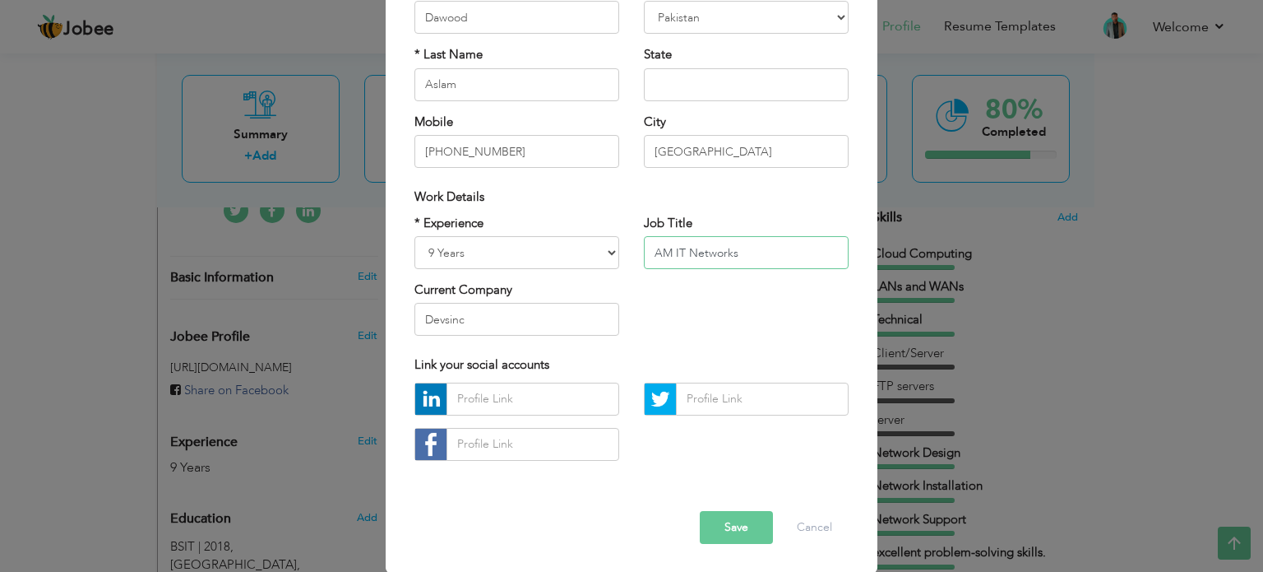
click at [753, 252] on input "AM IT Networks" at bounding box center [746, 252] width 205 height 33
click at [665, 252] on input "AM IT Networks" at bounding box center [746, 252] width 205 height 33
type input "Associate Manager IT Networks"
click at [735, 520] on button "Save" at bounding box center [736, 527] width 73 height 33
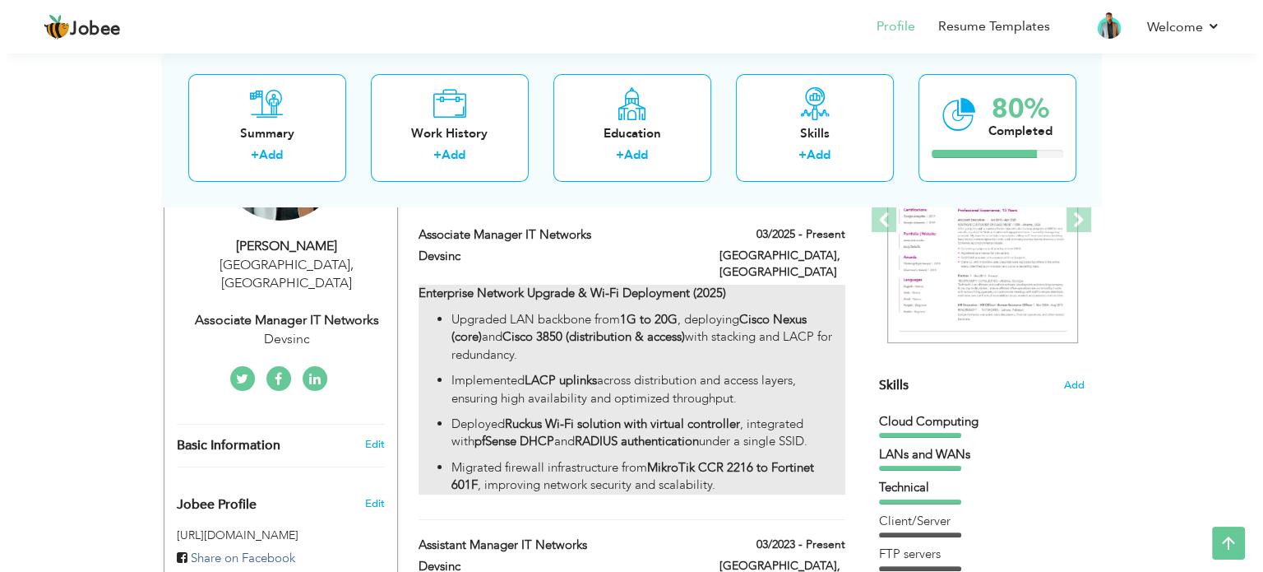
scroll to position [257, 0]
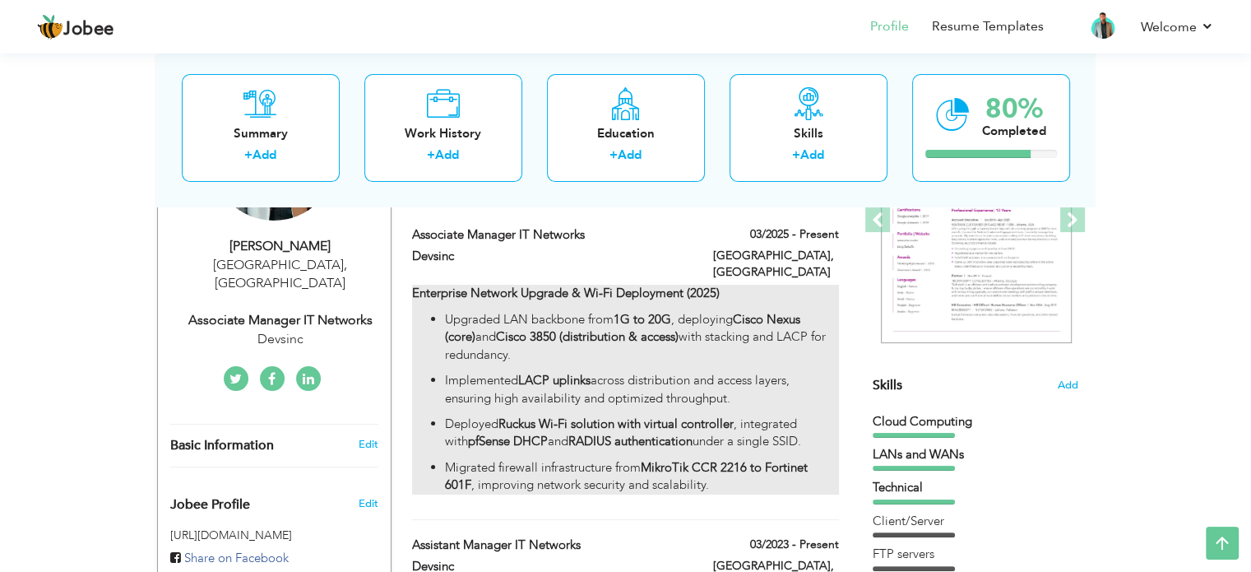
click at [665, 341] on p "Upgraded LAN backbone from 1G to 20G , deploying Cisco Nexus (core) and Cisco 3…" at bounding box center [641, 337] width 393 height 53
type input "Associate Manager IT Networks"
type input "Devsinc"
type input "03/2025"
type input "[GEOGRAPHIC_DATA]"
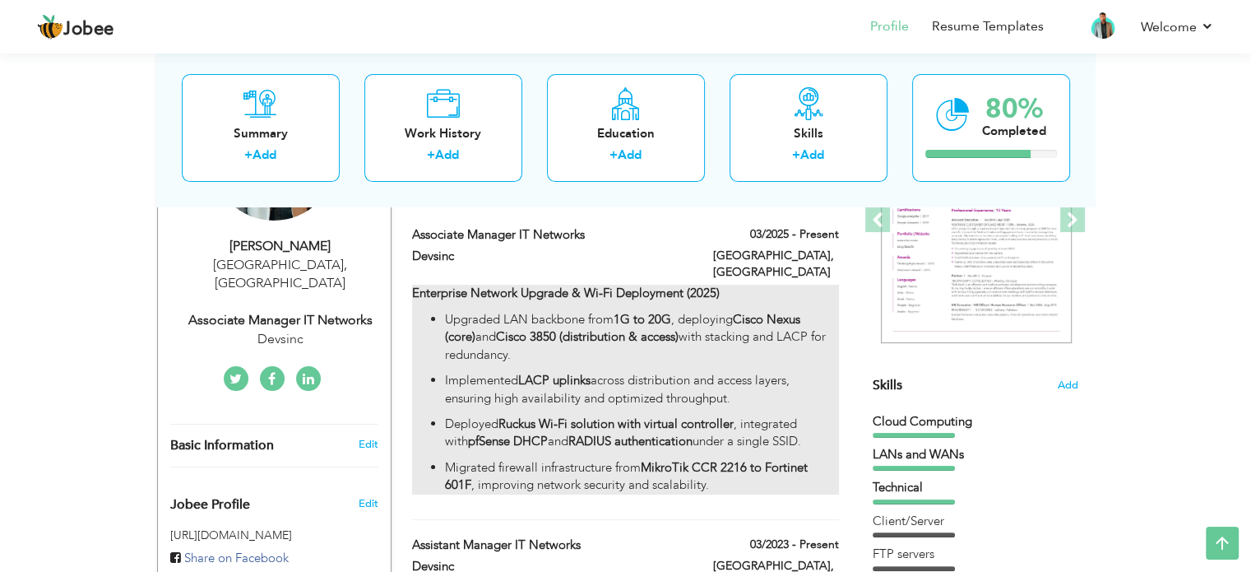
type input "[GEOGRAPHIC_DATA]"
checkbox input "true"
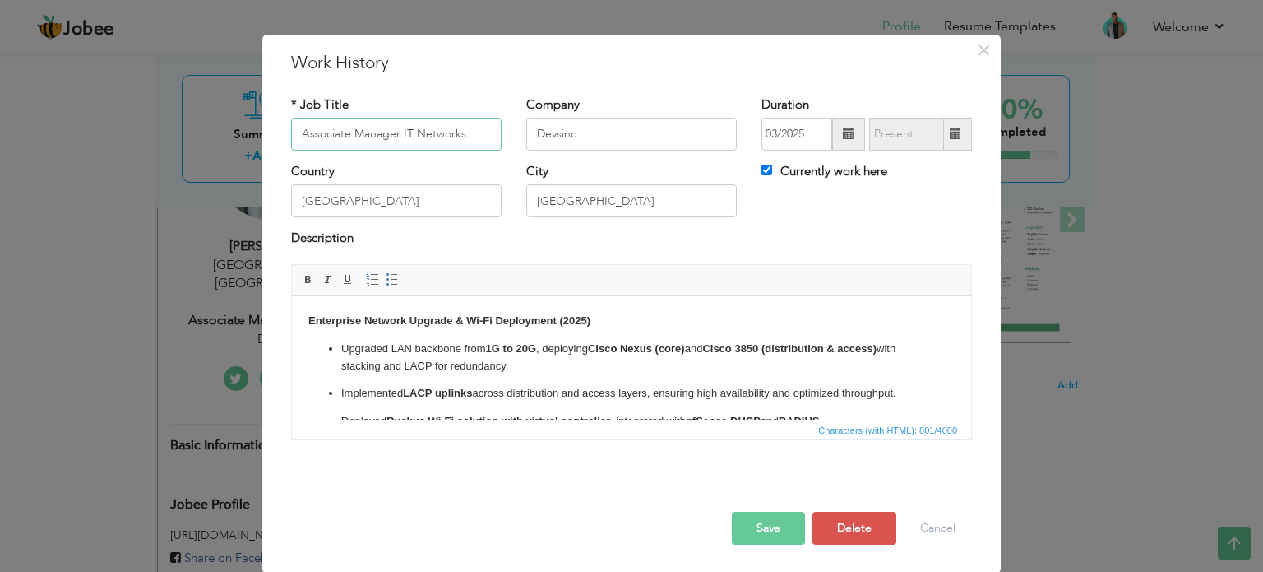
scroll to position [23, 0]
click at [490, 352] on strong "1G to 20G" at bounding box center [511, 348] width 50 height 12
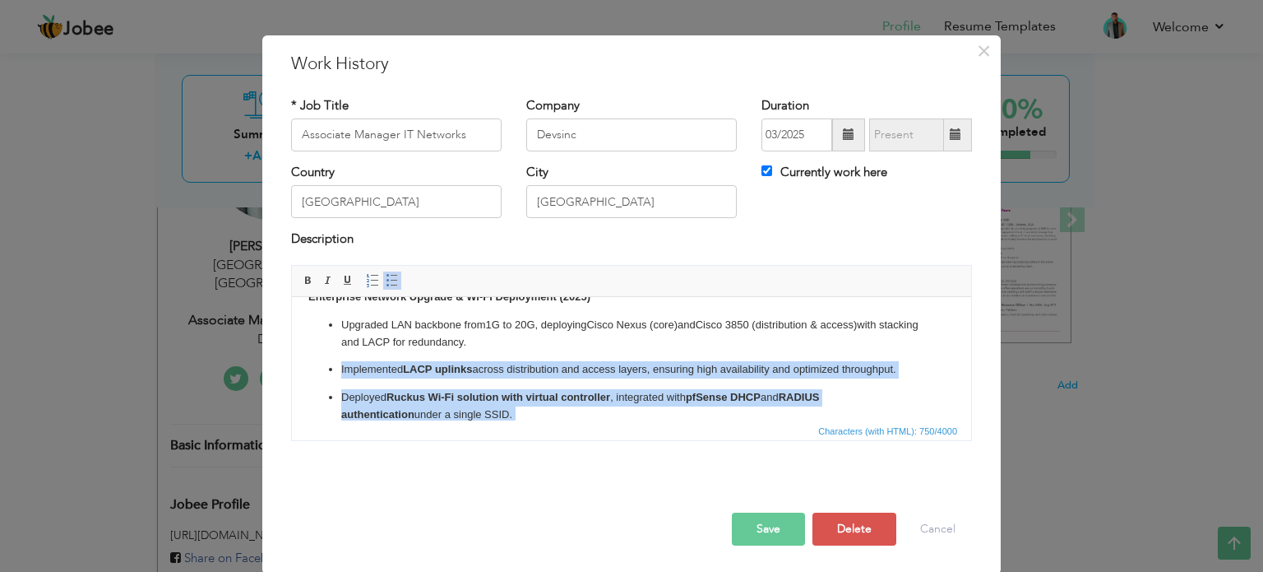
scroll to position [53, 0]
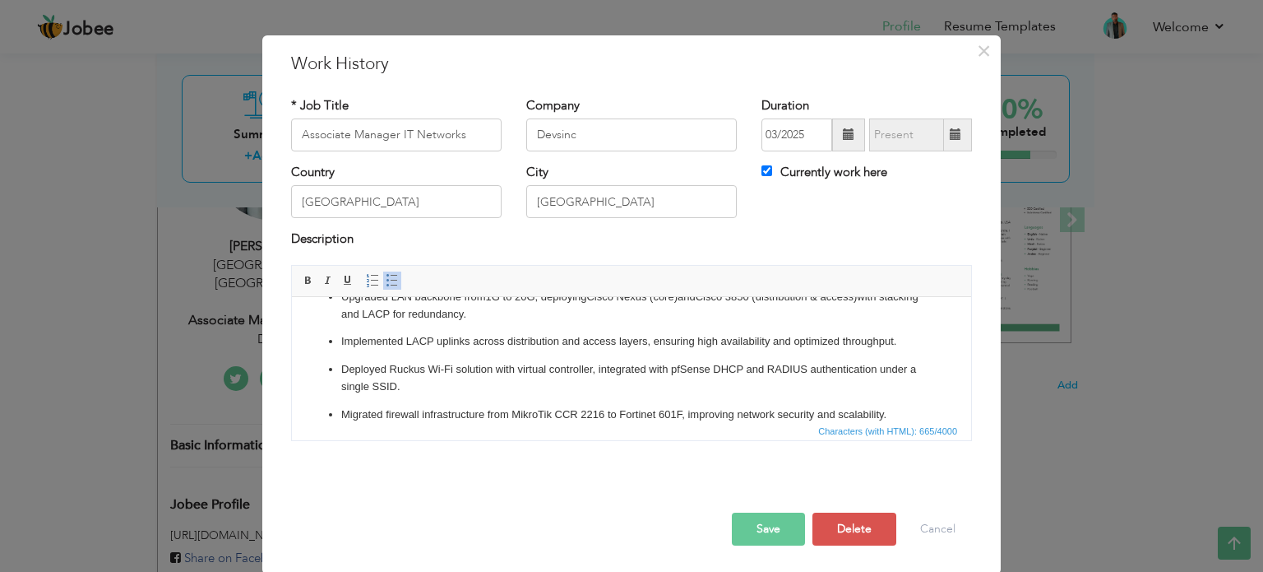
click at [532, 368] on p "Deployed Ruckus Wi-Fi solution with virtual controller, integrated with pfSense…" at bounding box center [631, 377] width 581 height 35
click at [606, 415] on p "Migrated firewall infrastructure from MikroTik CCR 2216 to Fortinet 601F, impro…" at bounding box center [631, 413] width 581 height 17
click at [604, 415] on p "Migrated firewall infrastructure from MikroTik CCR 2216 to Fortinet 601F, impro…" at bounding box center [631, 413] width 581 height 17
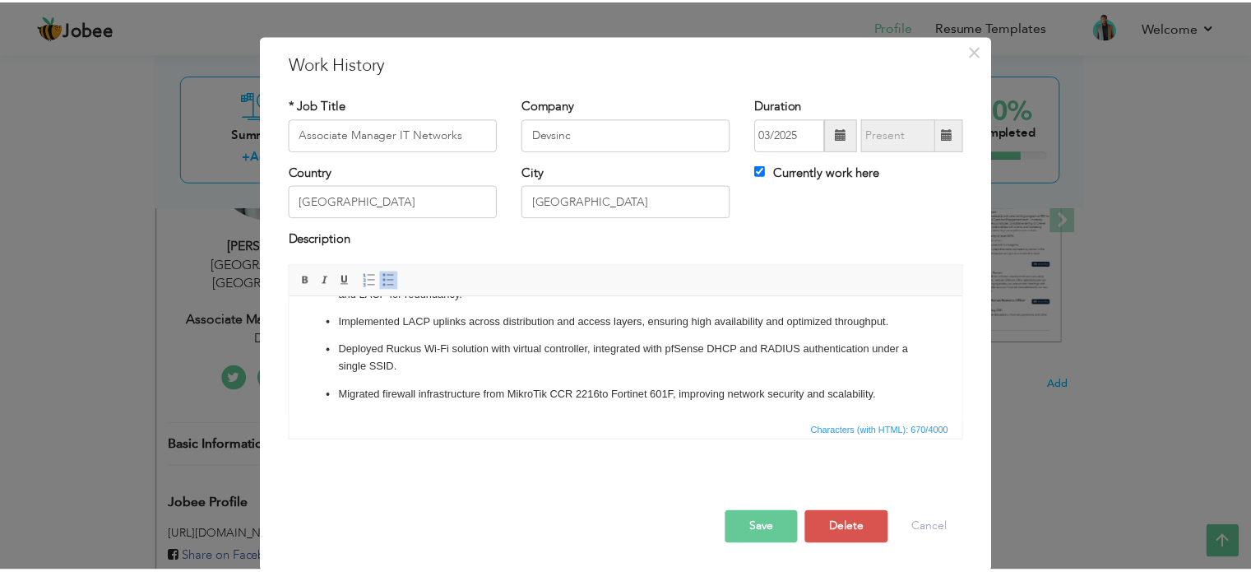
scroll to position [0, 0]
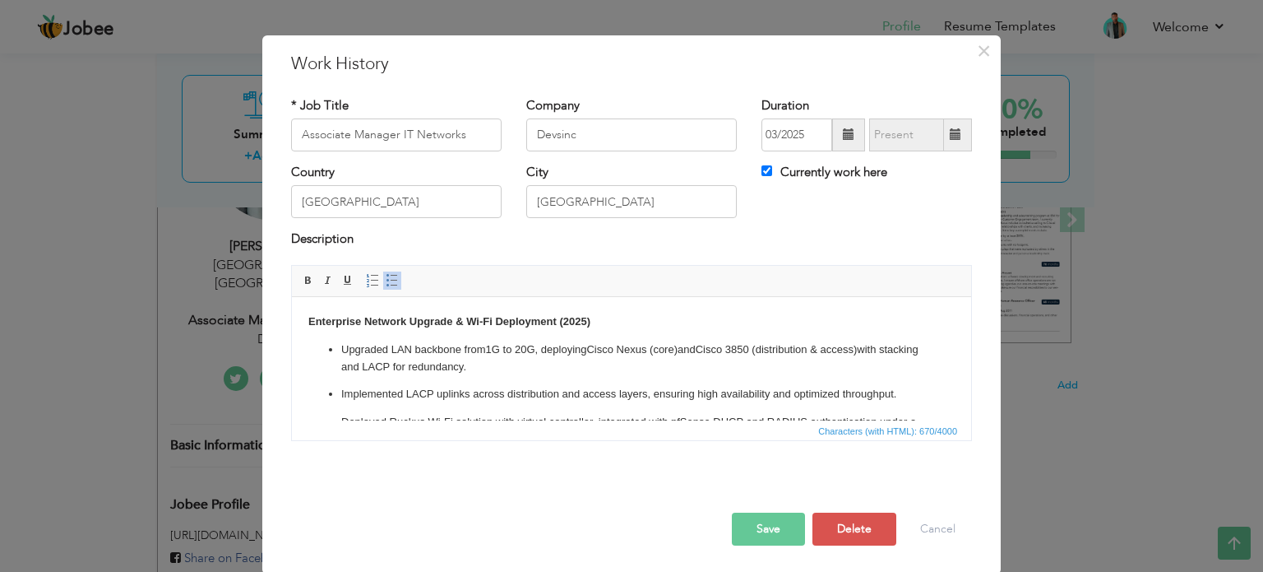
click at [771, 521] on button "Save" at bounding box center [768, 528] width 73 height 33
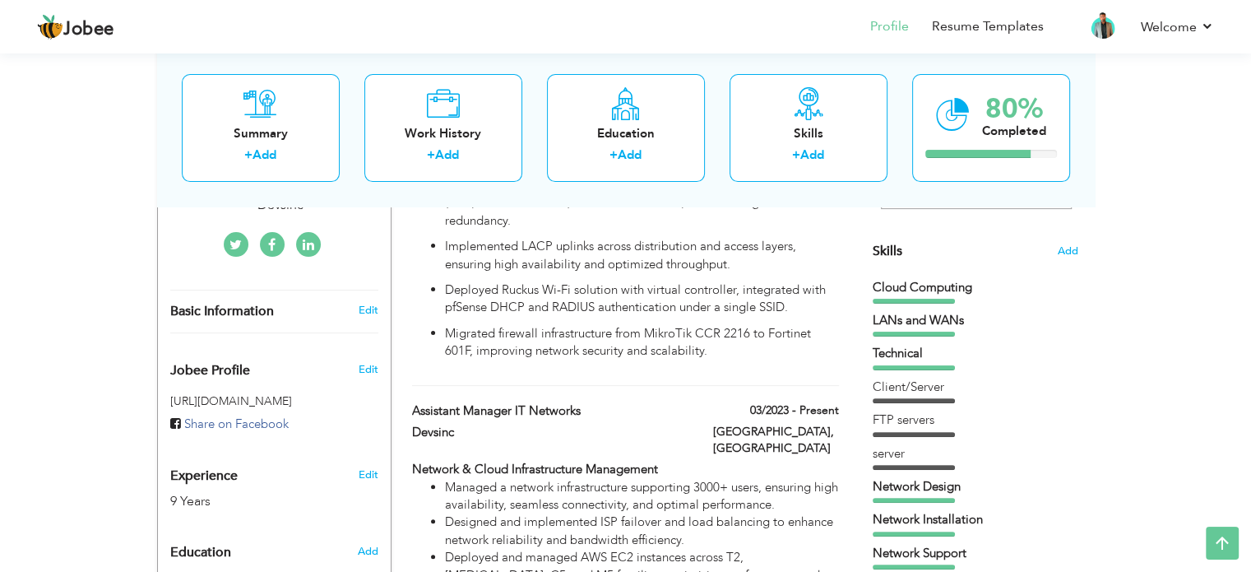
scroll to position [349, 0]
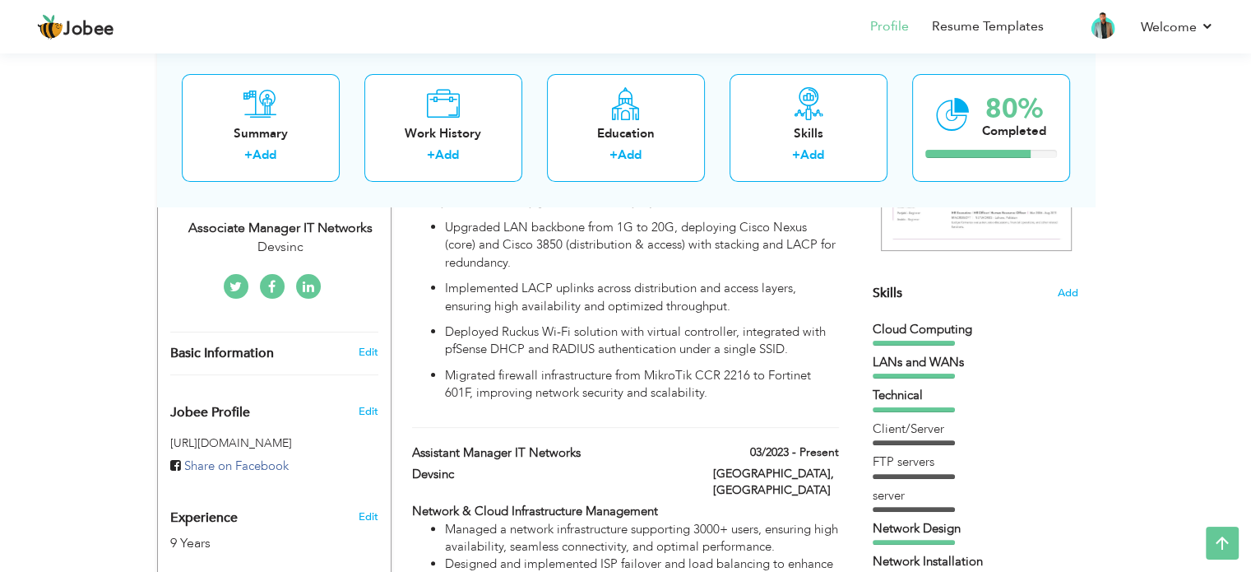
click at [935, 404] on div "Technical" at bounding box center [976, 399] width 206 height 25
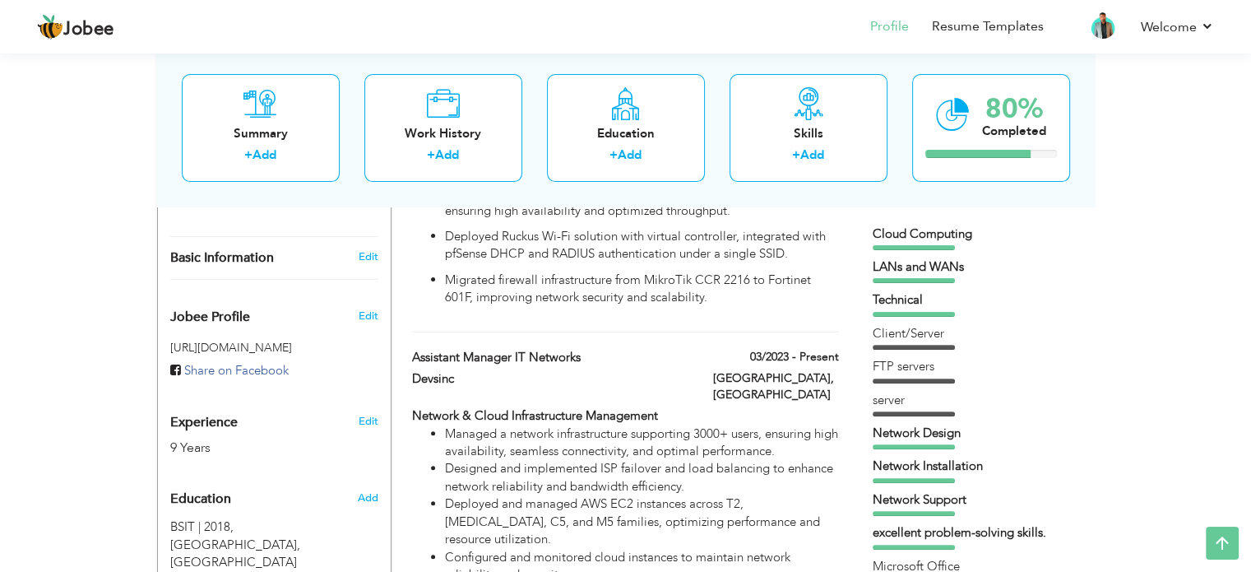
scroll to position [436, 0]
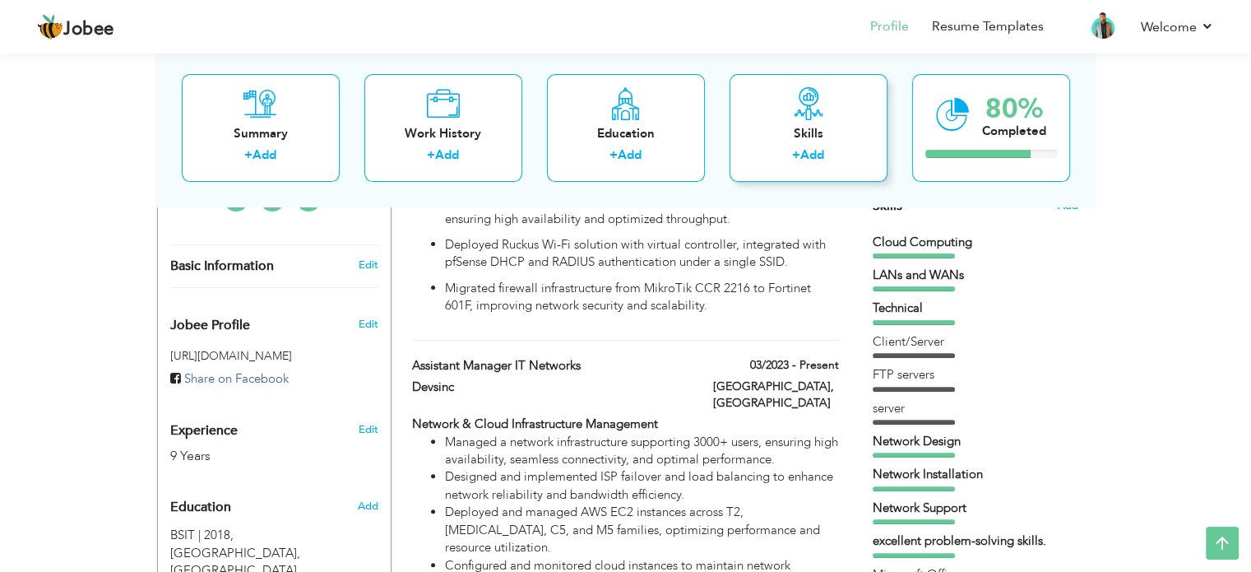
click at [811, 100] on icon at bounding box center [808, 103] width 33 height 33
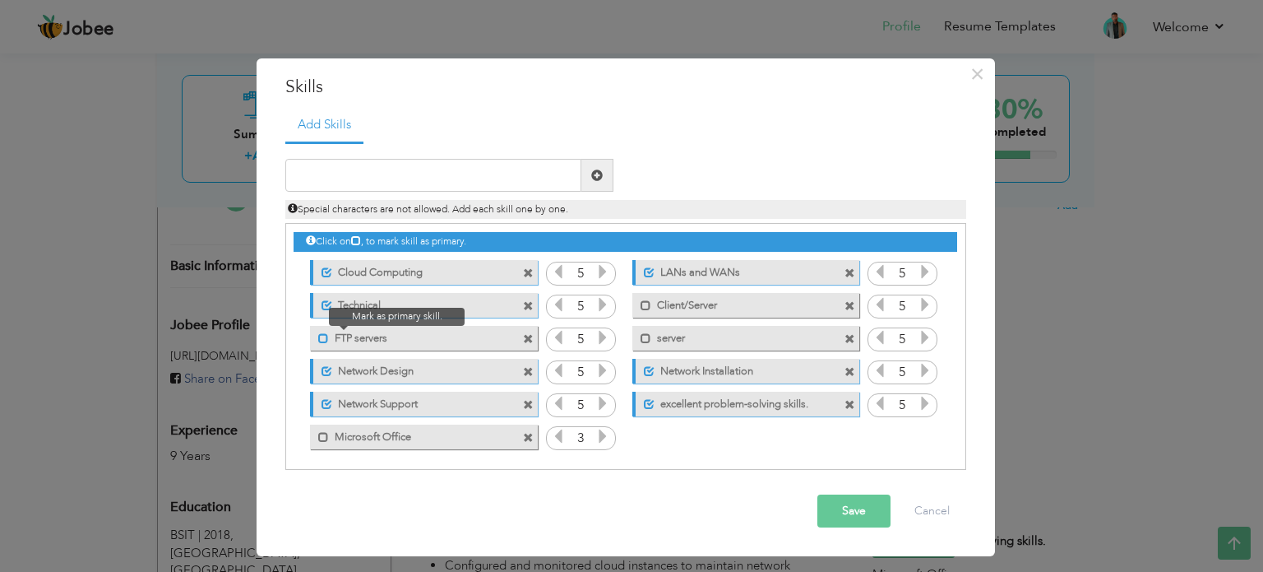
click at [319, 335] on span at bounding box center [323, 338] width 11 height 11
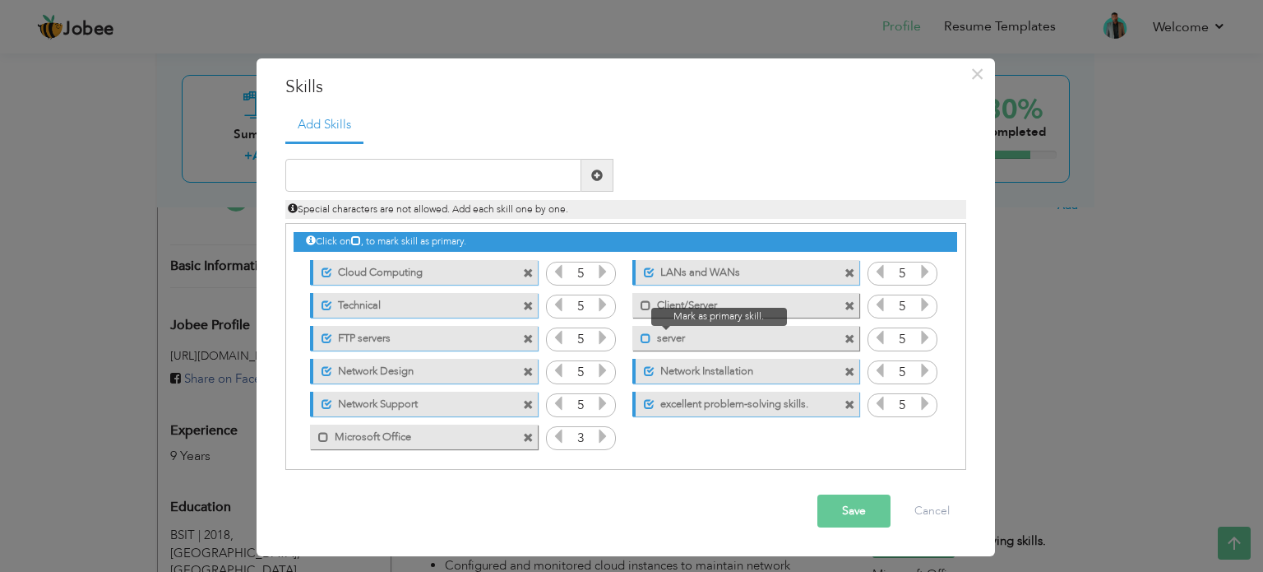
click at [644, 333] on span at bounding box center [646, 338] width 11 height 11
click at [641, 304] on span at bounding box center [646, 305] width 11 height 11
click at [526, 433] on span at bounding box center [528, 438] width 11 height 11
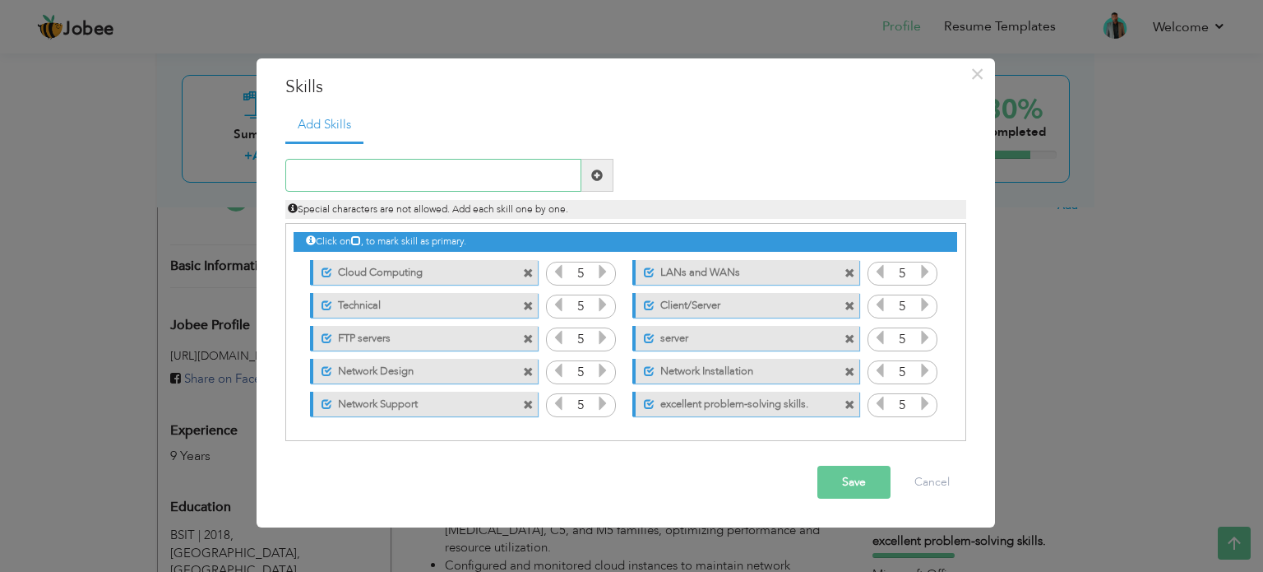
click at [391, 170] on input "text" at bounding box center [433, 175] width 296 height 33
click at [591, 174] on span at bounding box center [597, 175] width 12 height 12
click at [856, 467] on button "Save" at bounding box center [854, 482] width 73 height 33
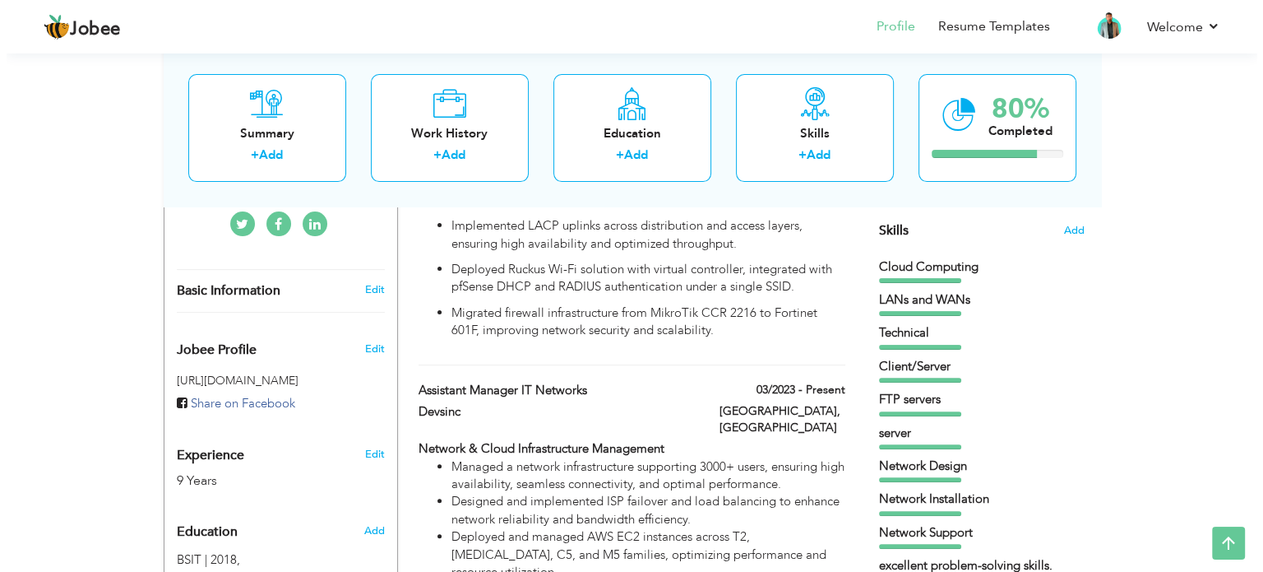
scroll to position [615, 0]
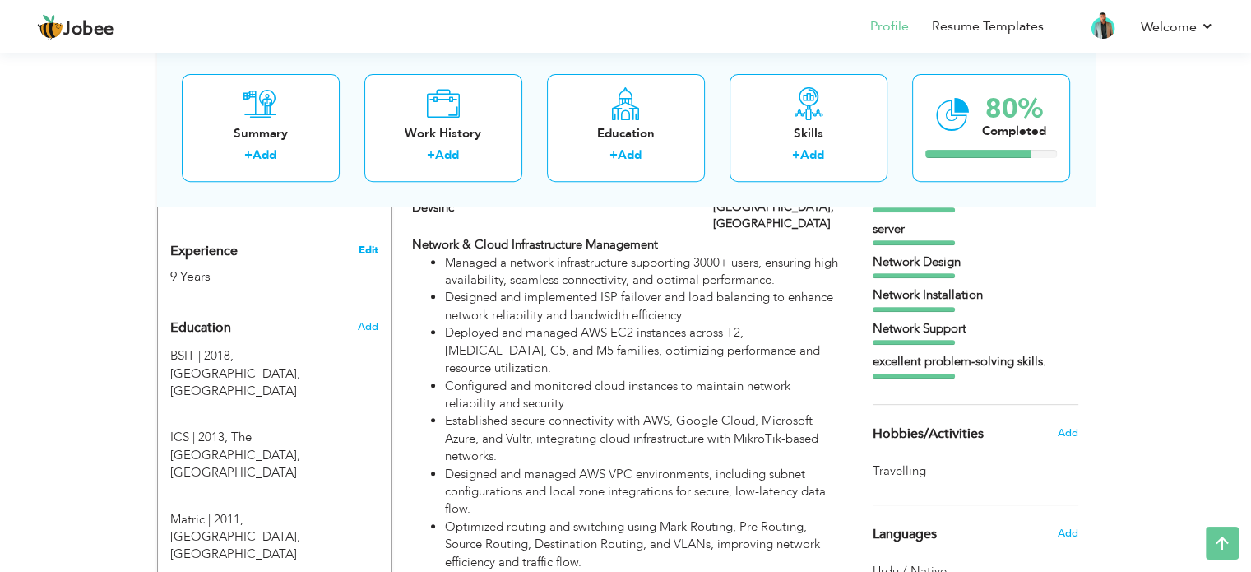
click at [370, 243] on link "Edit" at bounding box center [368, 250] width 20 height 15
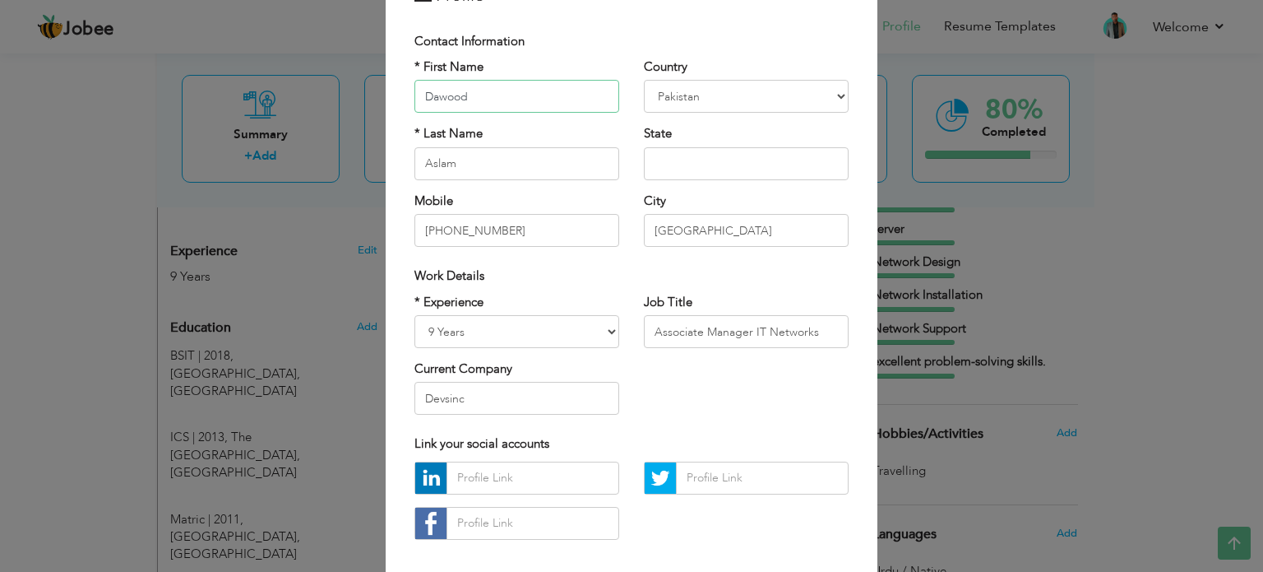
scroll to position [104, 0]
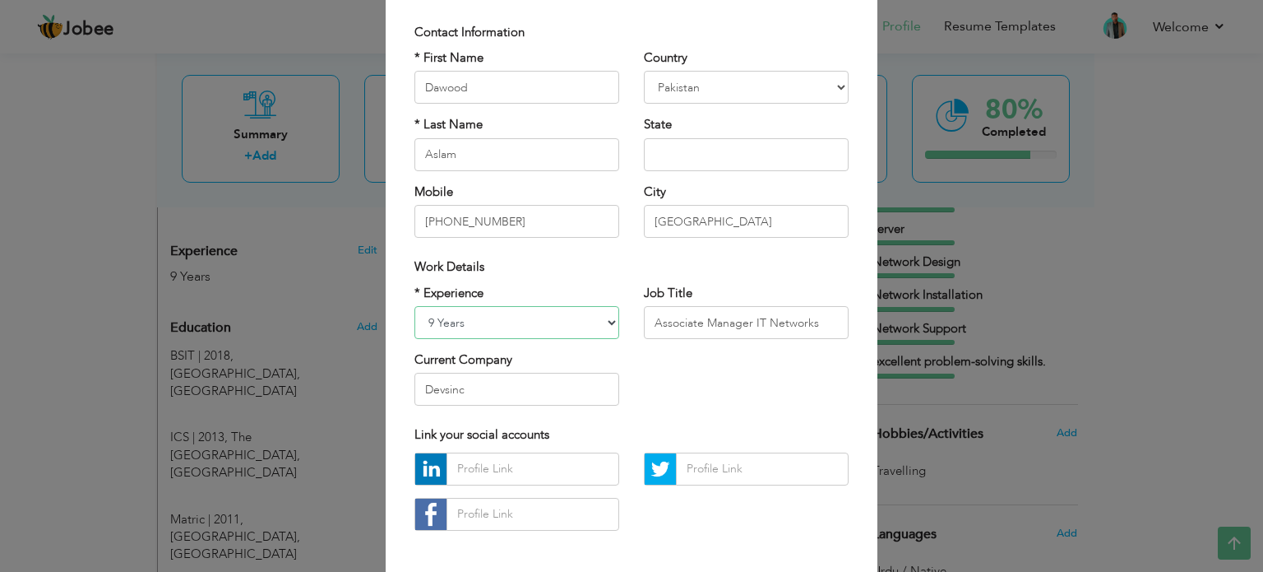
click at [513, 333] on select "Entry Level Less than 1 Year 1 Year 2 Years 3 Years 4 Years 5 Years 6 Years 7 Y…" at bounding box center [517, 322] width 205 height 33
select select "number:13"
click at [415, 306] on select "Entry Level Less than 1 Year 1 Year 2 Years 3 Years 4 Years 5 Years 6 Years 7 Y…" at bounding box center [517, 322] width 205 height 33
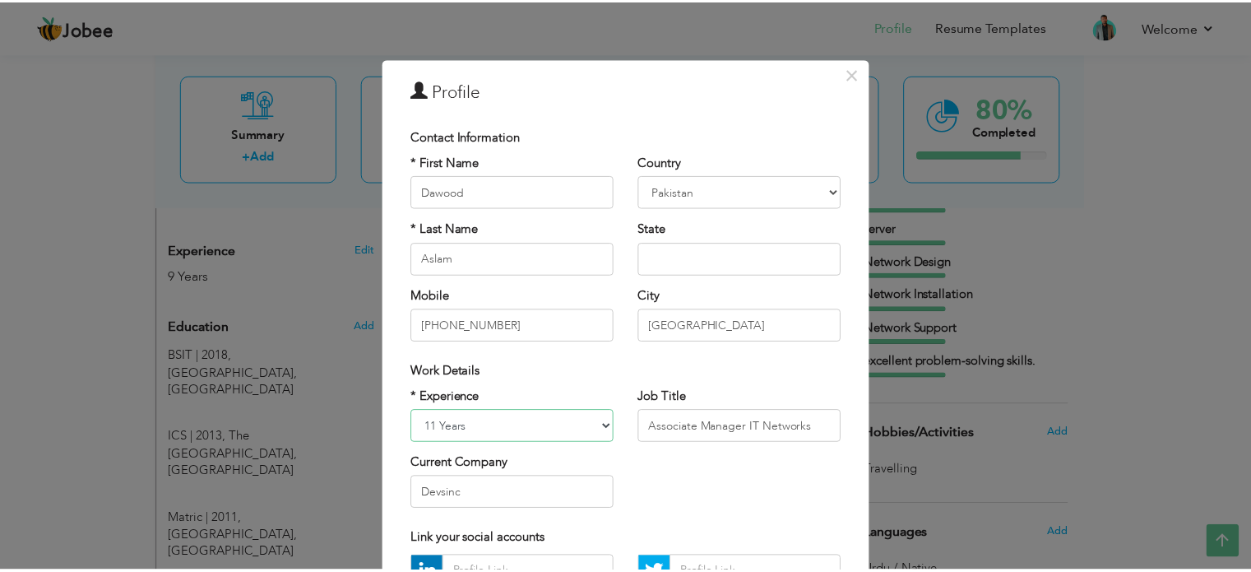
scroll to position [174, 0]
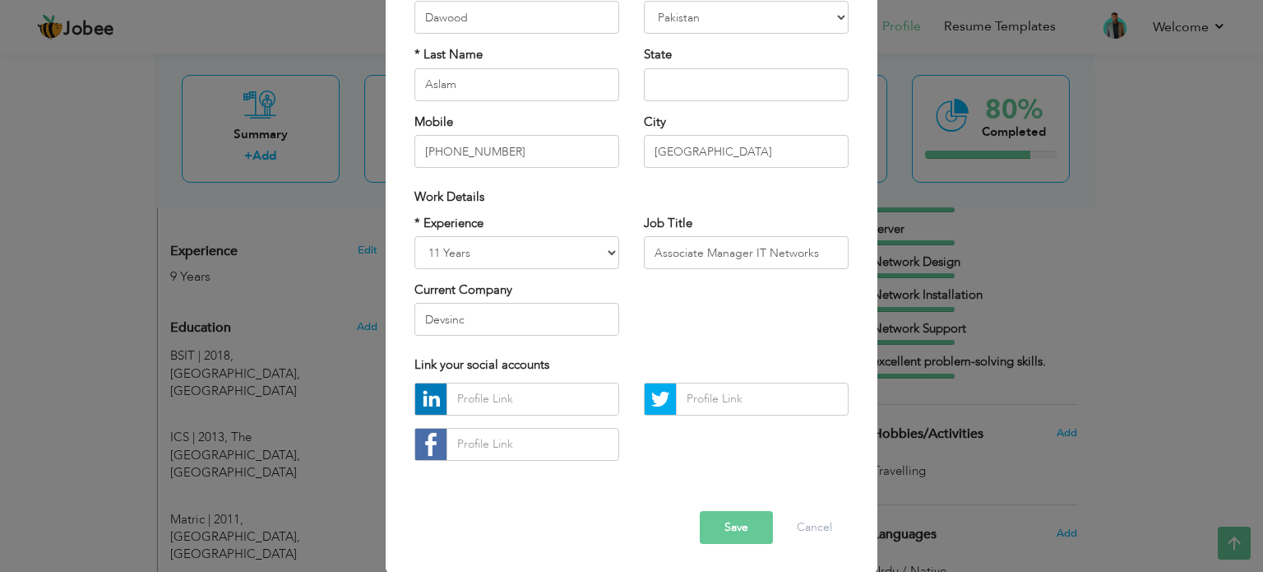
click at [756, 522] on button "Save" at bounding box center [736, 527] width 73 height 33
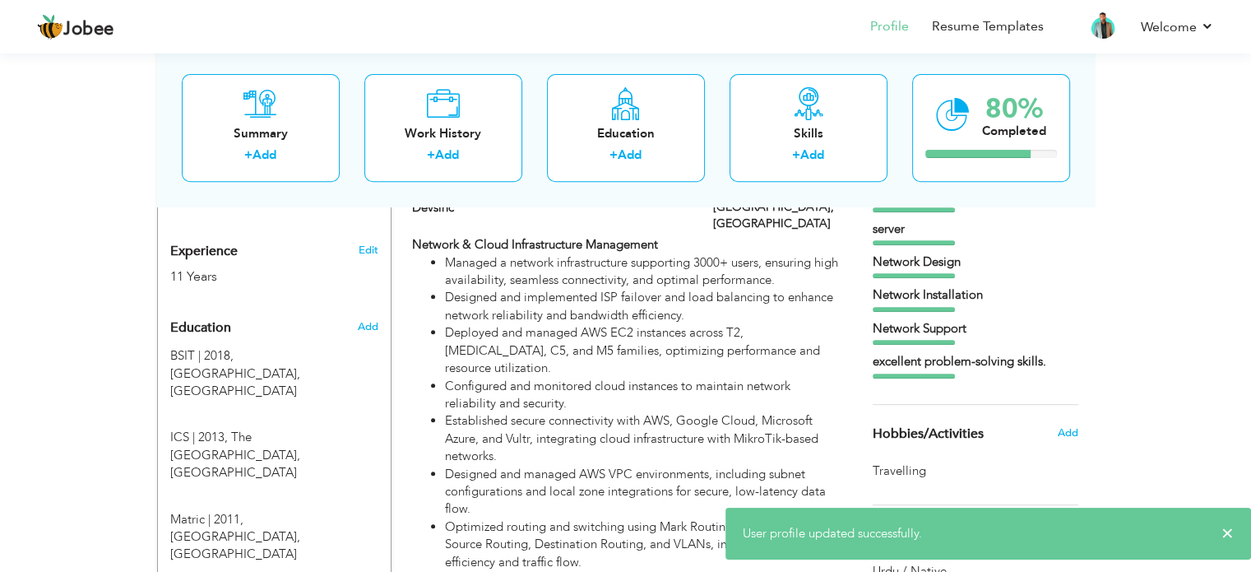
scroll to position [793, 0]
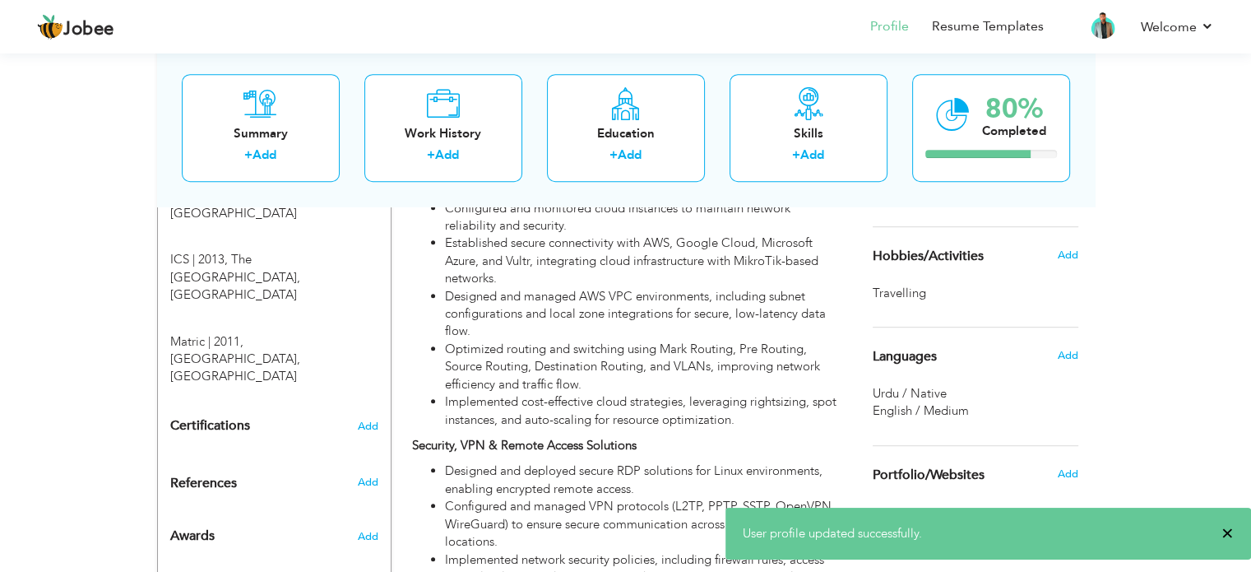
click at [1228, 531] on span "×" at bounding box center [1227, 533] width 12 height 16
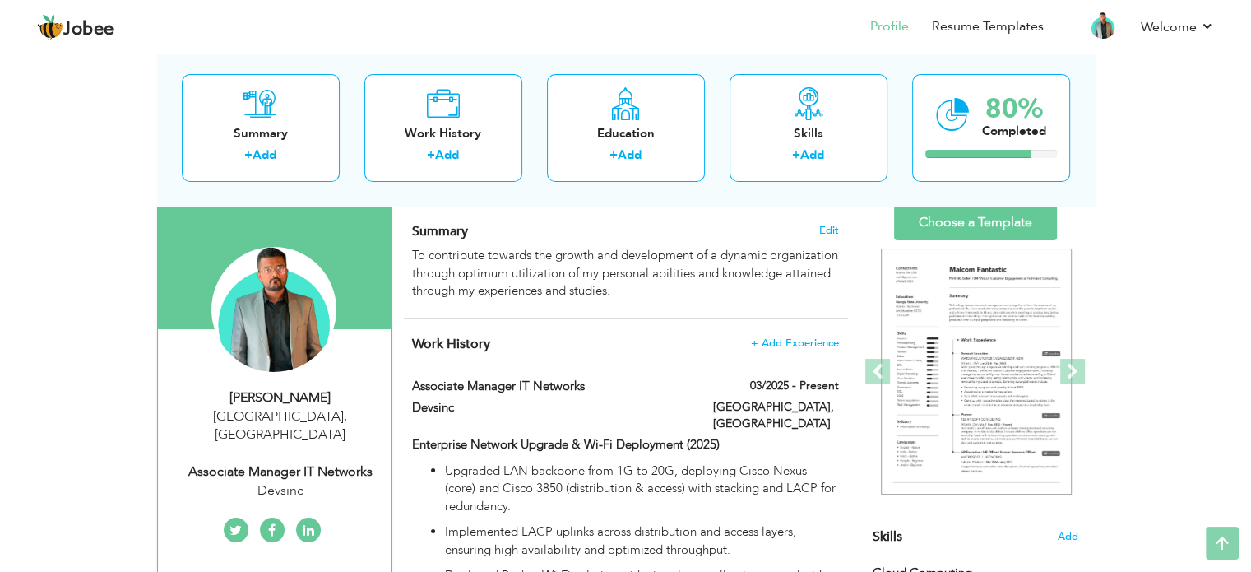
scroll to position [0, 0]
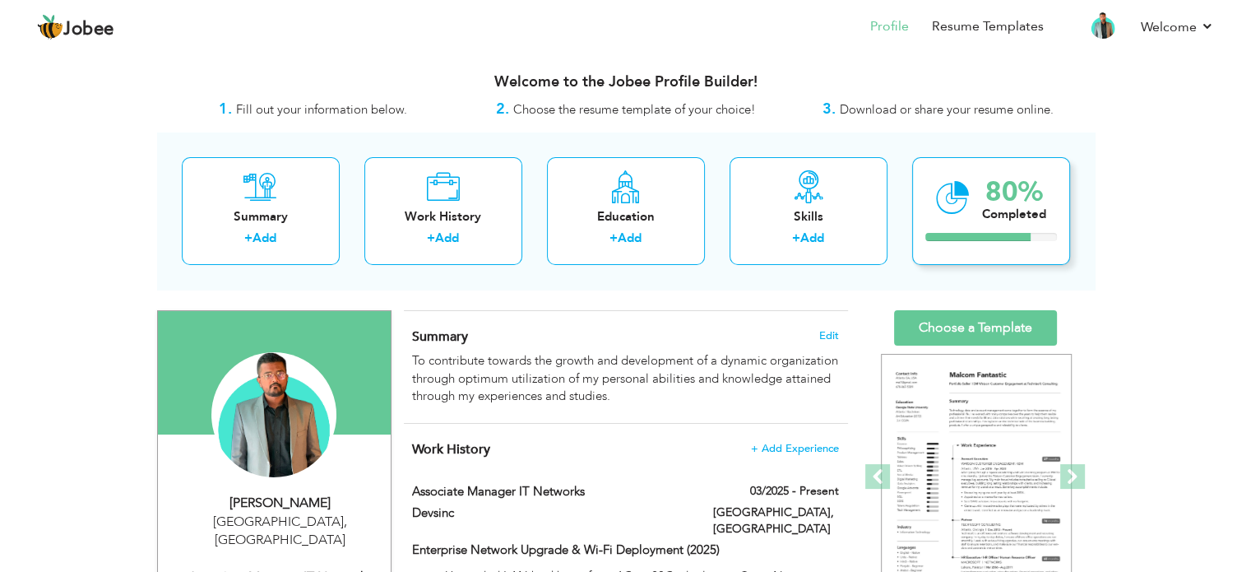
click at [994, 211] on div "Completed" at bounding box center [1014, 214] width 64 height 17
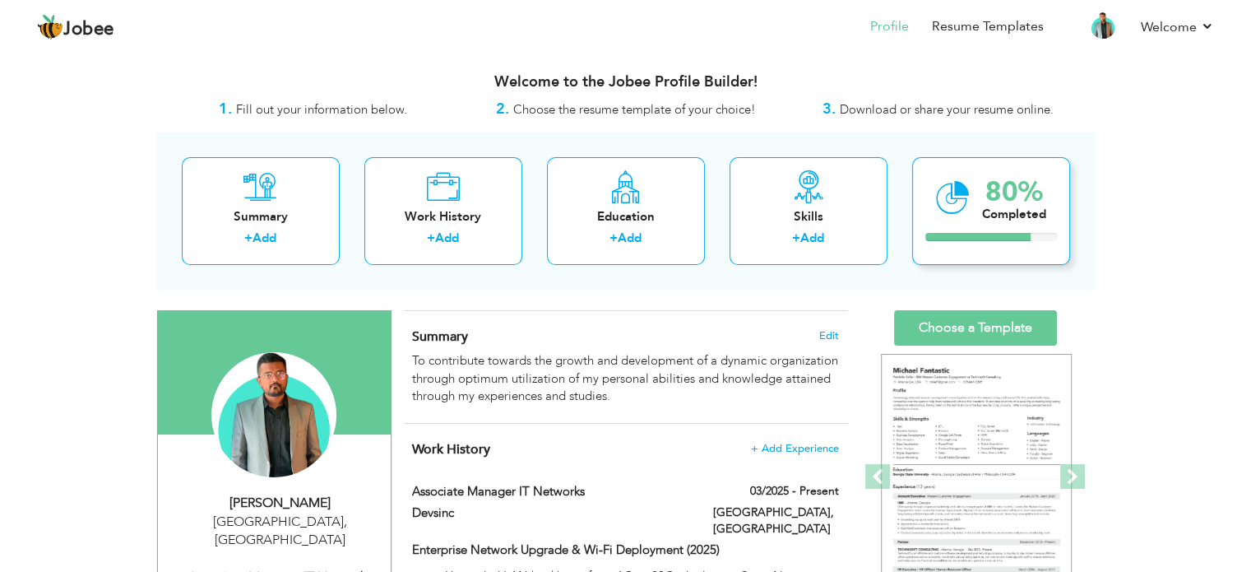
click at [943, 185] on icon at bounding box center [953, 197] width 34 height 55
click at [947, 25] on link "Resume Templates" at bounding box center [988, 26] width 112 height 19
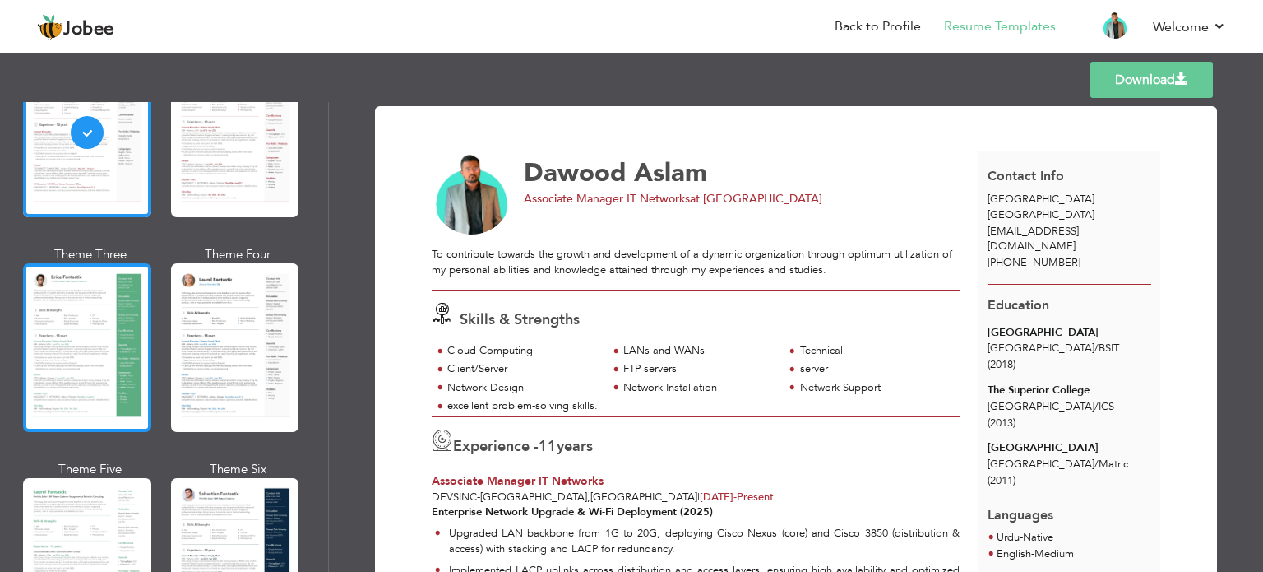
scroll to position [324, 0]
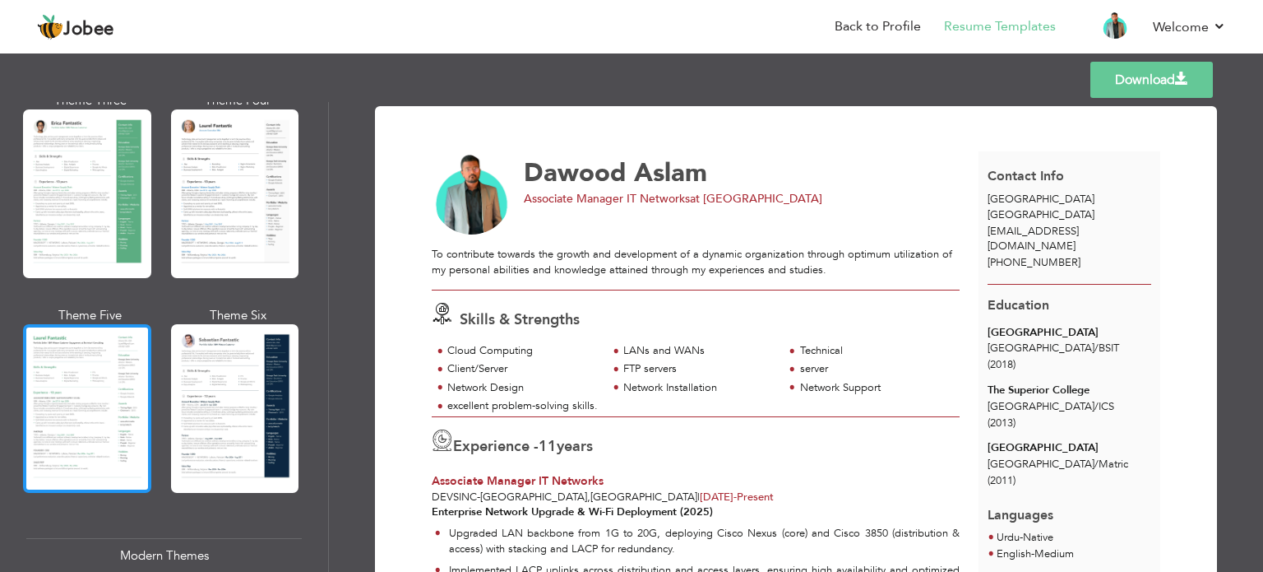
click at [118, 429] on div at bounding box center [87, 408] width 128 height 169
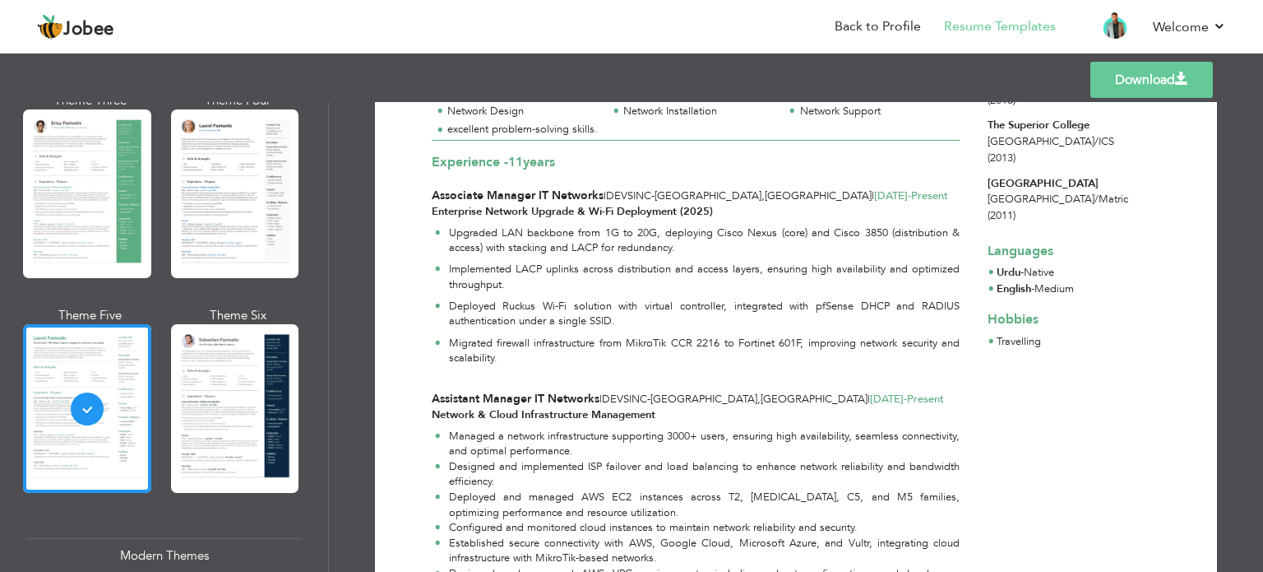
scroll to position [0, 0]
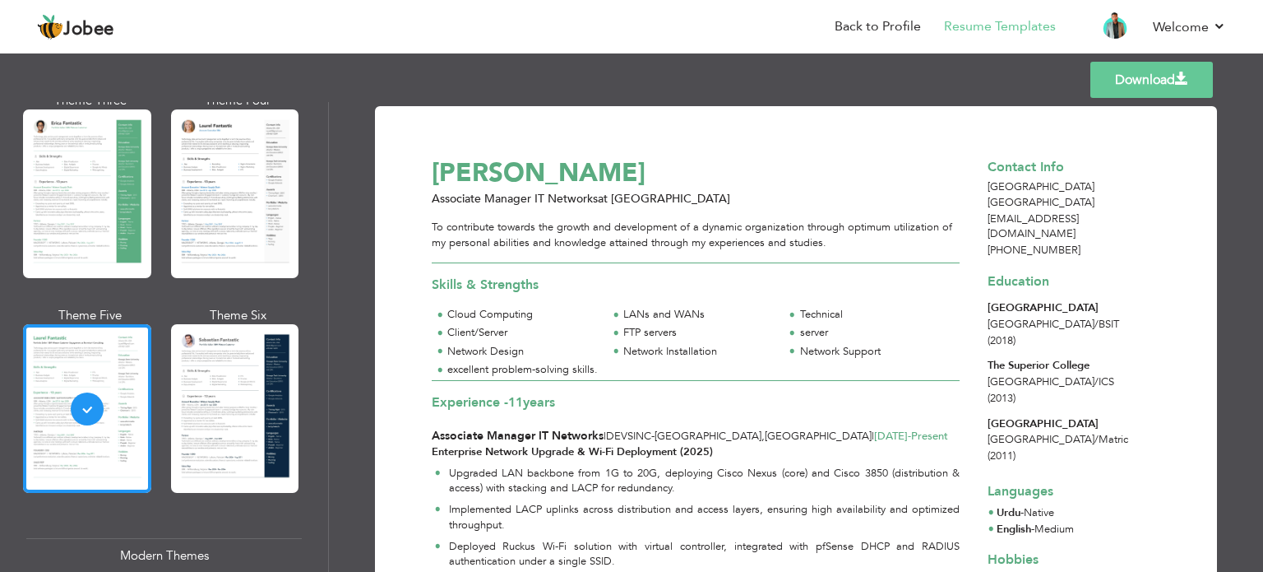
click at [1157, 79] on link "Download" at bounding box center [1152, 80] width 123 height 36
